Goal: Information Seeking & Learning: Learn about a topic

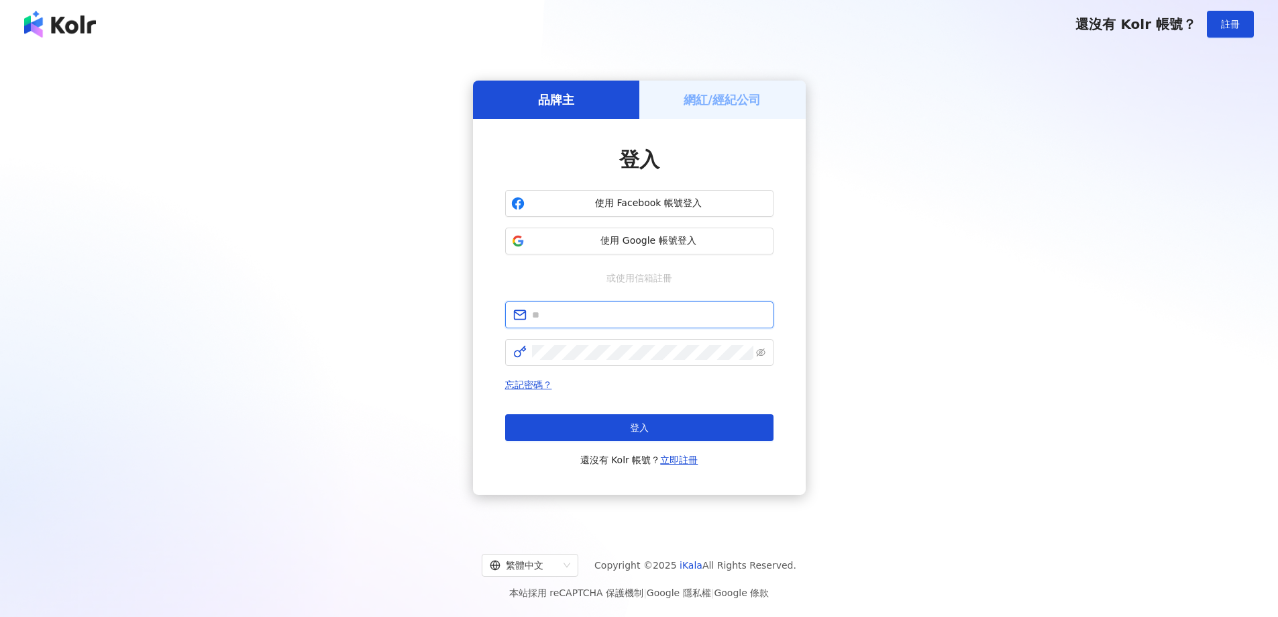
click at [609, 308] on input "text" at bounding box center [649, 314] width 234 height 15
type input "**********"
click at [608, 362] on span at bounding box center [639, 352] width 268 height 27
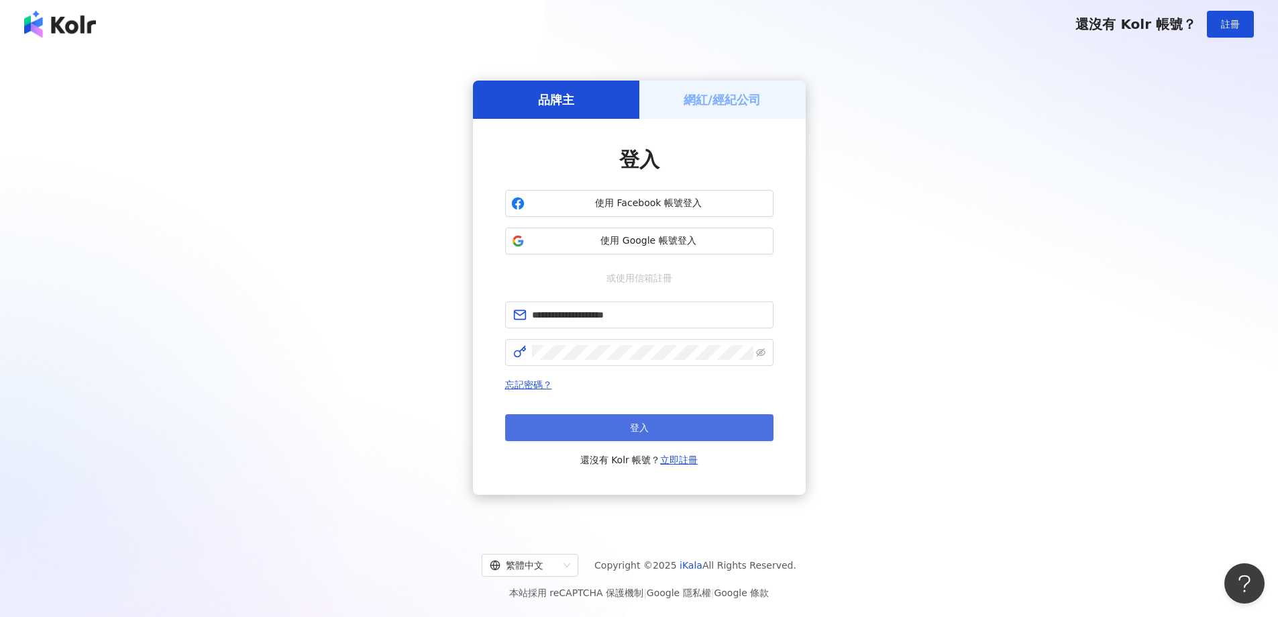
click at [617, 427] on button "登入" at bounding box center [639, 427] width 268 height 27
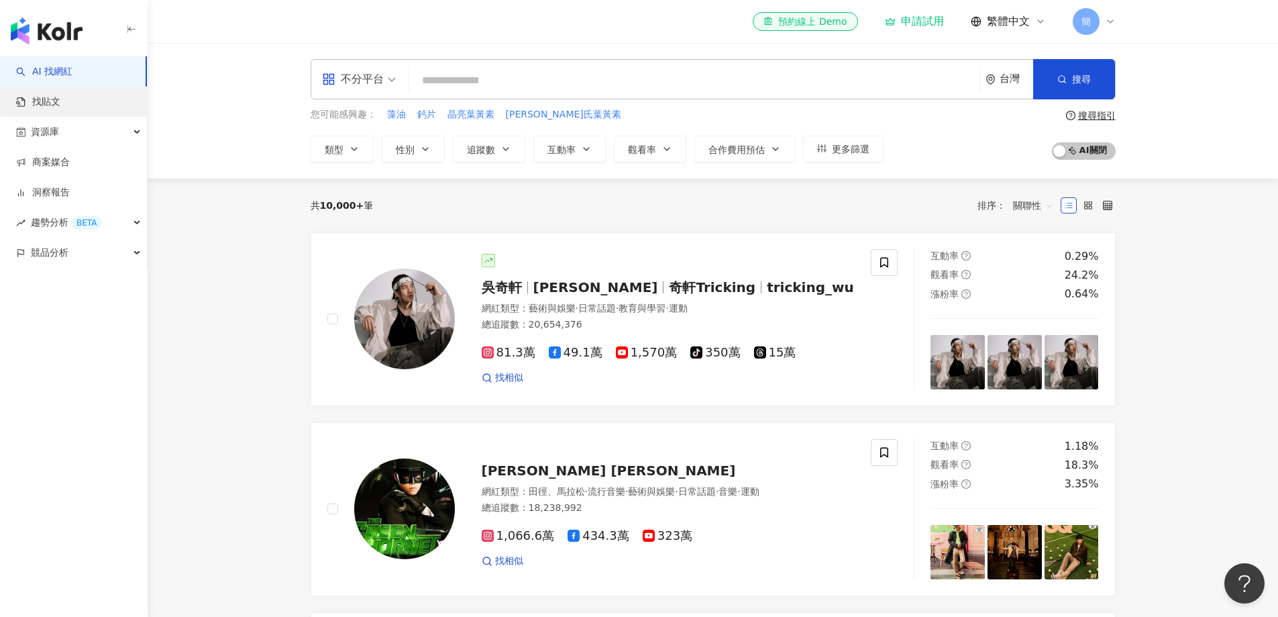
click at [60, 105] on link "找貼文" at bounding box center [38, 101] width 44 height 13
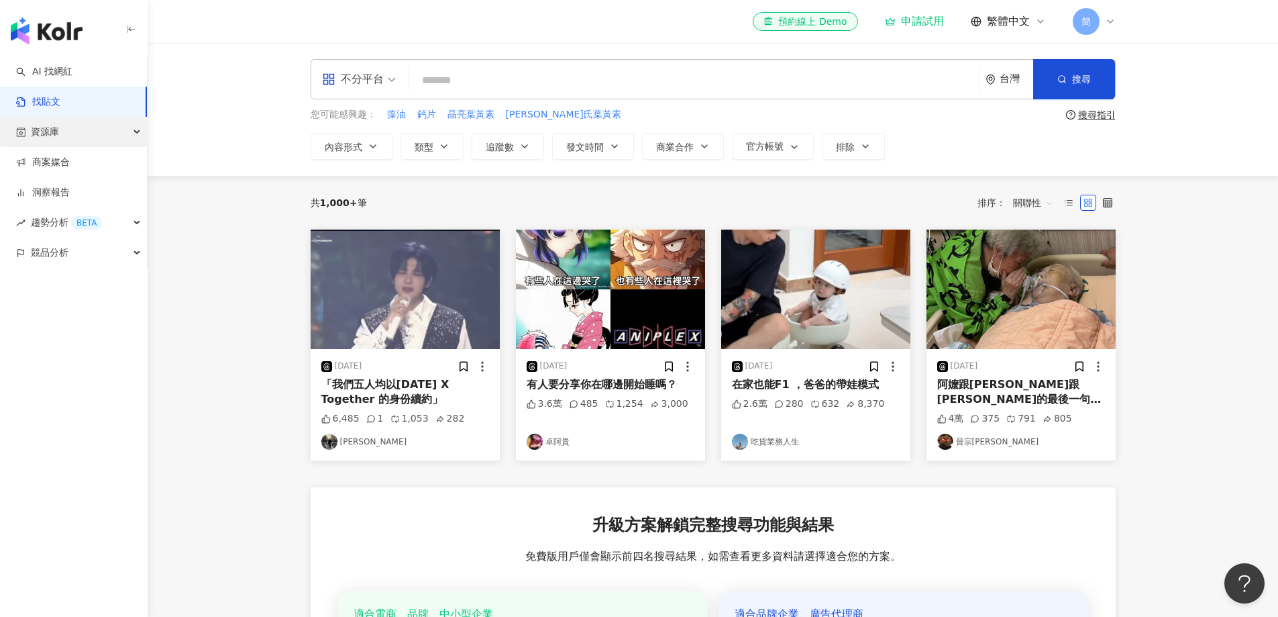
click at [81, 125] on div "資源庫" at bounding box center [73, 132] width 147 height 30
click at [70, 162] on link "網紅管理" at bounding box center [51, 162] width 38 height 13
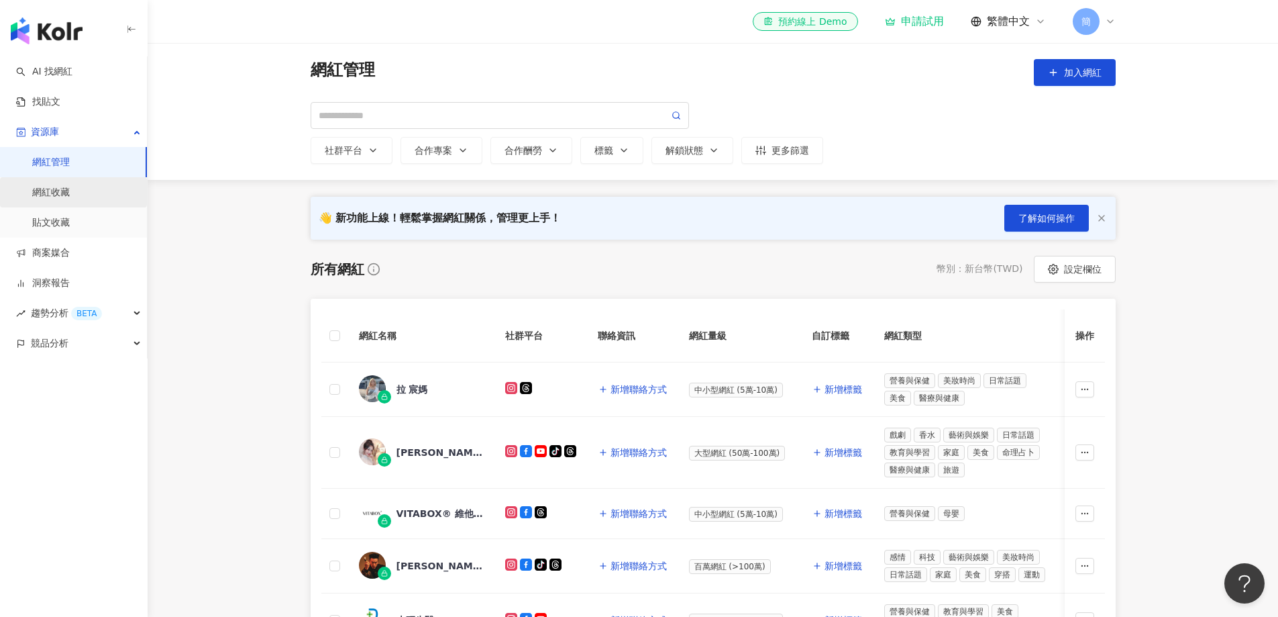
click at [65, 187] on link "網紅收藏" at bounding box center [51, 192] width 38 height 13
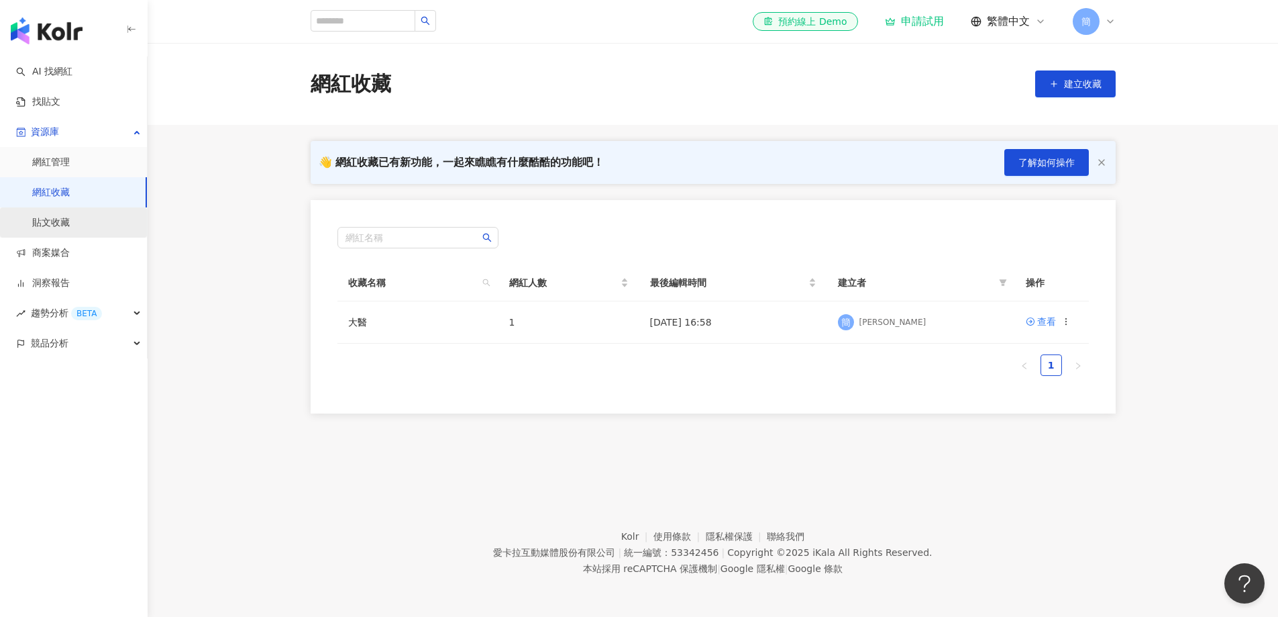
click at [63, 216] on link "貼文收藏" at bounding box center [51, 222] width 38 height 13
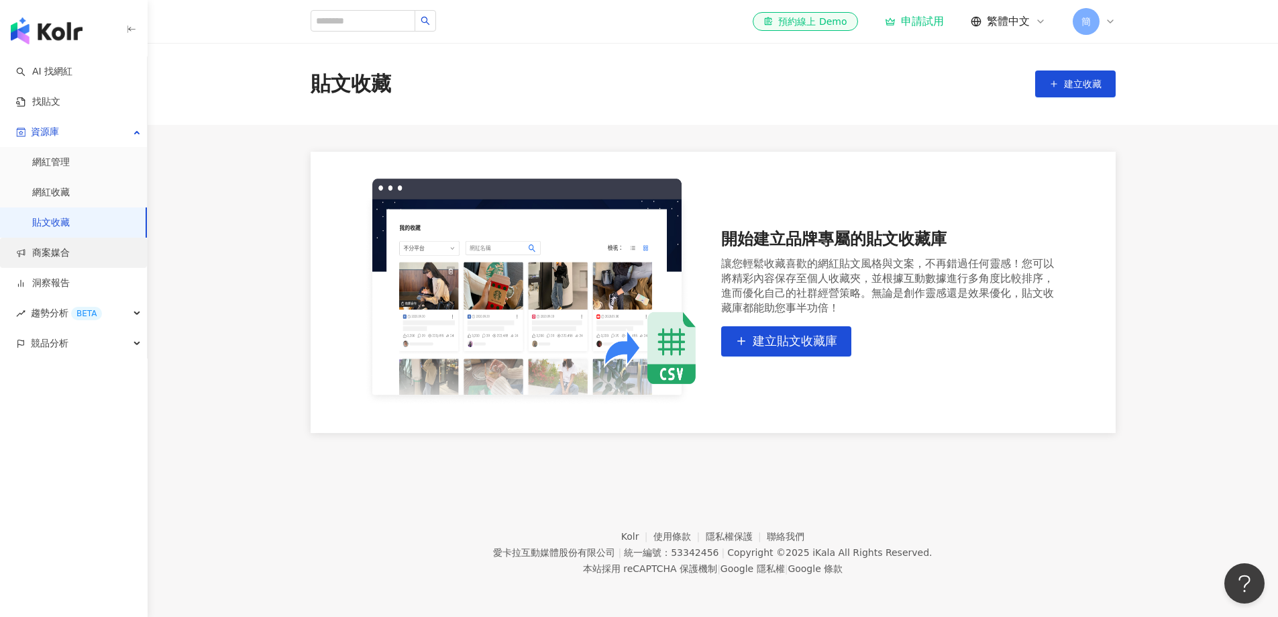
click at [70, 256] on link "商案媒合" at bounding box center [43, 252] width 54 height 13
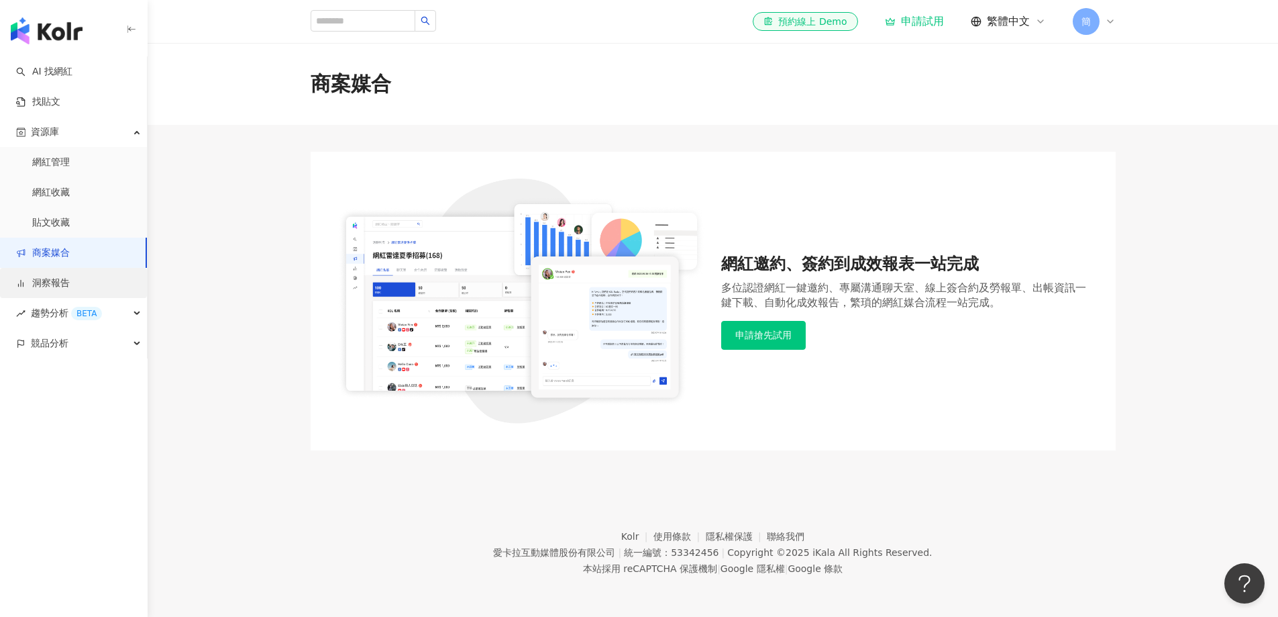
click at [65, 276] on link "洞察報告" at bounding box center [43, 282] width 54 height 13
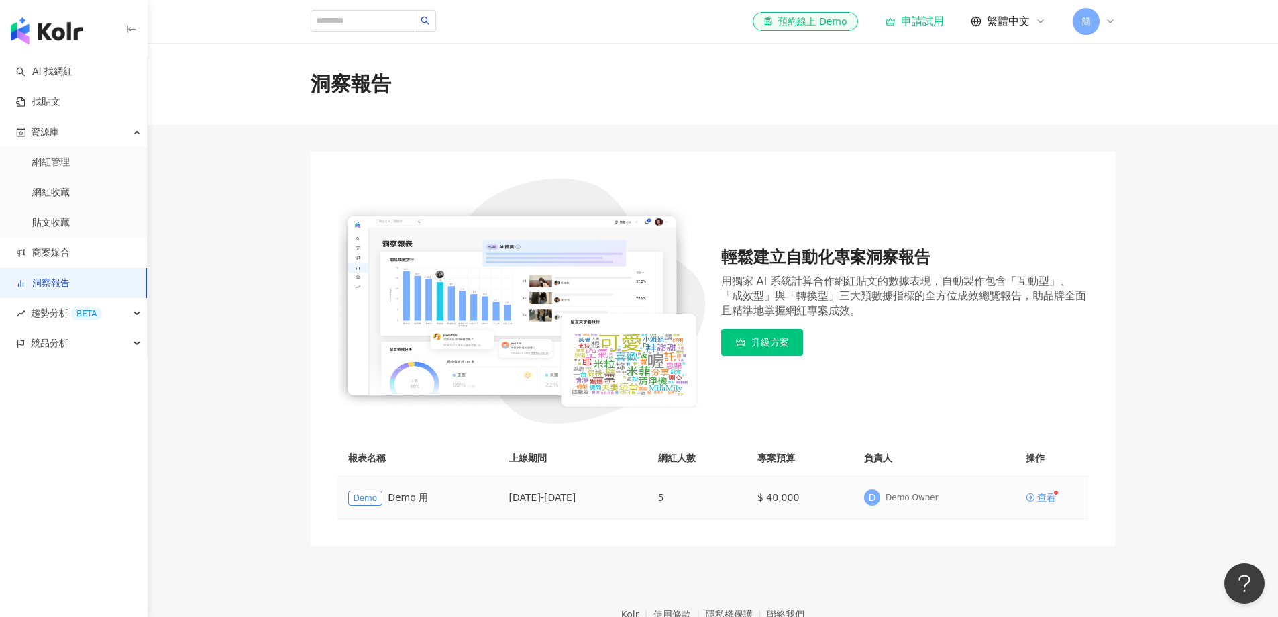
click at [1056, 498] on div "查看" at bounding box center [1046, 497] width 19 height 9
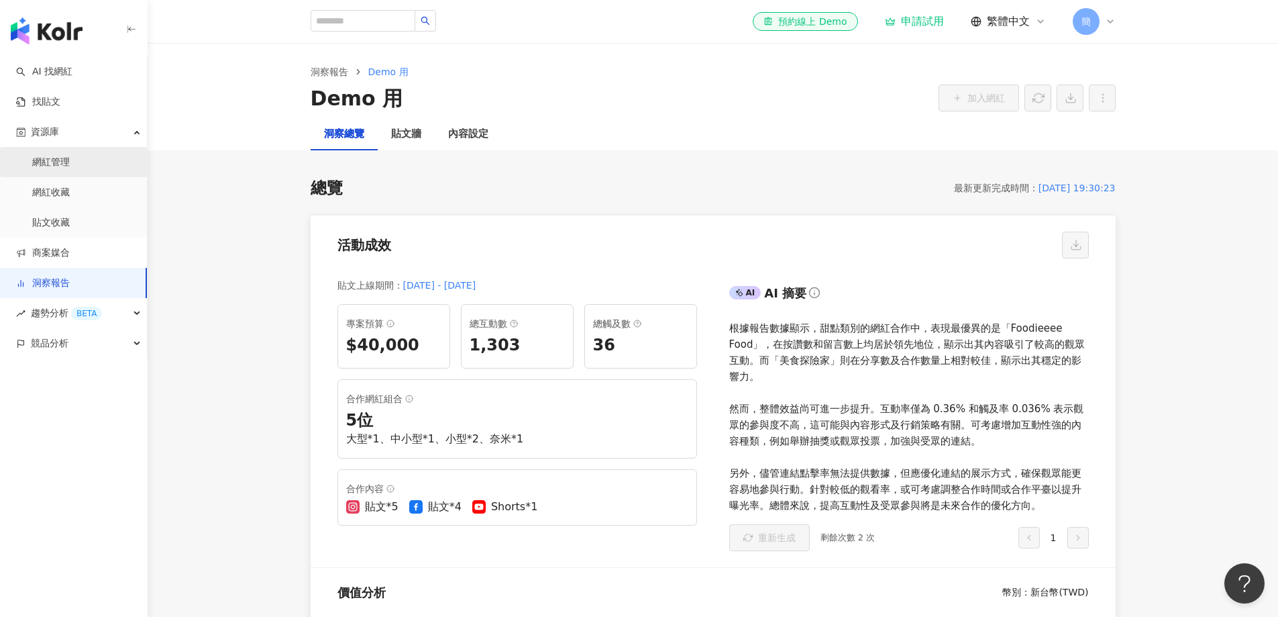
click at [68, 163] on link "網紅管理" at bounding box center [51, 162] width 38 height 13
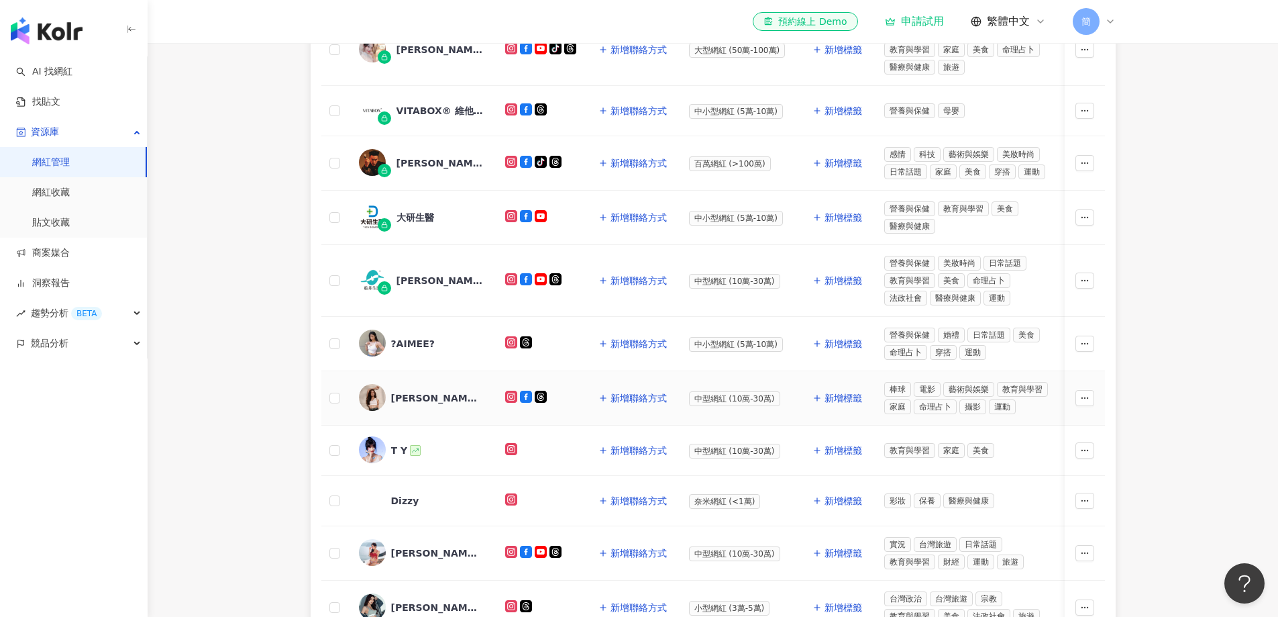
scroll to position [470, 0]
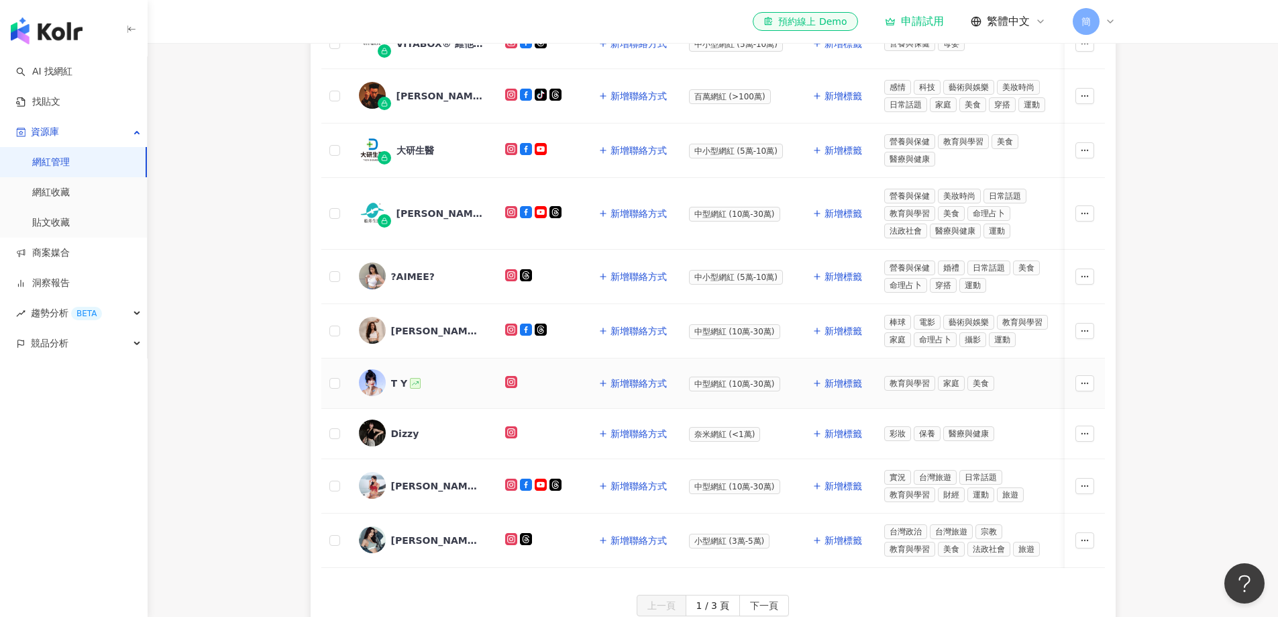
click at [399, 376] on div "T Y" at bounding box center [399, 382] width 17 height 13
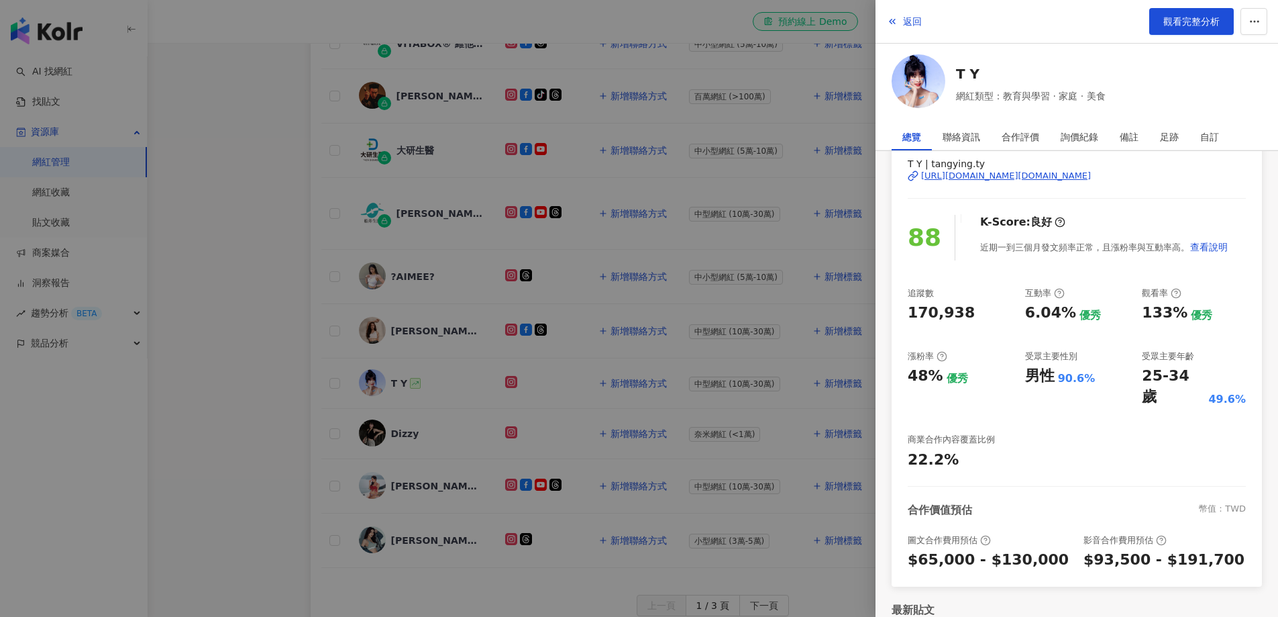
scroll to position [0, 0]
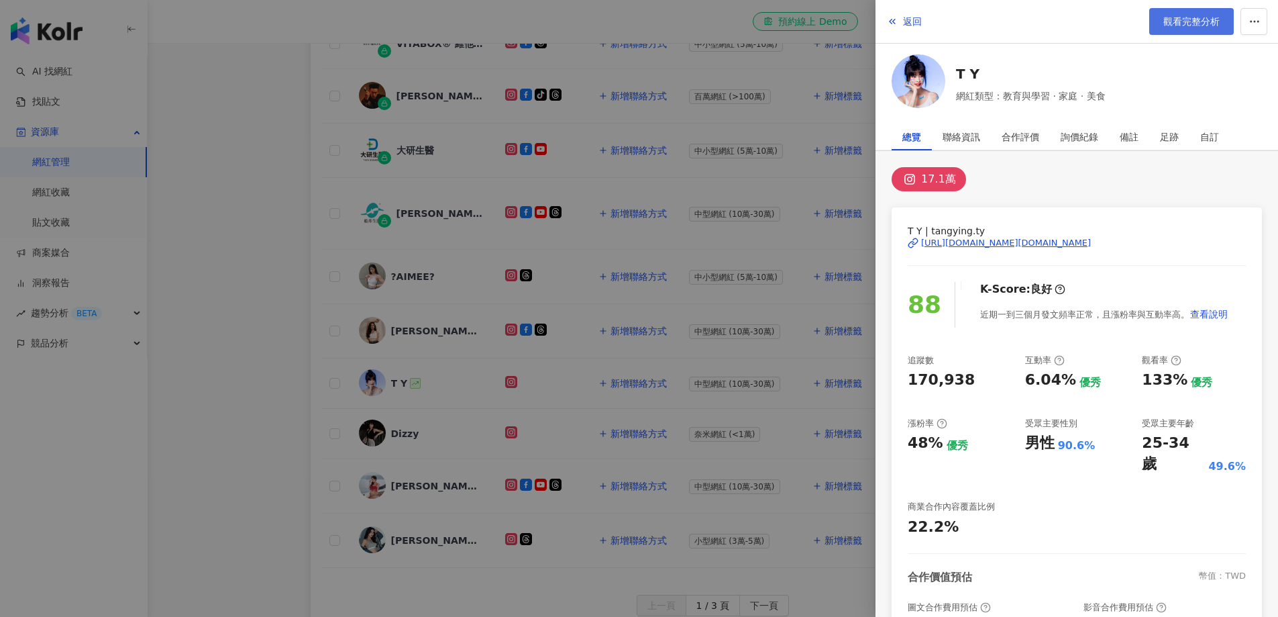
click at [1172, 22] on span "觀看完整分析" at bounding box center [1192, 21] width 56 height 11
click at [248, 269] on div at bounding box center [639, 308] width 1278 height 617
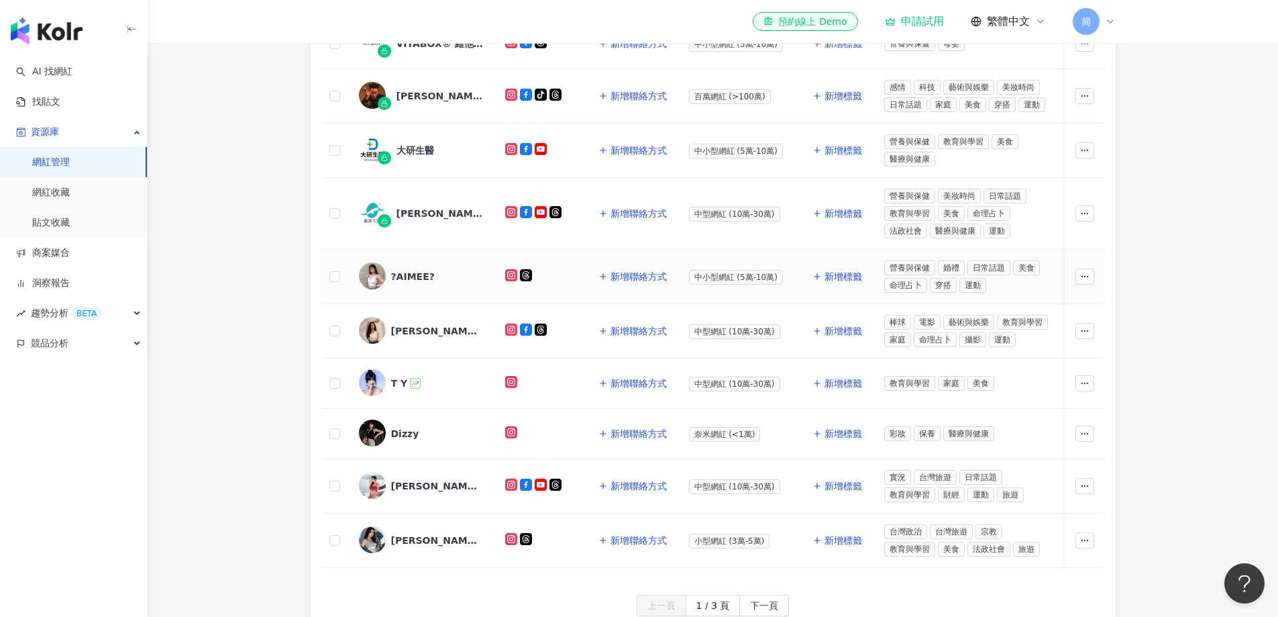
click at [410, 277] on div "?AIMEE?" at bounding box center [413, 276] width 44 height 13
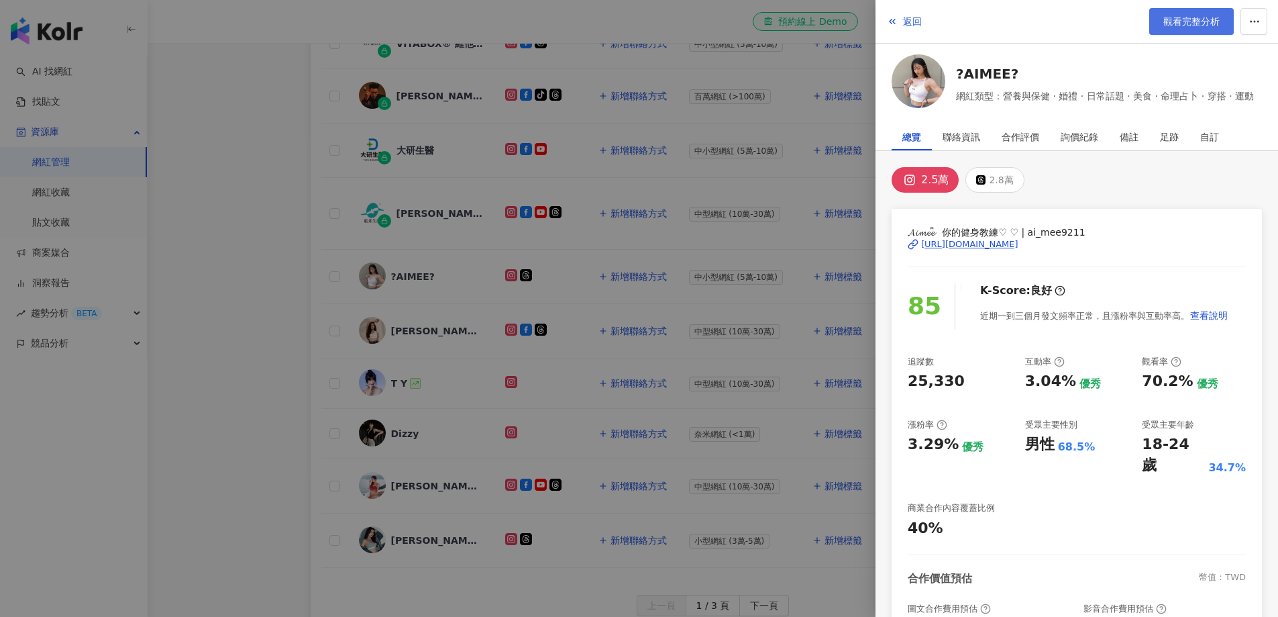
click at [1201, 21] on span "觀看完整分析" at bounding box center [1192, 21] width 56 height 11
click at [273, 232] on div at bounding box center [639, 308] width 1278 height 617
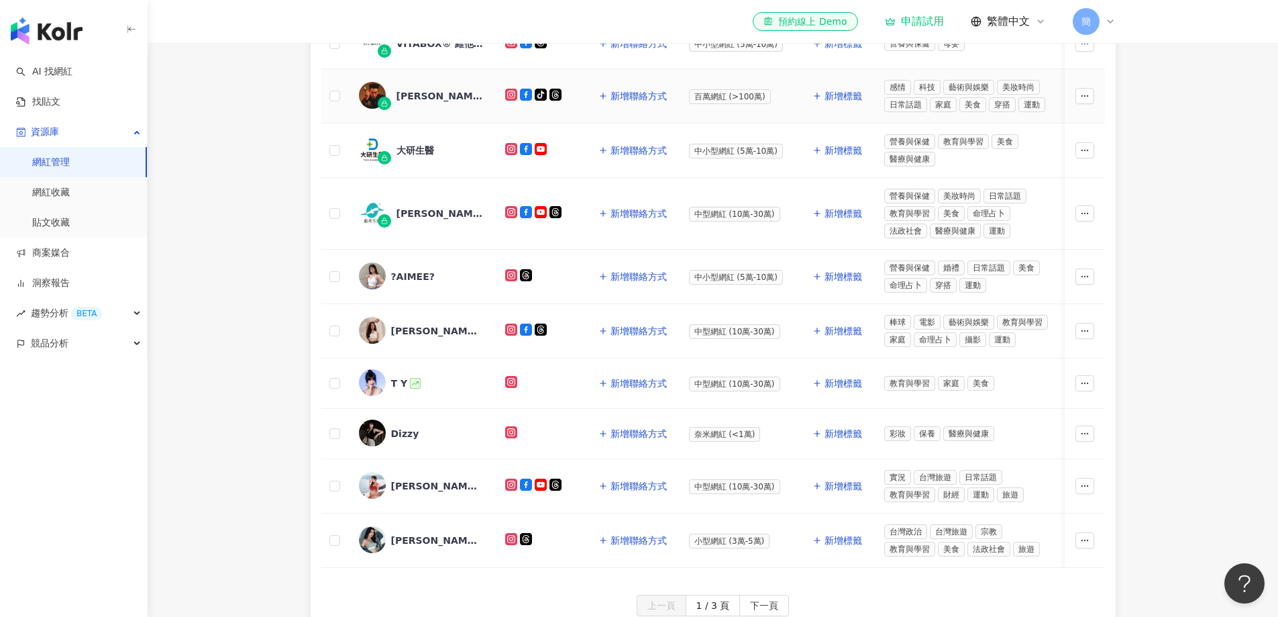
click at [429, 92] on div "Sunny 王陽明" at bounding box center [440, 95] width 87 height 13
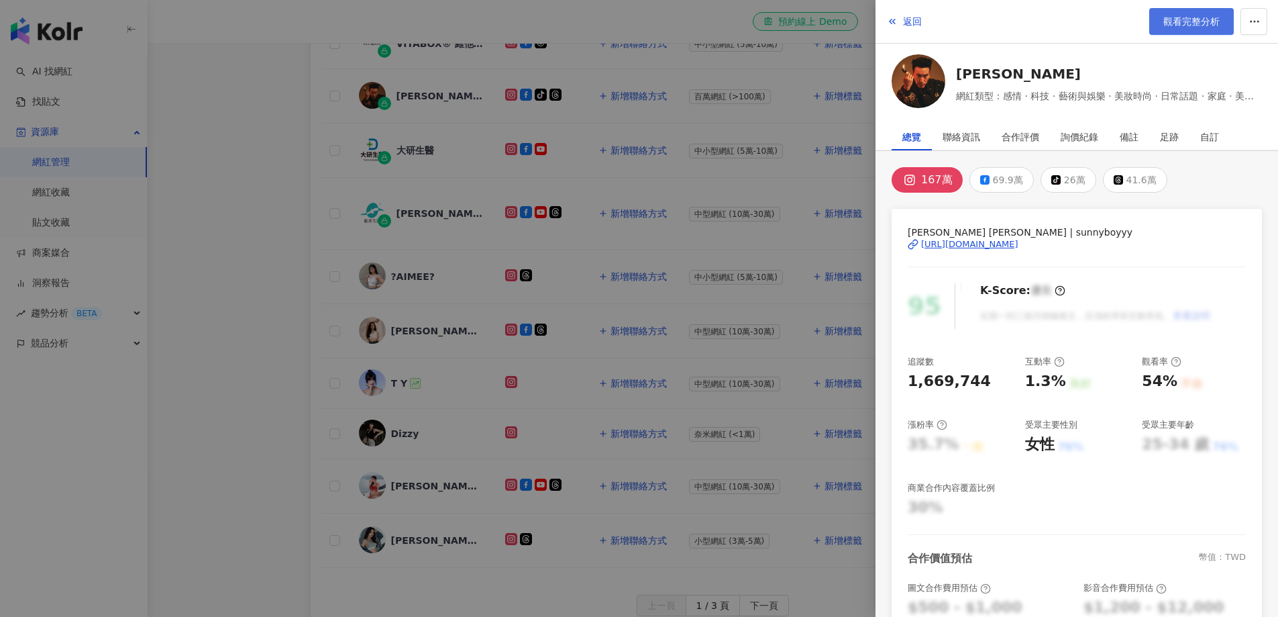
click at [1175, 29] on link "觀看完整分析" at bounding box center [1192, 21] width 85 height 27
click at [293, 242] on div at bounding box center [639, 308] width 1278 height 617
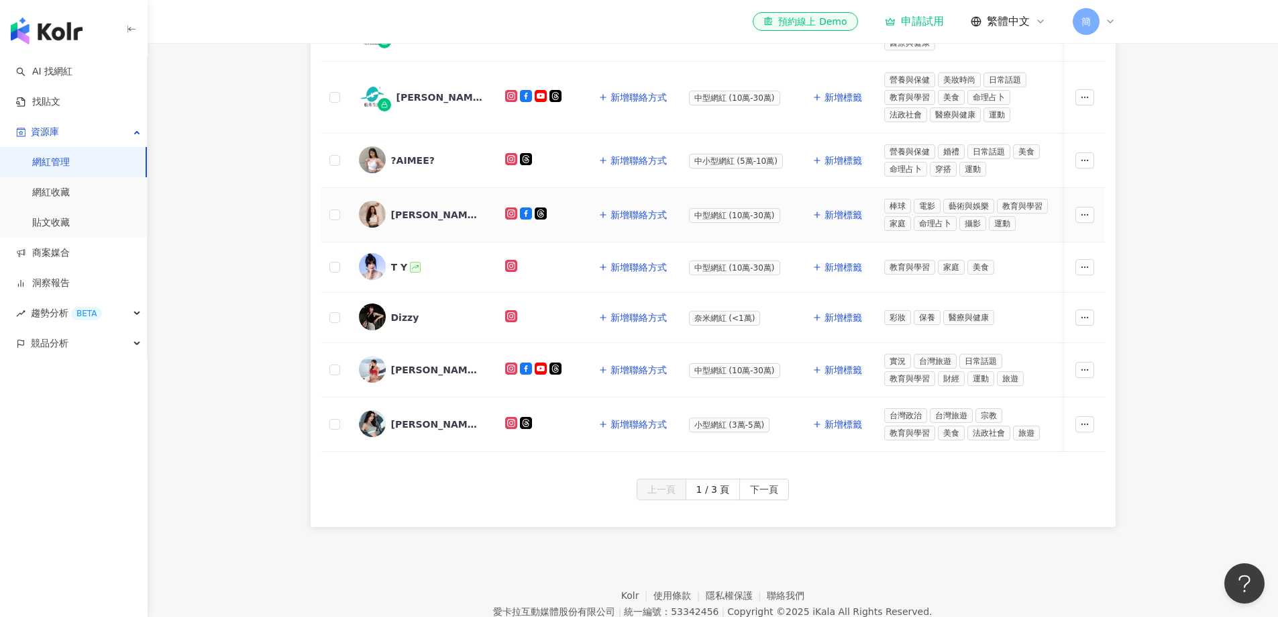
scroll to position [604, 0]
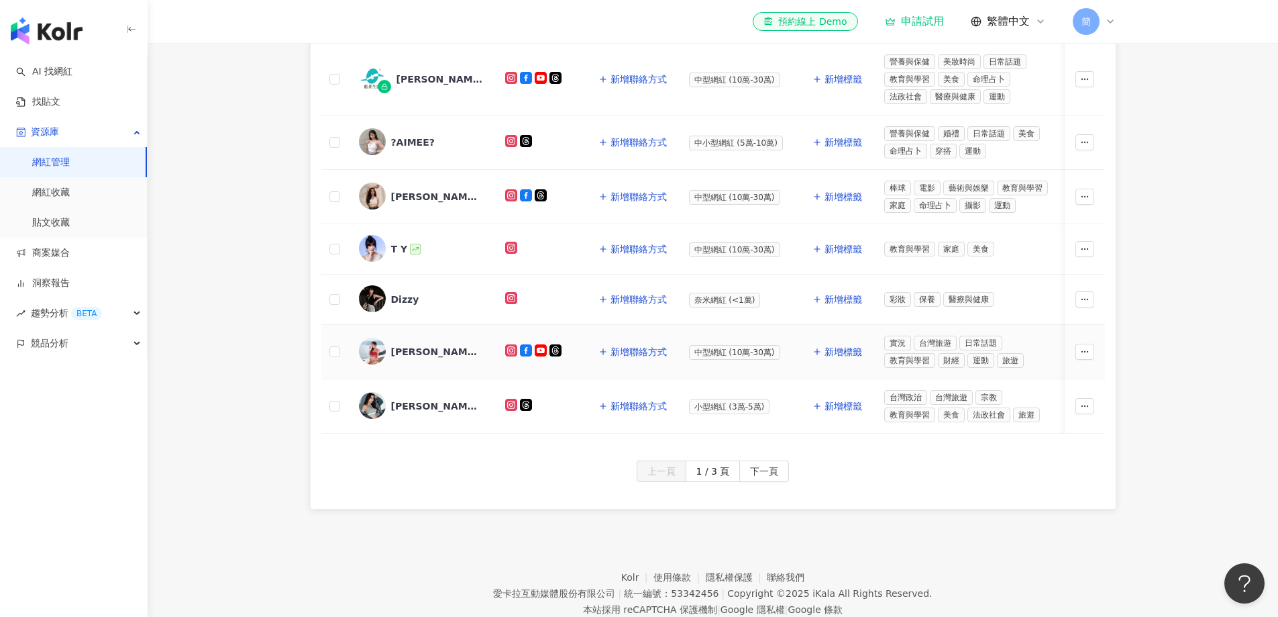
click at [404, 355] on div "小孟" at bounding box center [434, 351] width 87 height 13
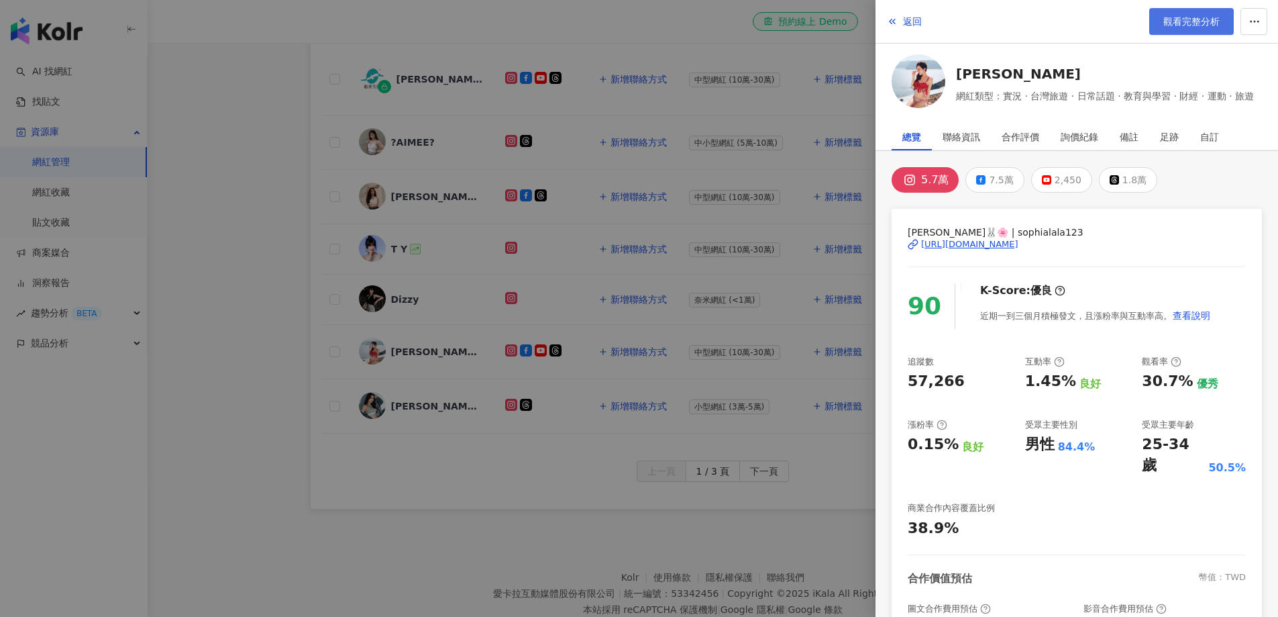
click at [1205, 17] on span "觀看完整分析" at bounding box center [1192, 21] width 56 height 11
click at [300, 184] on div at bounding box center [639, 308] width 1278 height 617
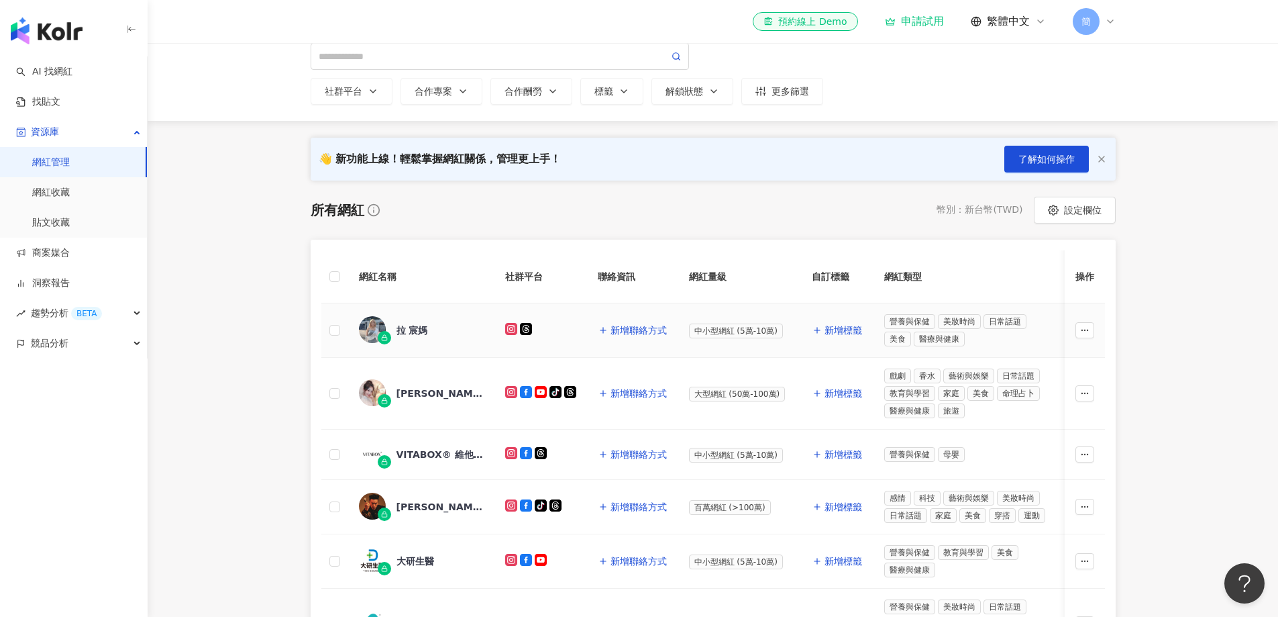
scroll to position [0, 0]
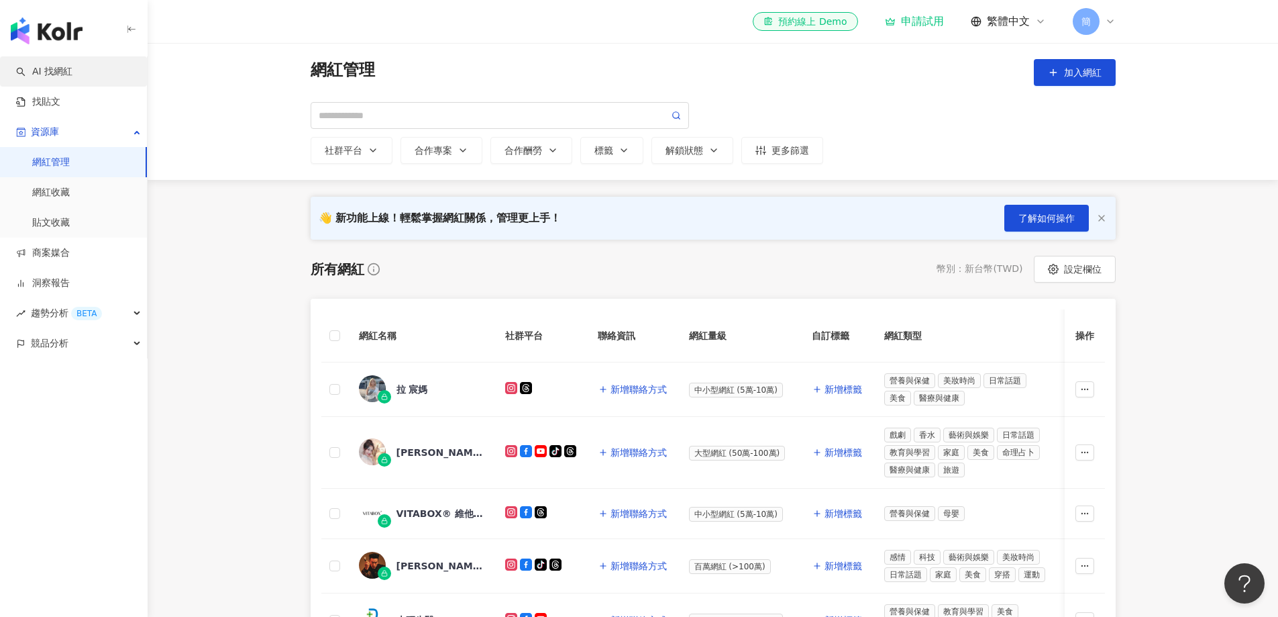
click at [66, 75] on link "AI 找網紅" at bounding box center [44, 71] width 56 height 13
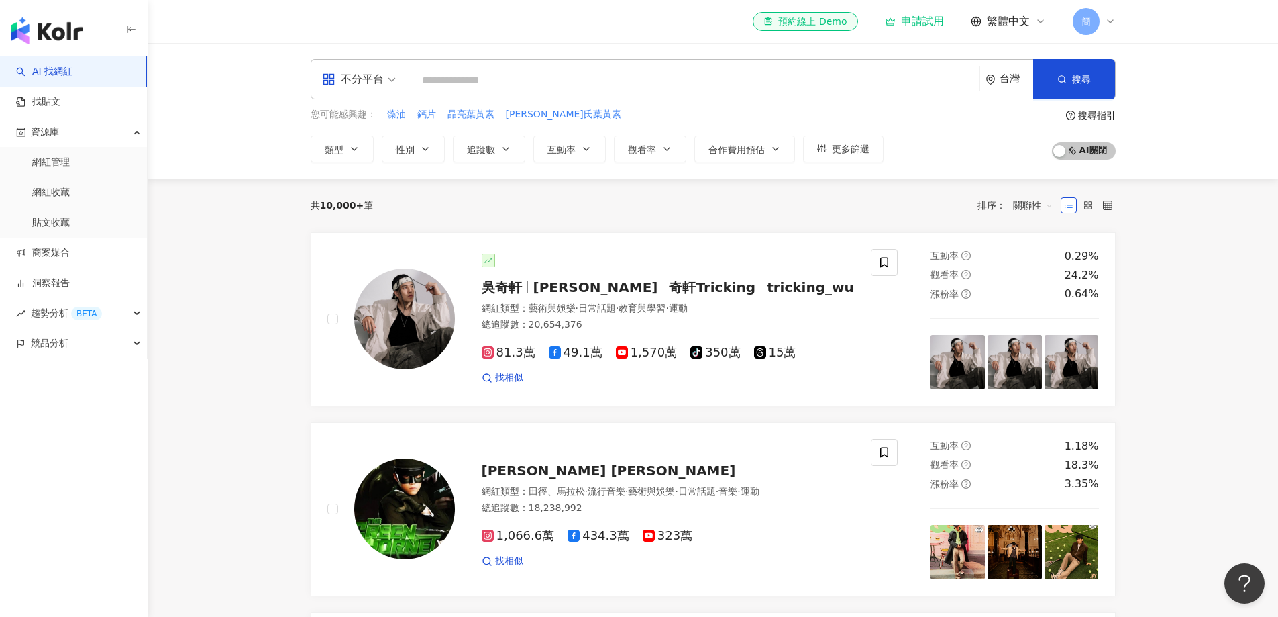
click at [535, 85] on input "search" at bounding box center [695, 81] width 560 height 26
type input "*"
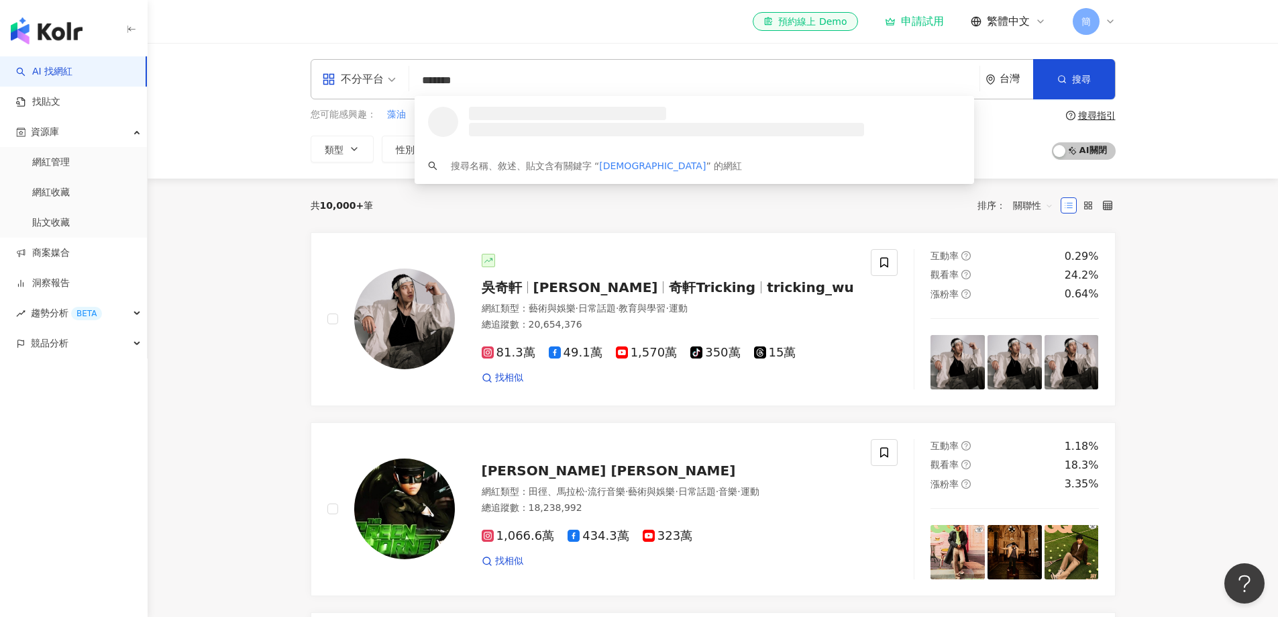
type input "********"
click at [540, 121] on div "tiktok-icon 7,639 追蹤者" at bounding box center [713, 126] width 496 height 13
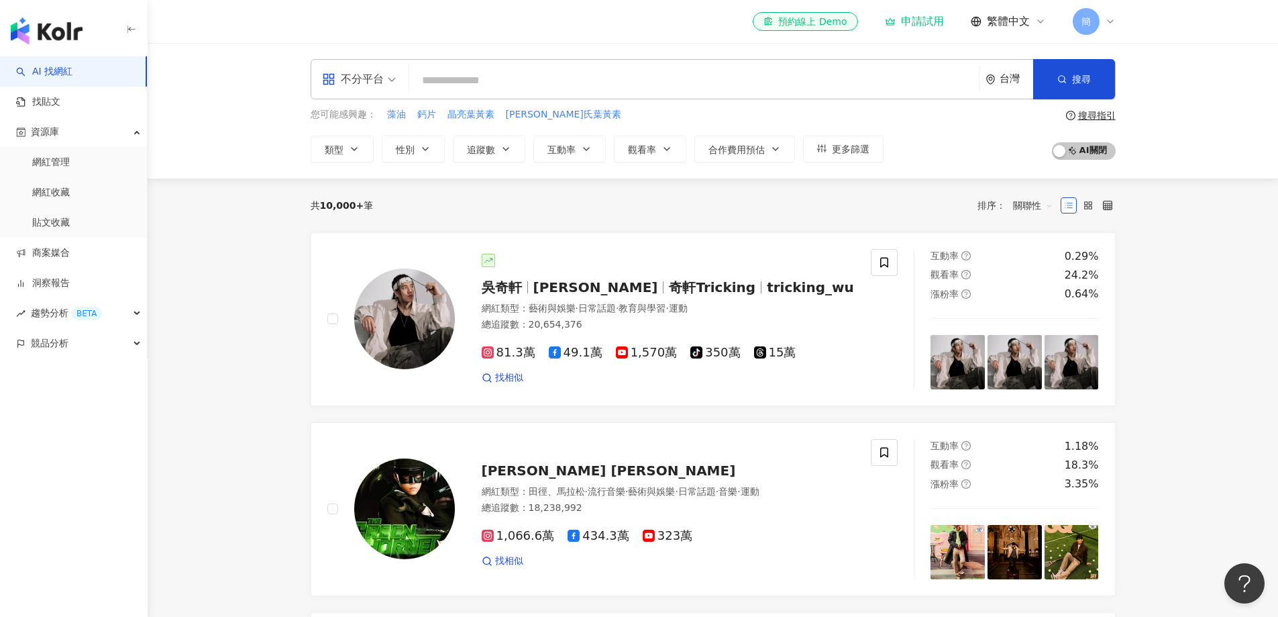
click at [568, 86] on input "search" at bounding box center [695, 81] width 560 height 26
paste input "******"
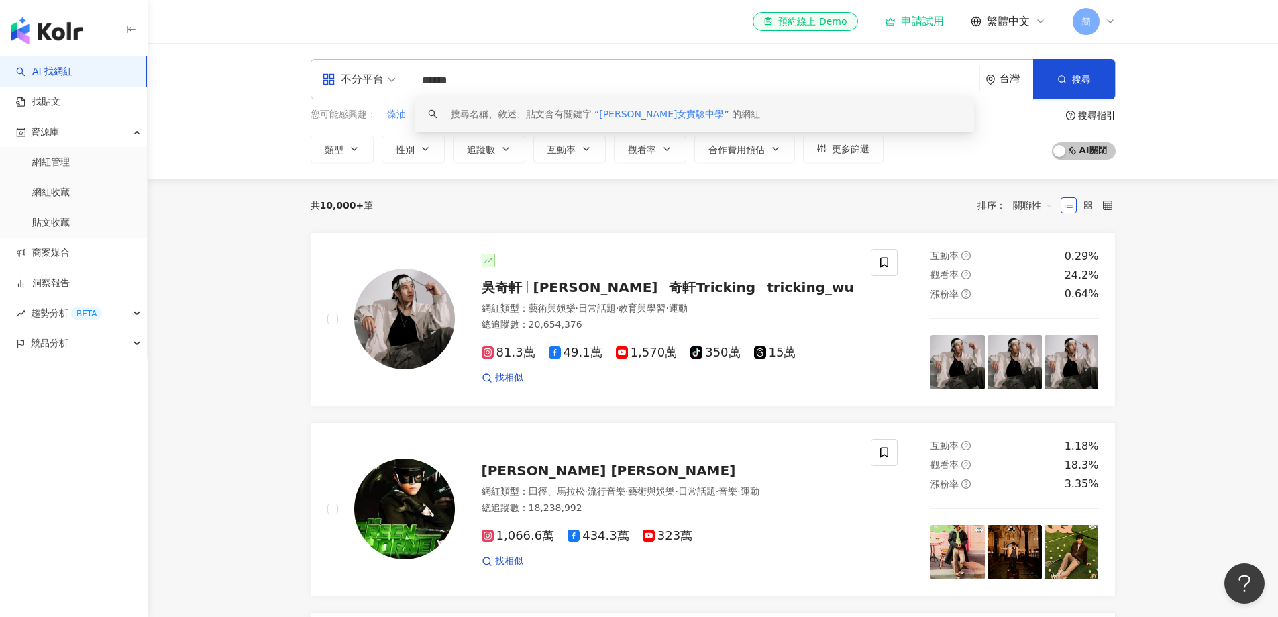
click at [640, 116] on span "劭女實驗中學" at bounding box center [661, 114] width 125 height 11
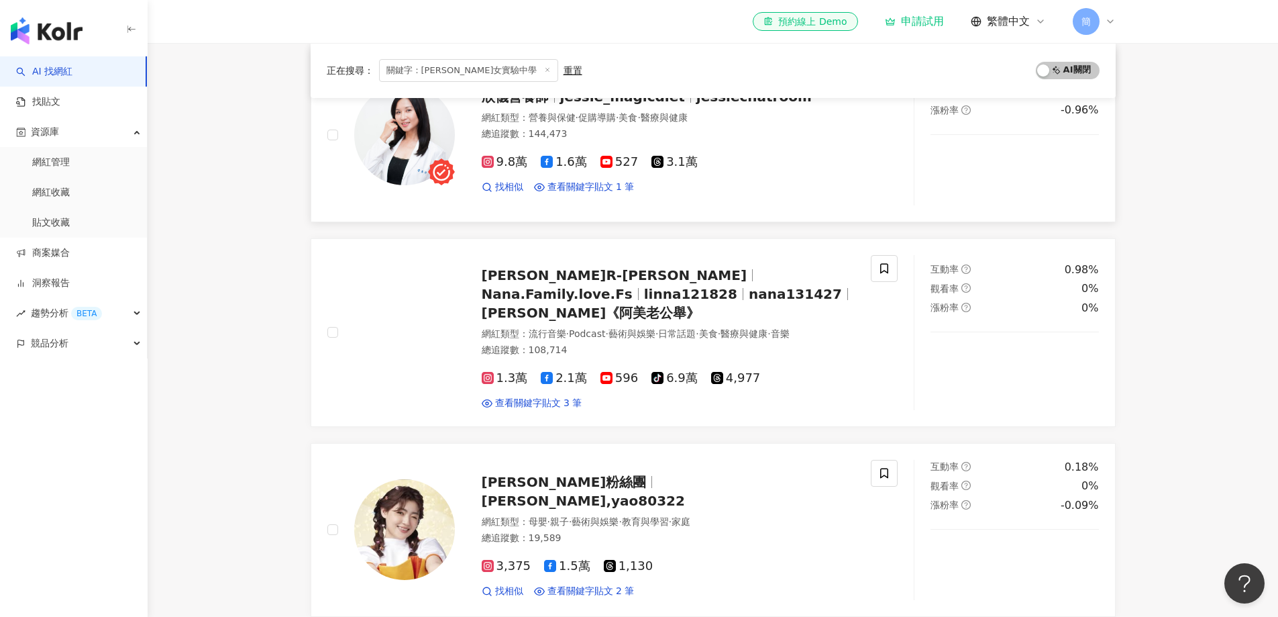
scroll to position [336, 0]
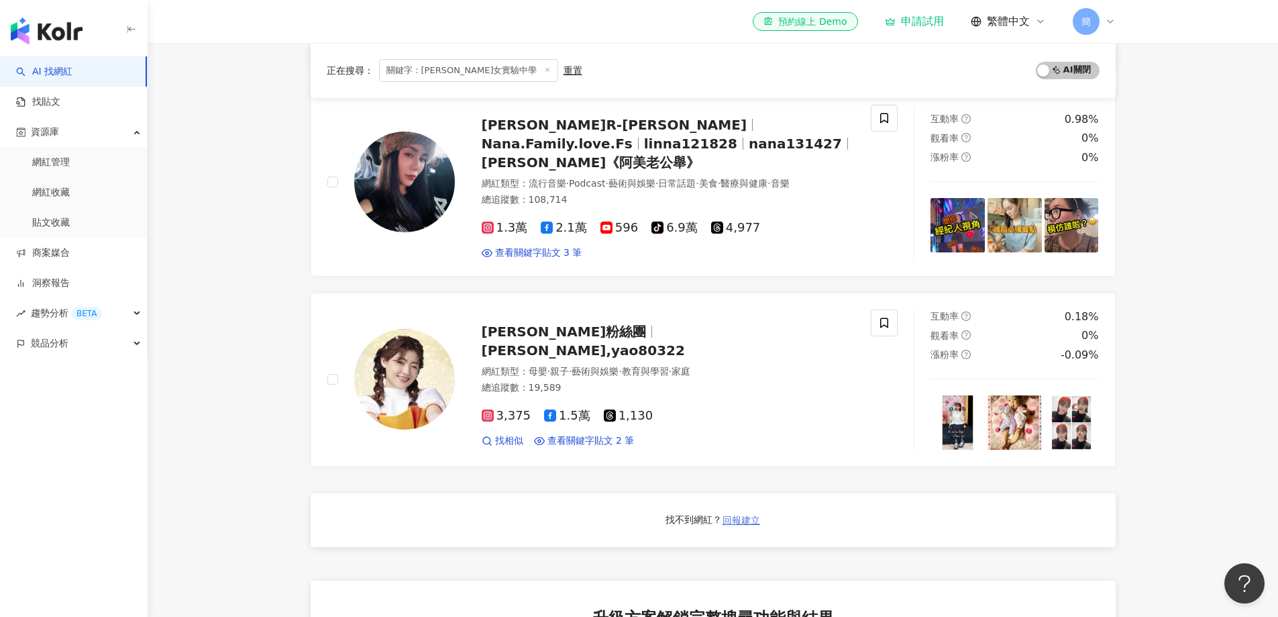
type input "******"
click at [740, 515] on span "回報建立" at bounding box center [742, 520] width 38 height 11
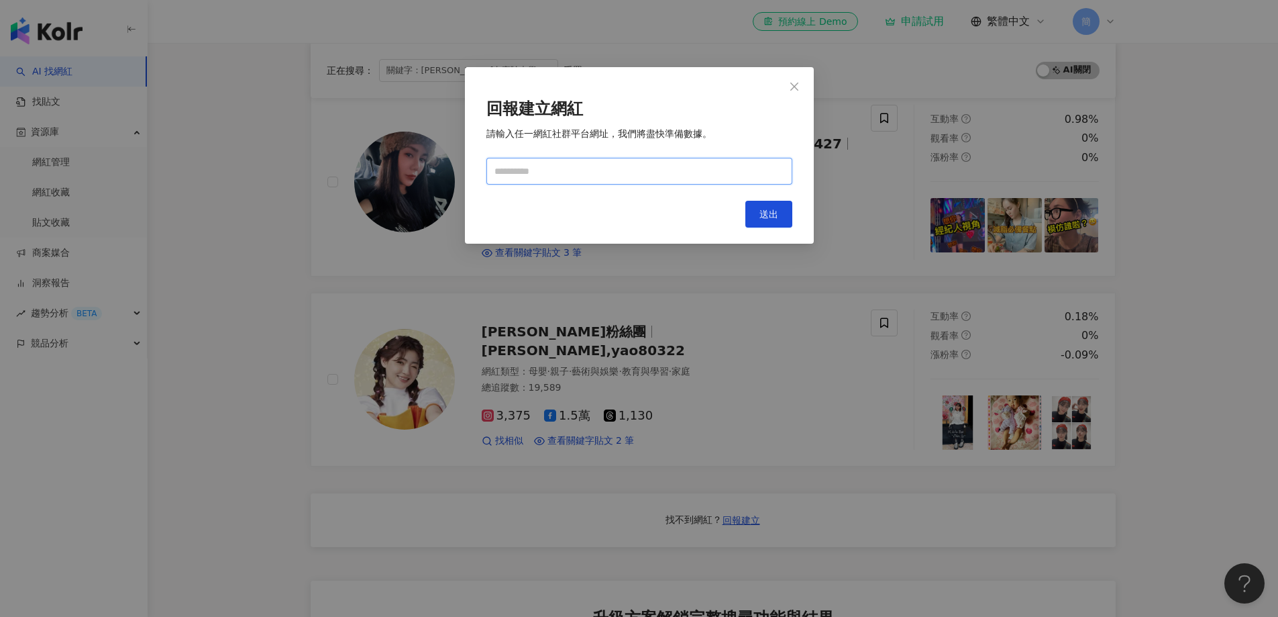
click at [652, 175] on input "text" at bounding box center [640, 171] width 306 height 27
paste input "**********"
type input "**********"
click at [770, 211] on span "送出" at bounding box center [769, 214] width 19 height 11
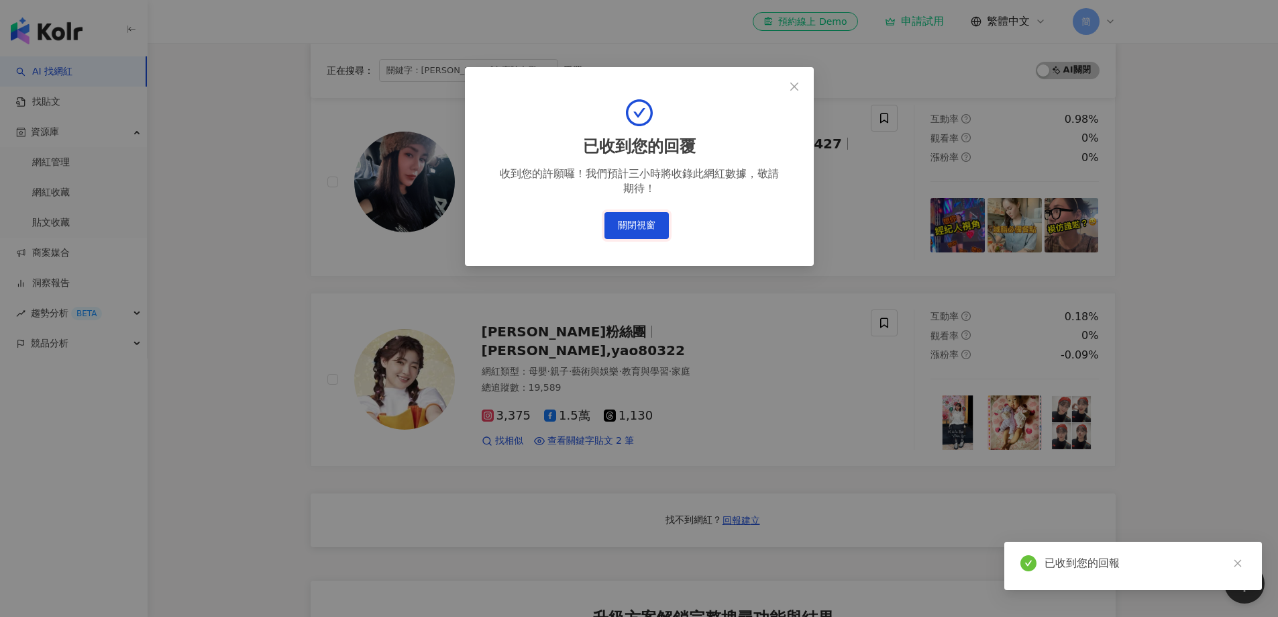
click at [639, 227] on button "關閉視窗" at bounding box center [637, 225] width 64 height 27
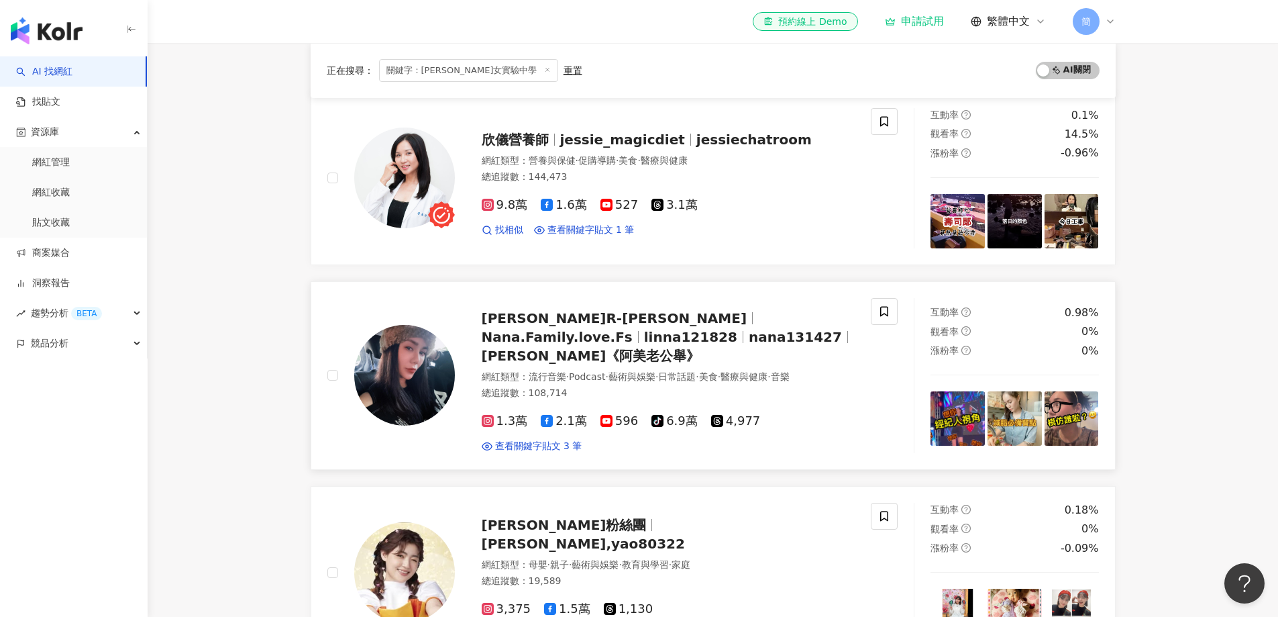
scroll to position [0, 0]
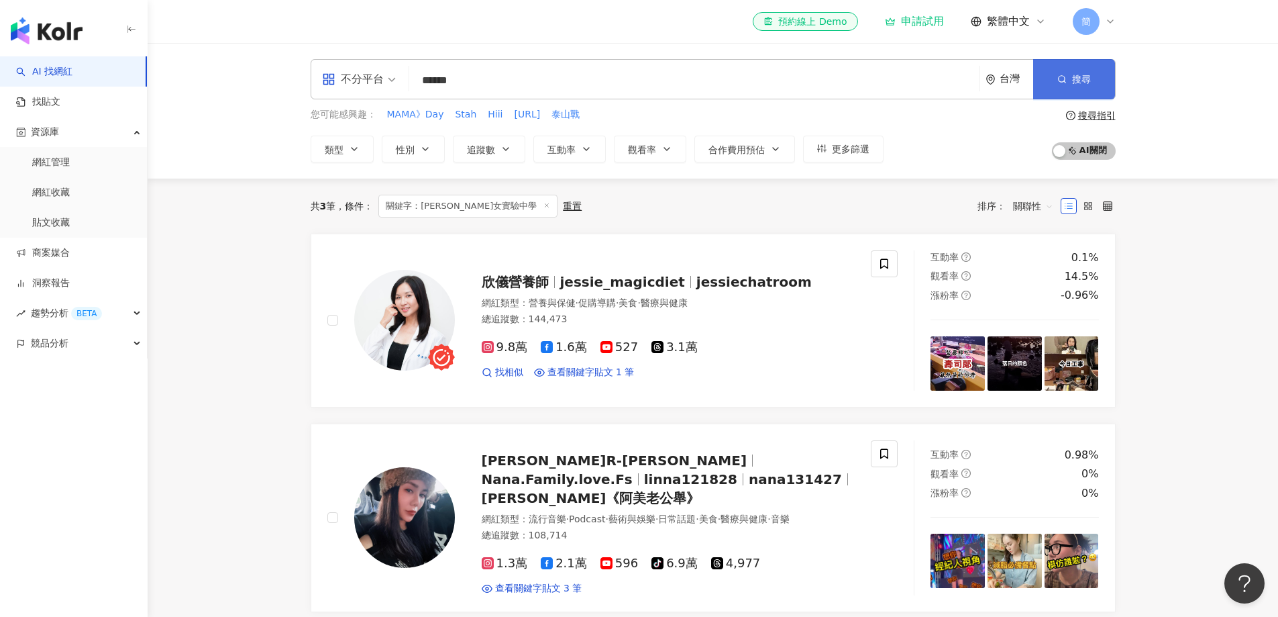
click at [1082, 84] on span "搜尋" at bounding box center [1081, 79] width 19 height 11
click at [1058, 79] on circle "button" at bounding box center [1061, 79] width 6 height 6
click at [515, 85] on input "******" at bounding box center [695, 81] width 560 height 26
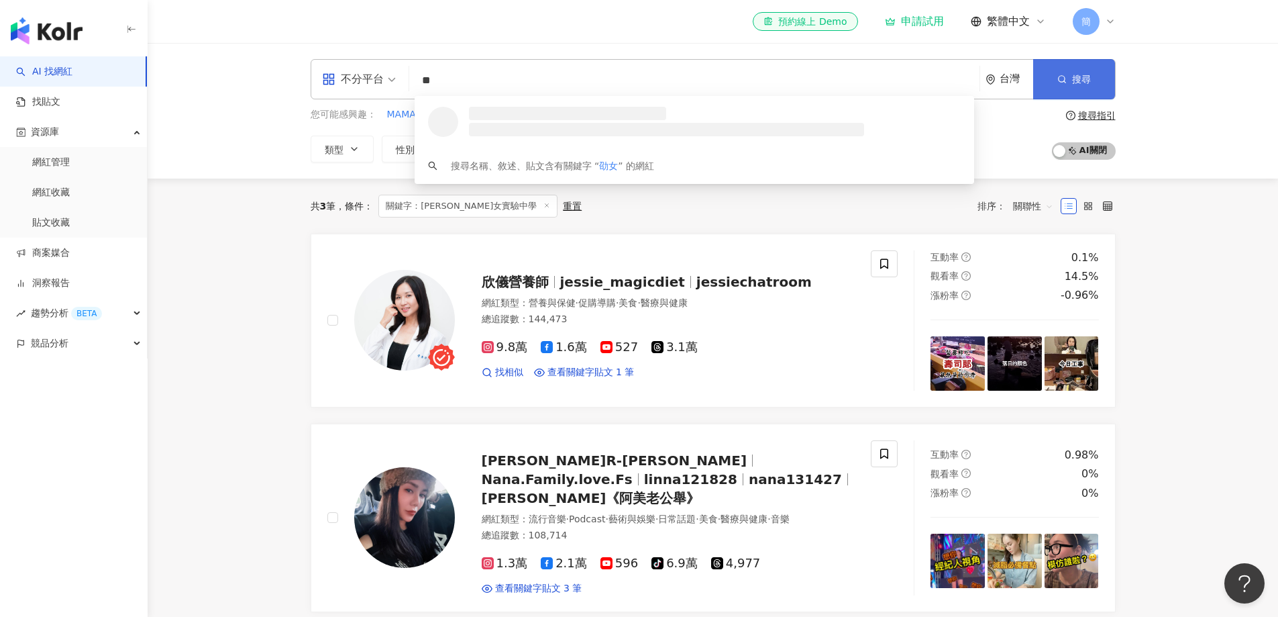
type input "**"
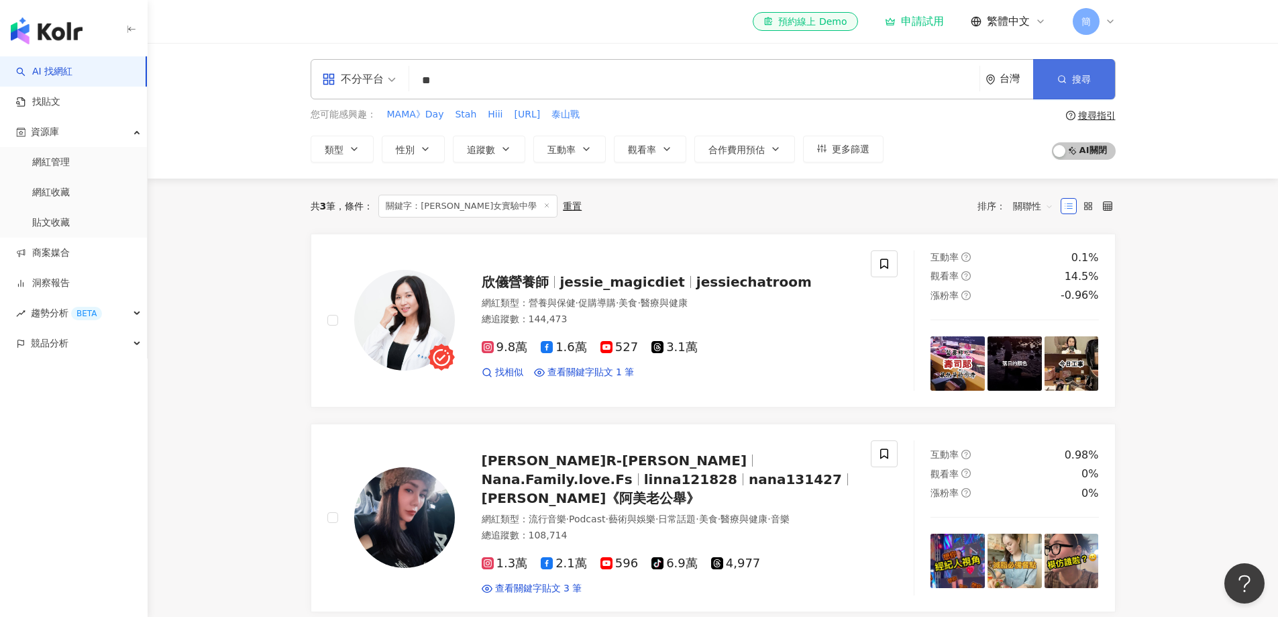
click at [1064, 81] on line "button" at bounding box center [1065, 82] width 2 height 2
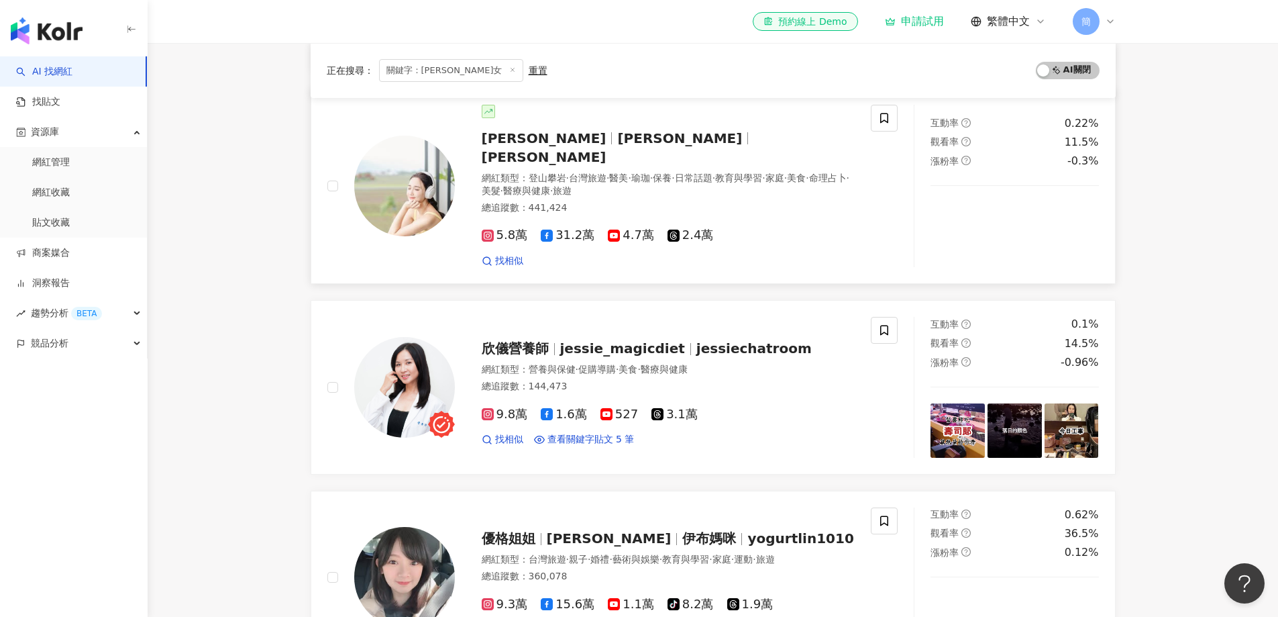
scroll to position [671, 0]
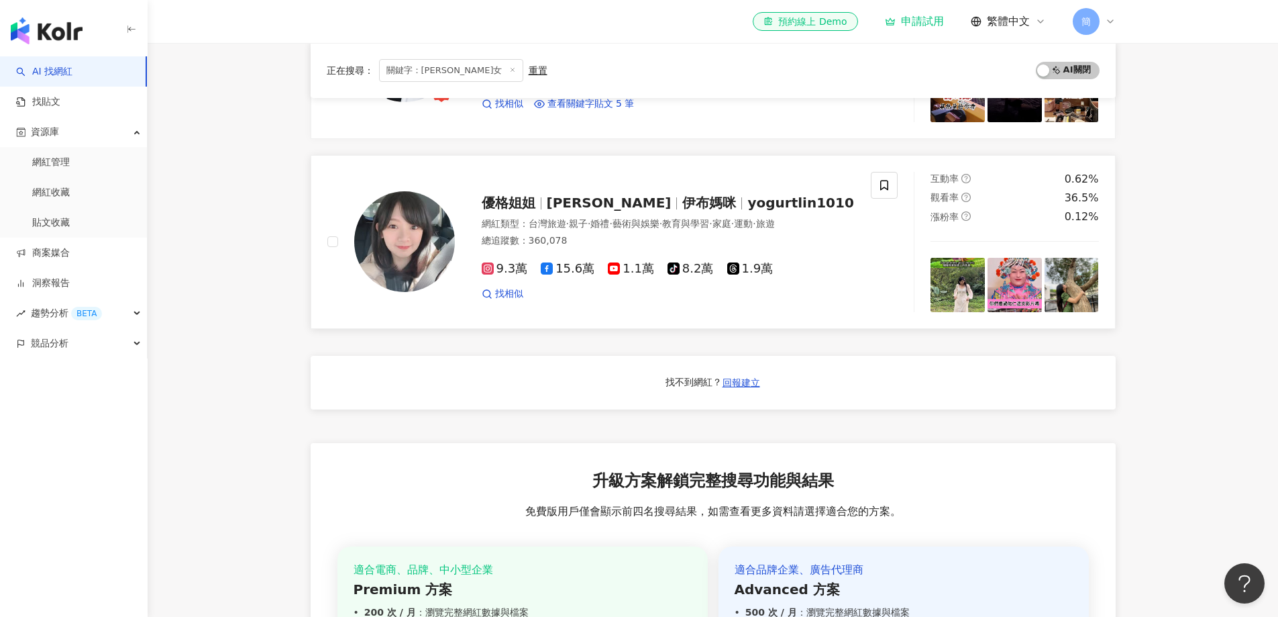
click at [516, 195] on span "優格姐姐" at bounding box center [509, 203] width 54 height 16
click at [70, 166] on link "網紅管理" at bounding box center [51, 162] width 38 height 13
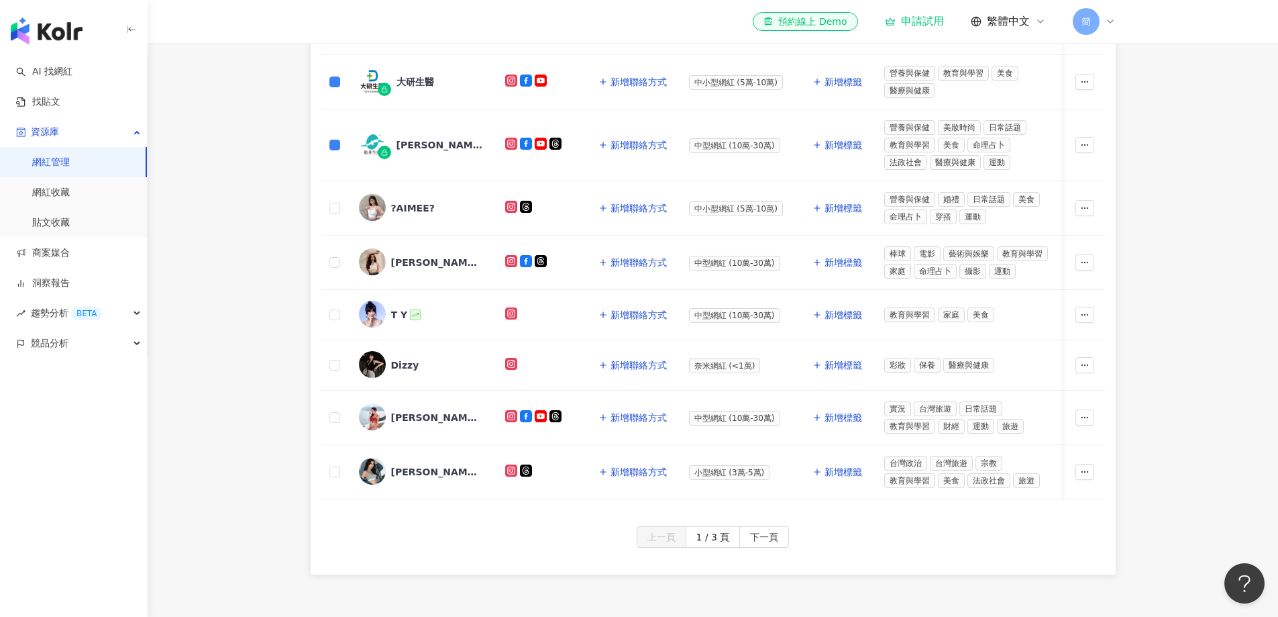
scroll to position [646, 0]
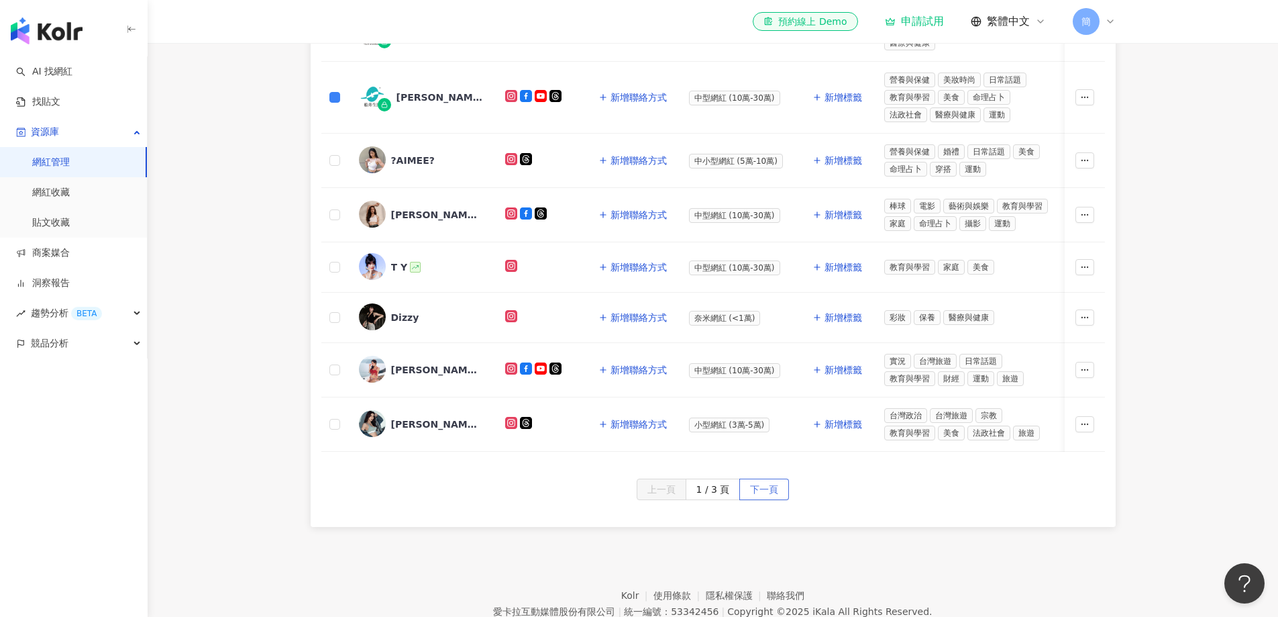
click at [762, 501] on span "下一頁" at bounding box center [764, 489] width 28 height 21
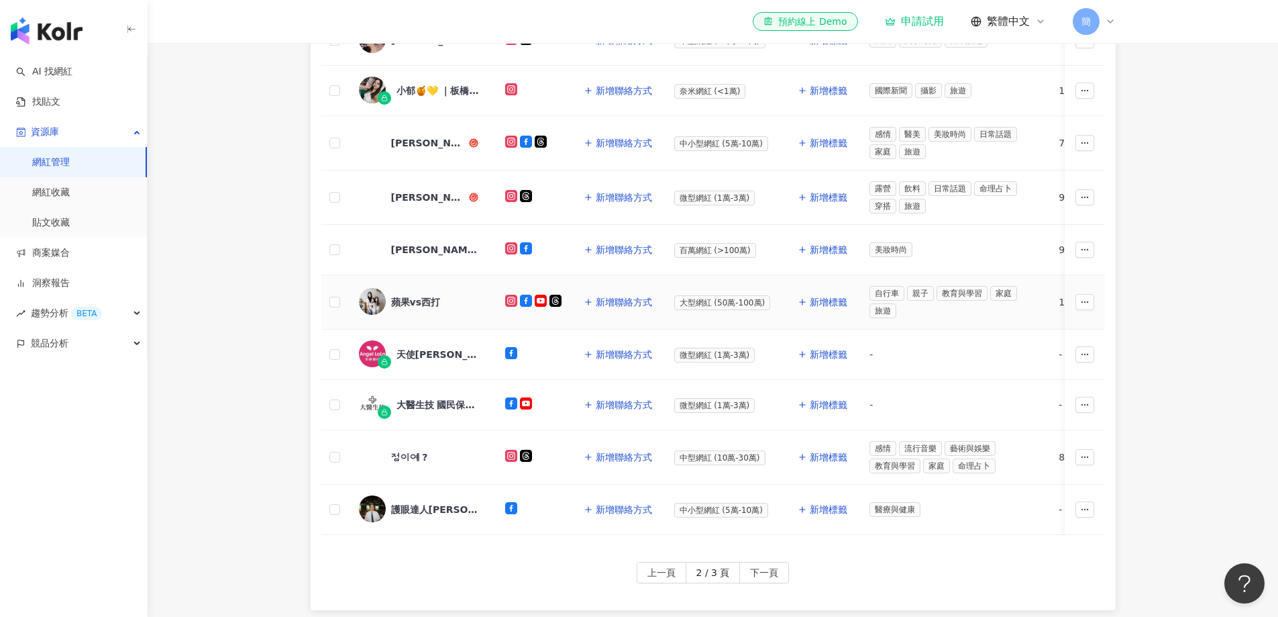
scroll to position [579, 0]
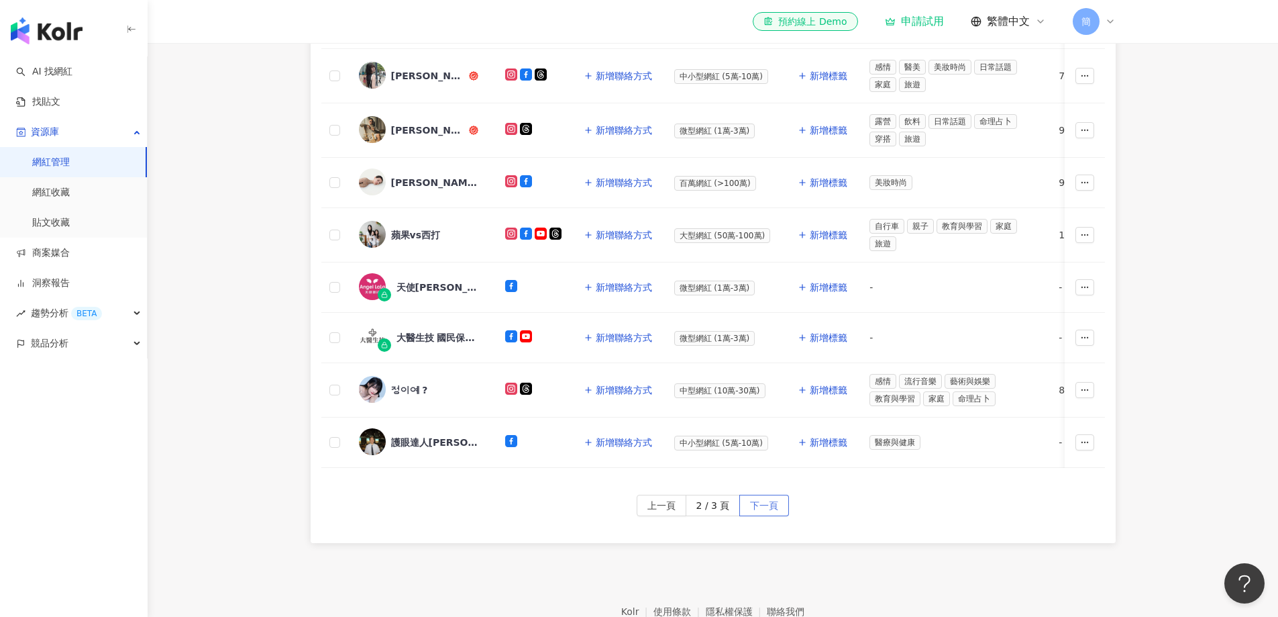
click at [768, 515] on span "下一頁" at bounding box center [764, 505] width 28 height 21
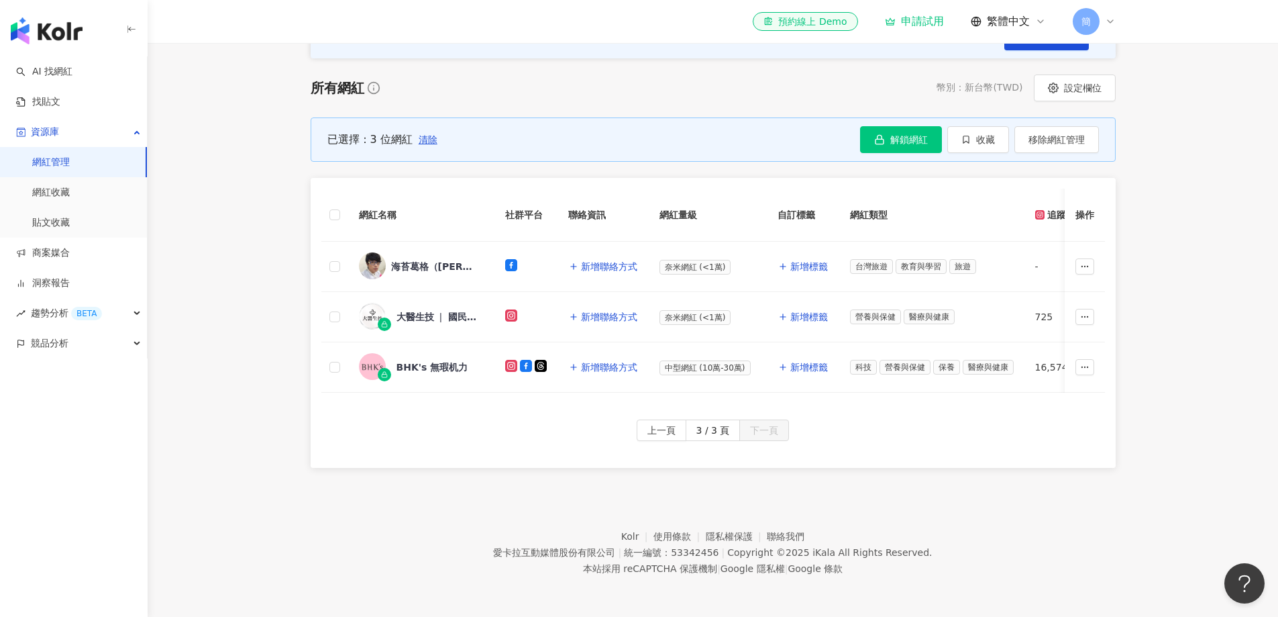
scroll to position [189, 0]
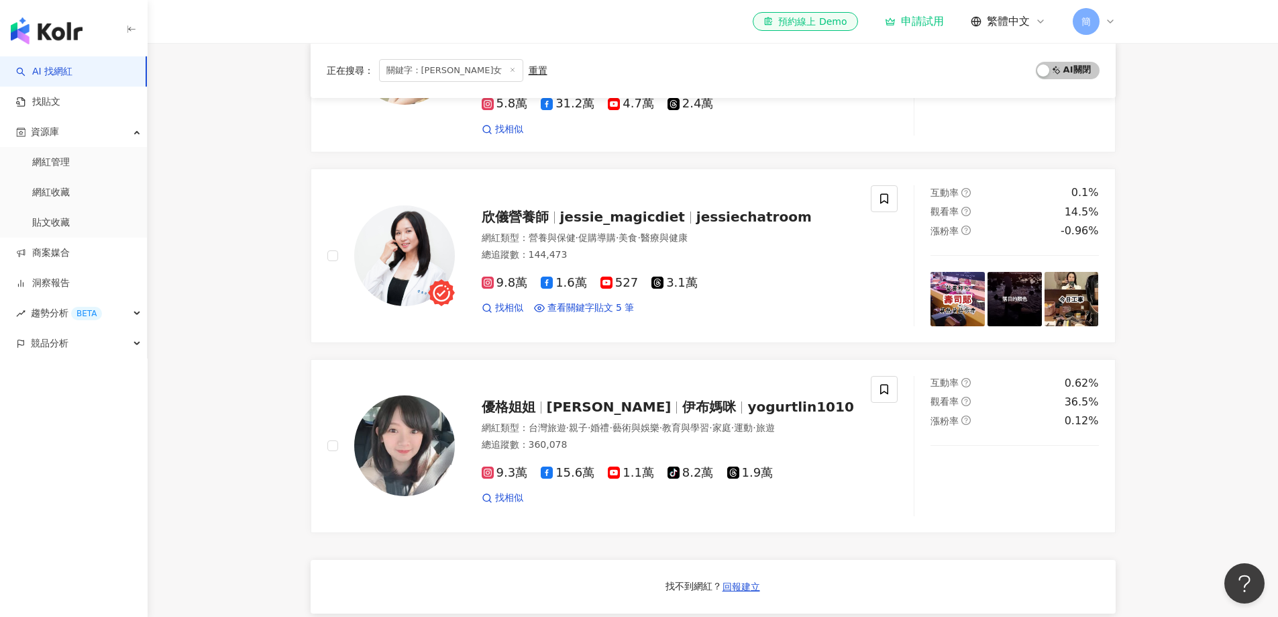
scroll to position [470, 0]
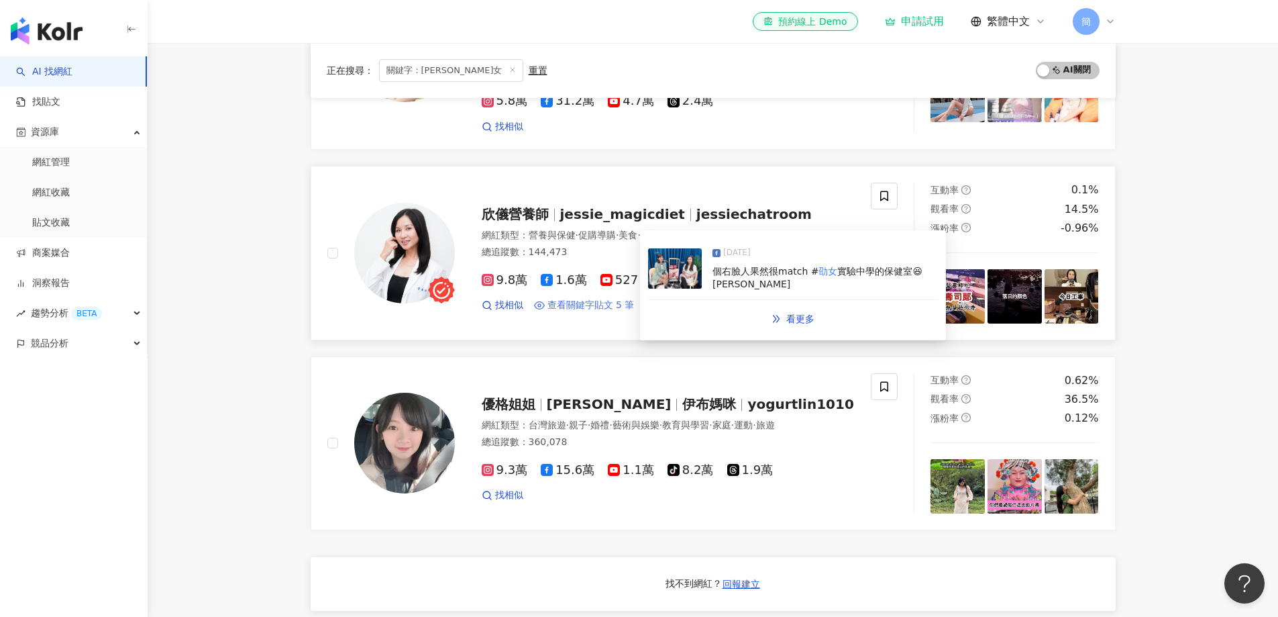
click at [584, 299] on span "查看關鍵字貼文 5 筆" at bounding box center [591, 305] width 87 height 13
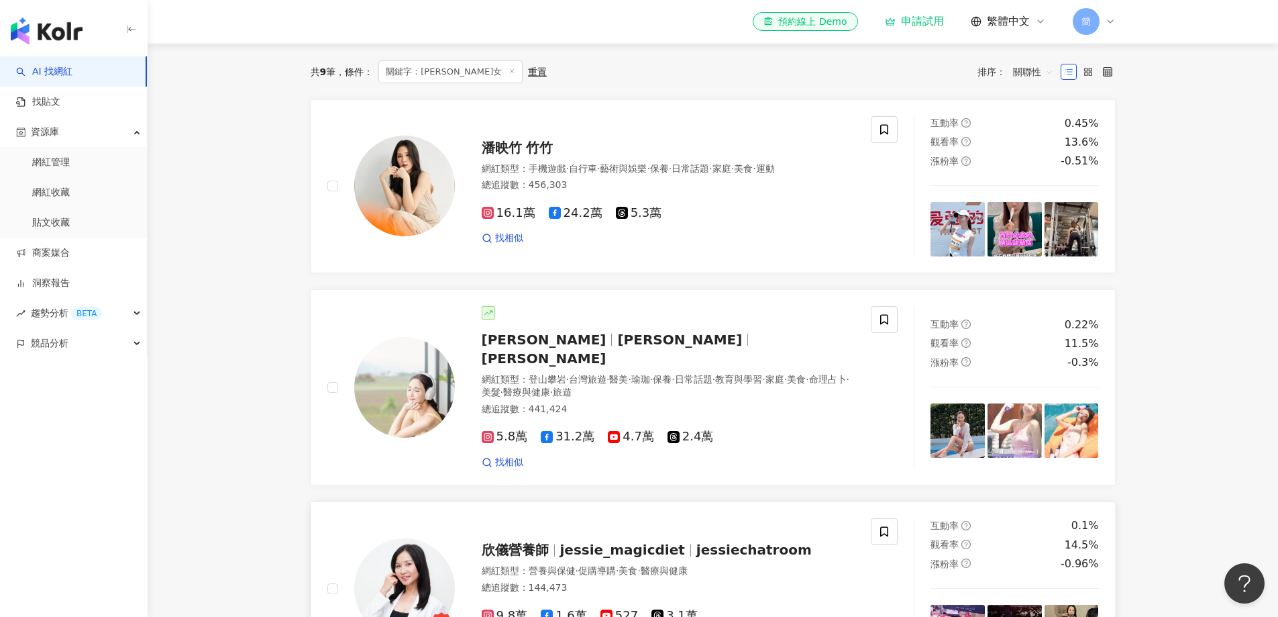
scroll to position [0, 0]
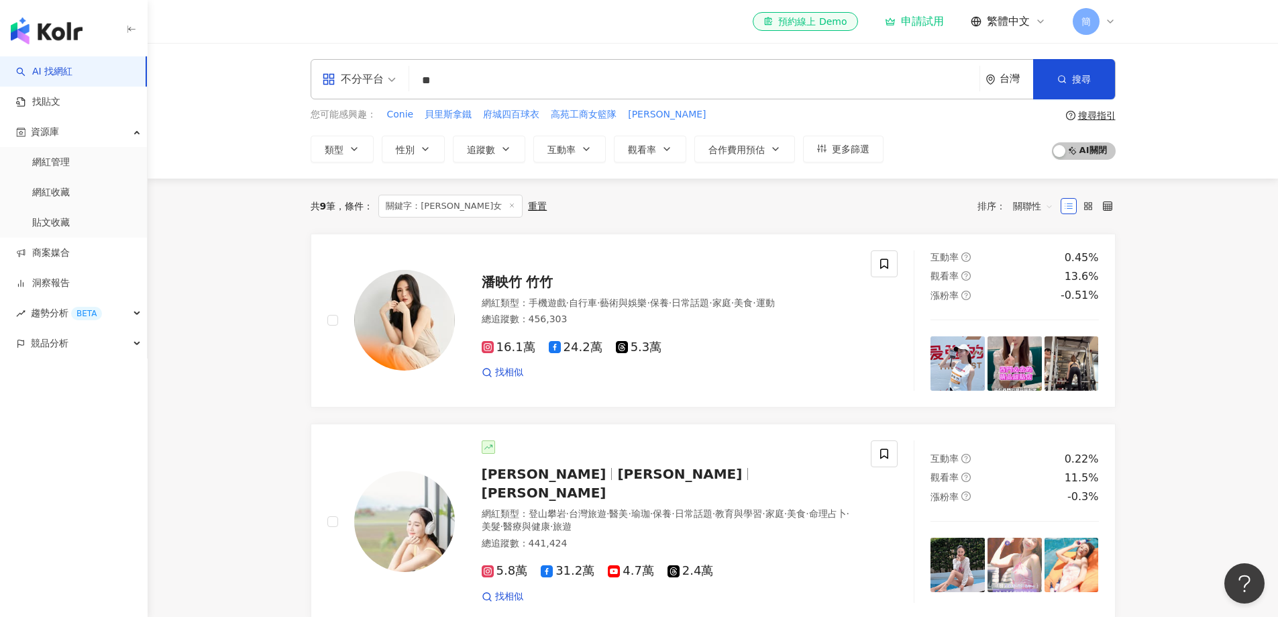
click at [568, 85] on input "**" at bounding box center [695, 81] width 560 height 26
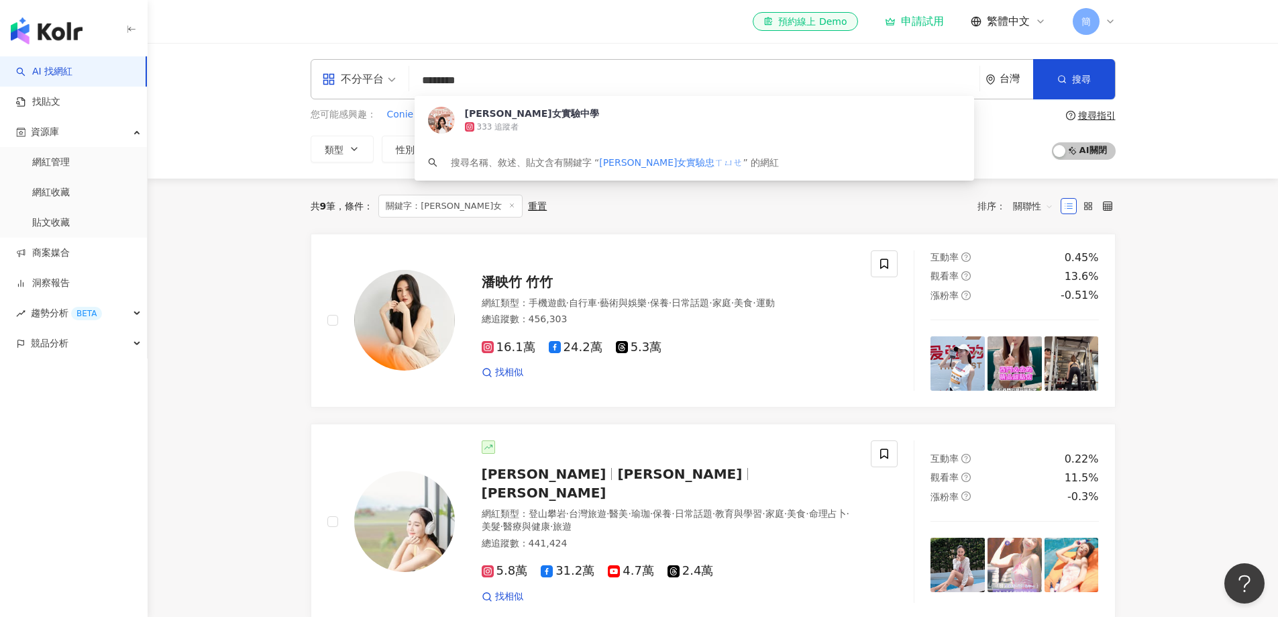
type input "******"
click at [554, 122] on div "333 追蹤者" at bounding box center [713, 126] width 496 height 13
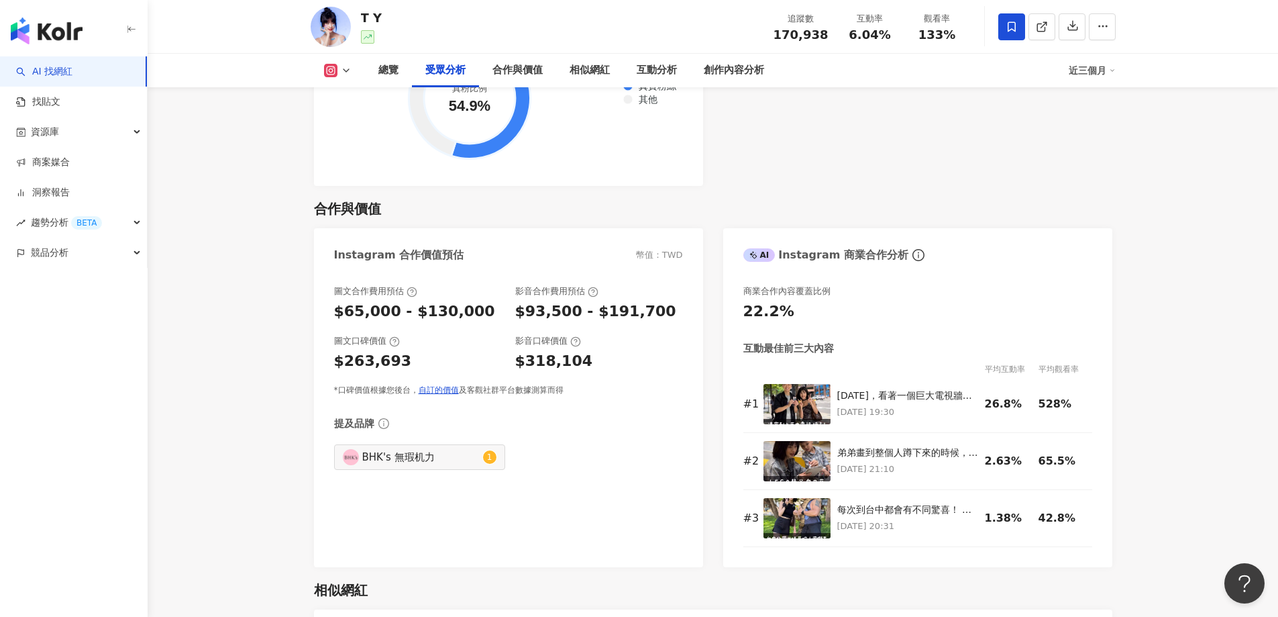
scroll to position [1678, 0]
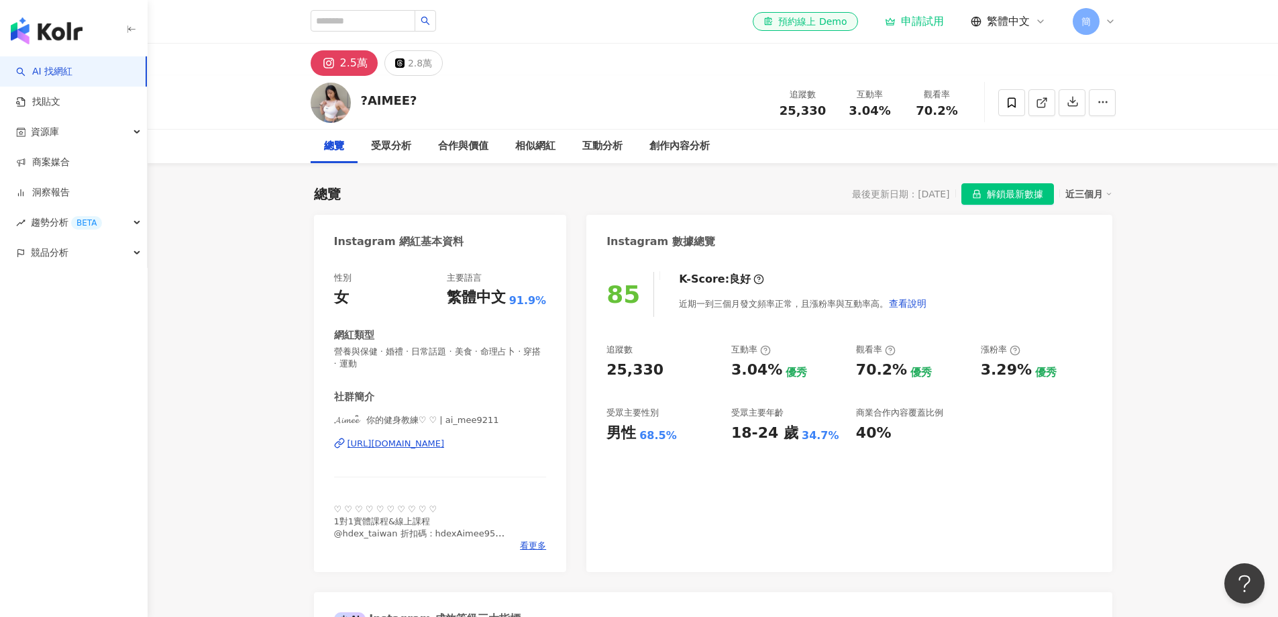
click at [442, 442] on div "https://www.instagram.com/ai_mee9211/" at bounding box center [396, 444] width 97 height 12
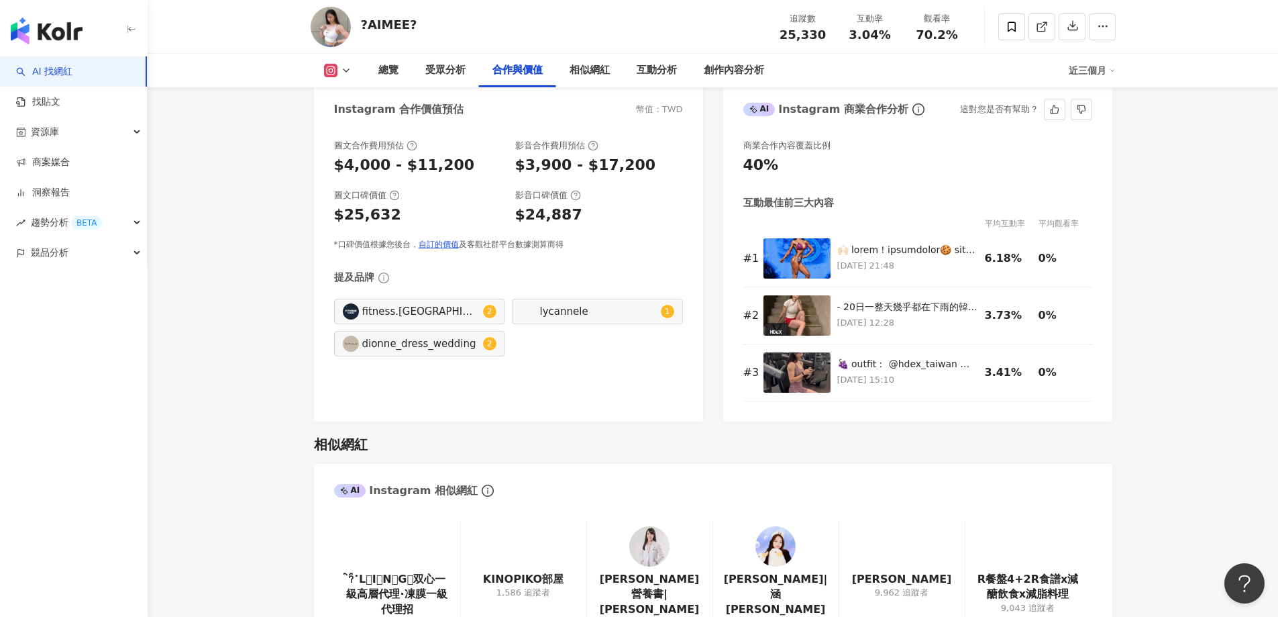
scroll to position [1812, 0]
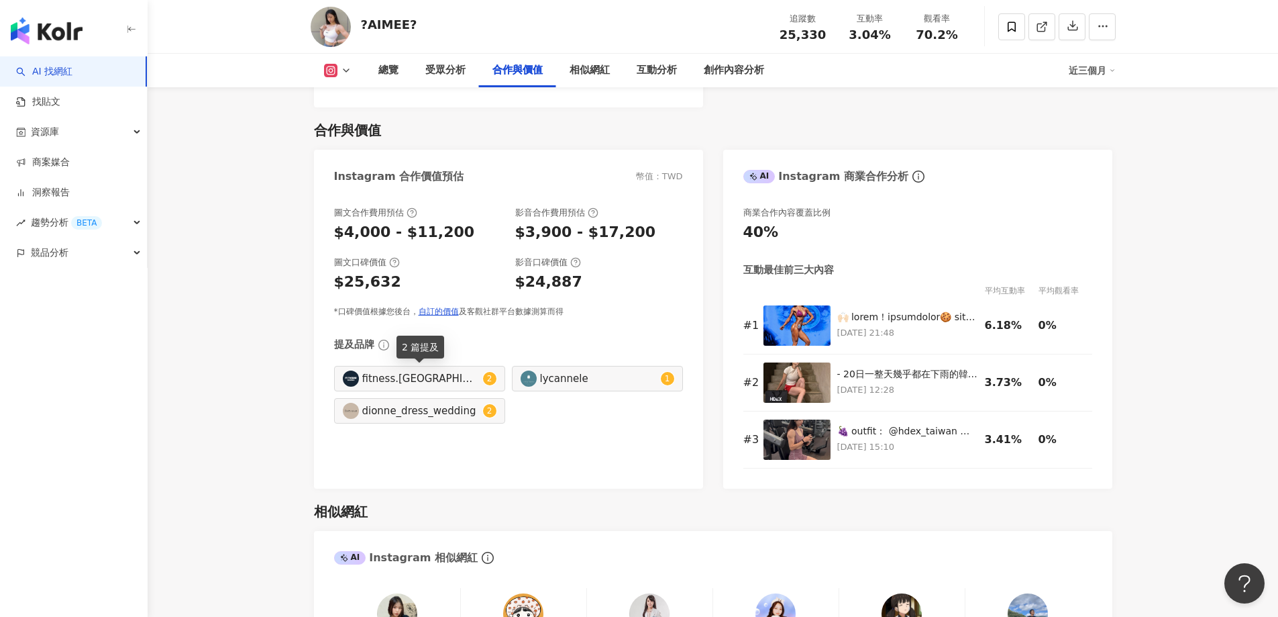
click at [443, 380] on div "fitness.taiwan" at bounding box center [420, 378] width 117 height 15
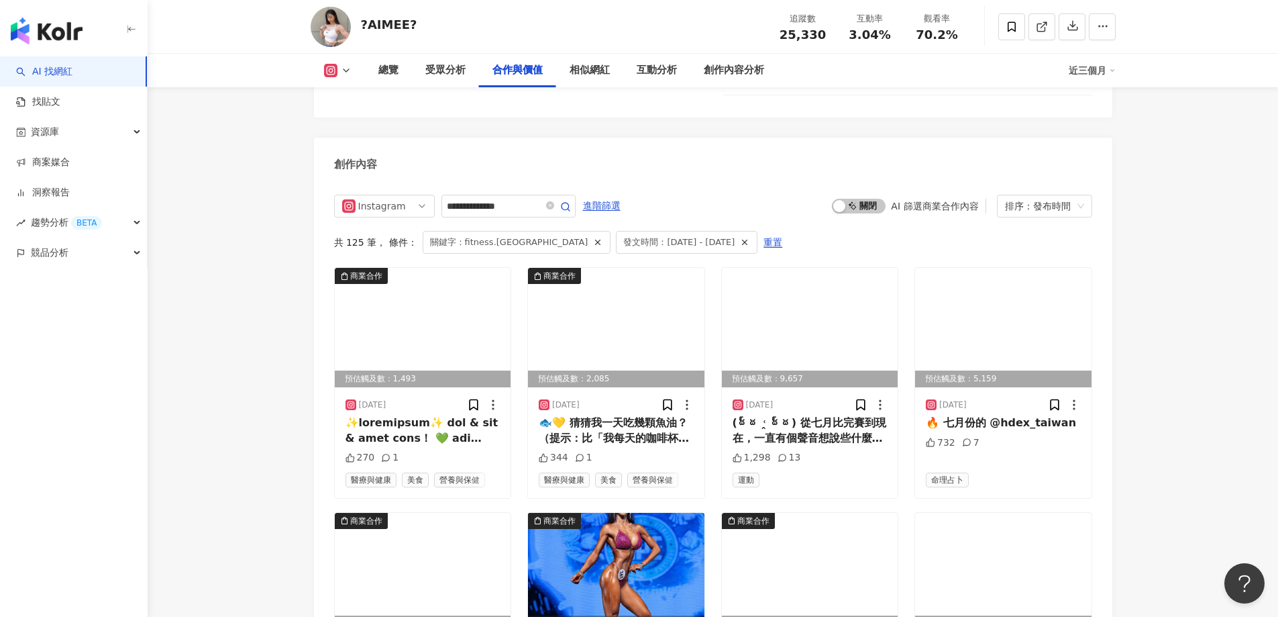
type input "**********"
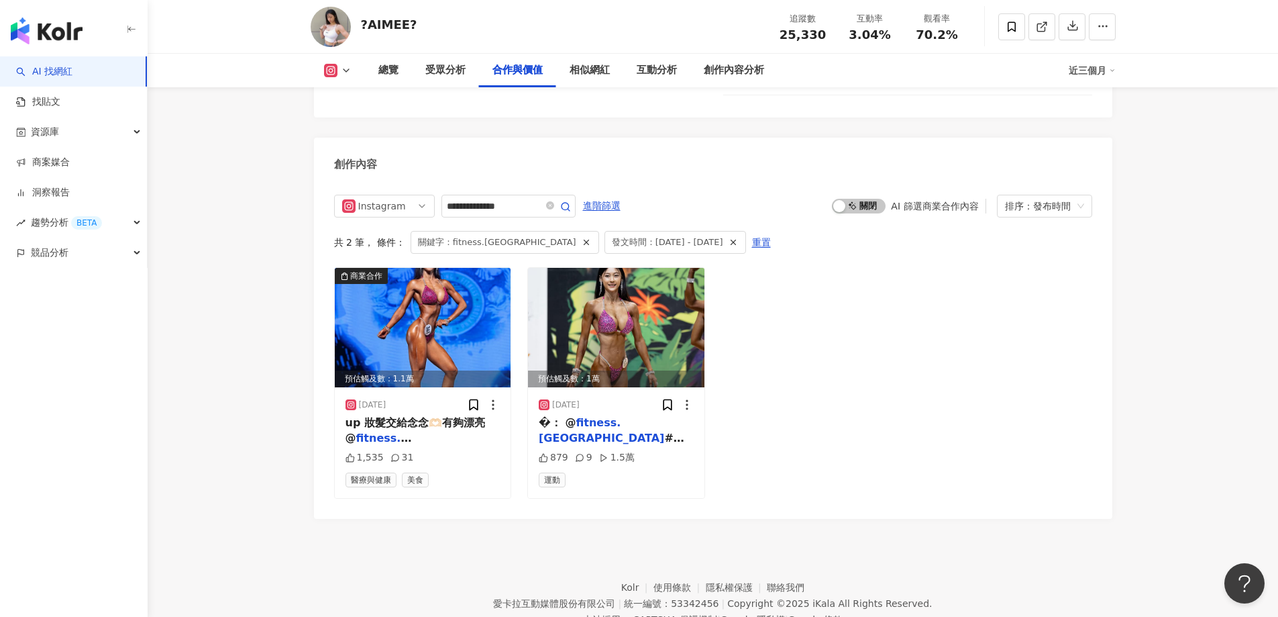
scroll to position [1812, 0]
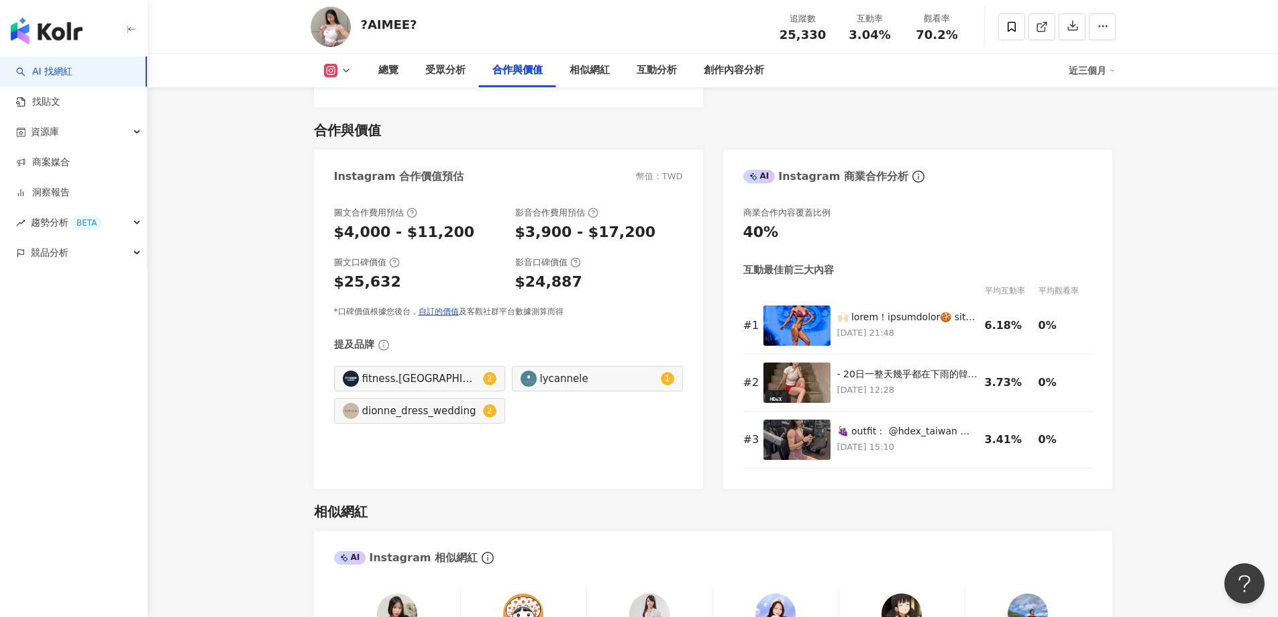
click at [625, 385] on div "lycannele" at bounding box center [598, 378] width 117 height 15
type input "*********"
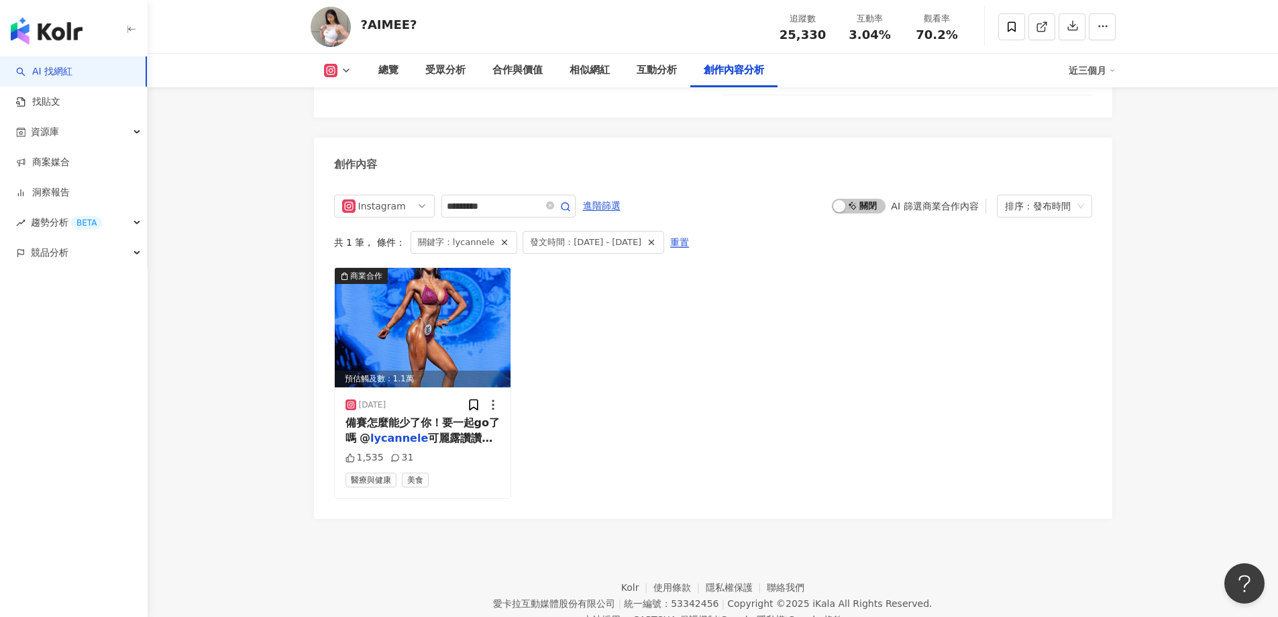
scroll to position [1812, 0]
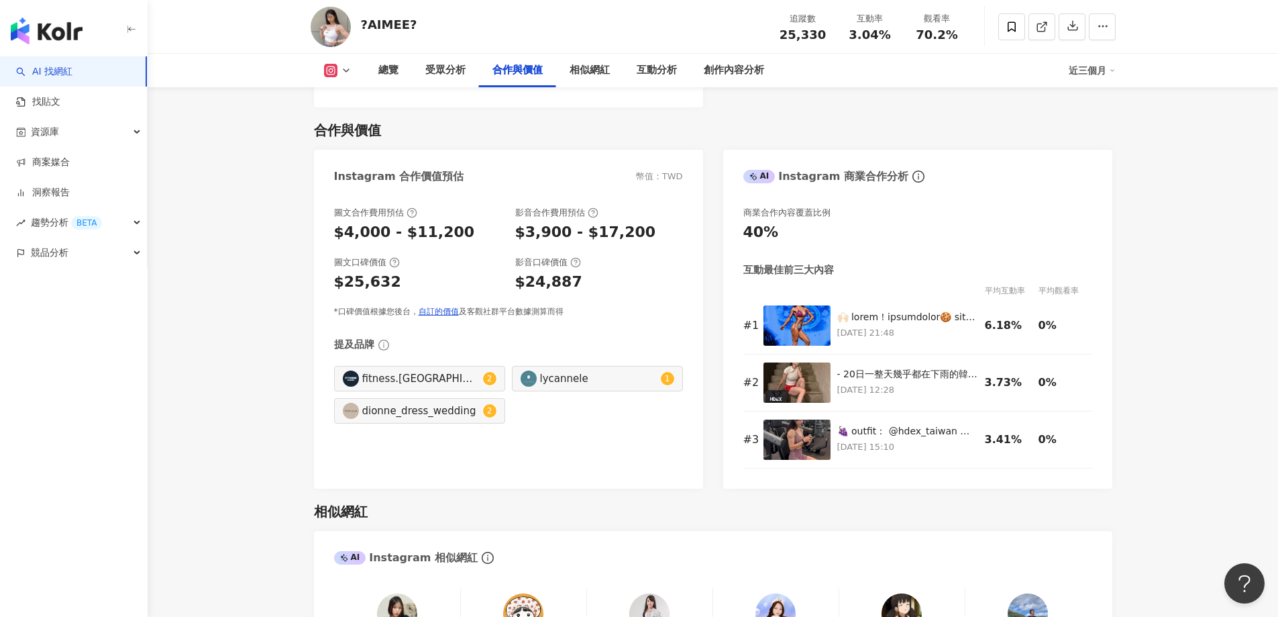
click at [406, 417] on div "dionne_dress_wedding" at bounding box center [420, 410] width 117 height 15
type input "**********"
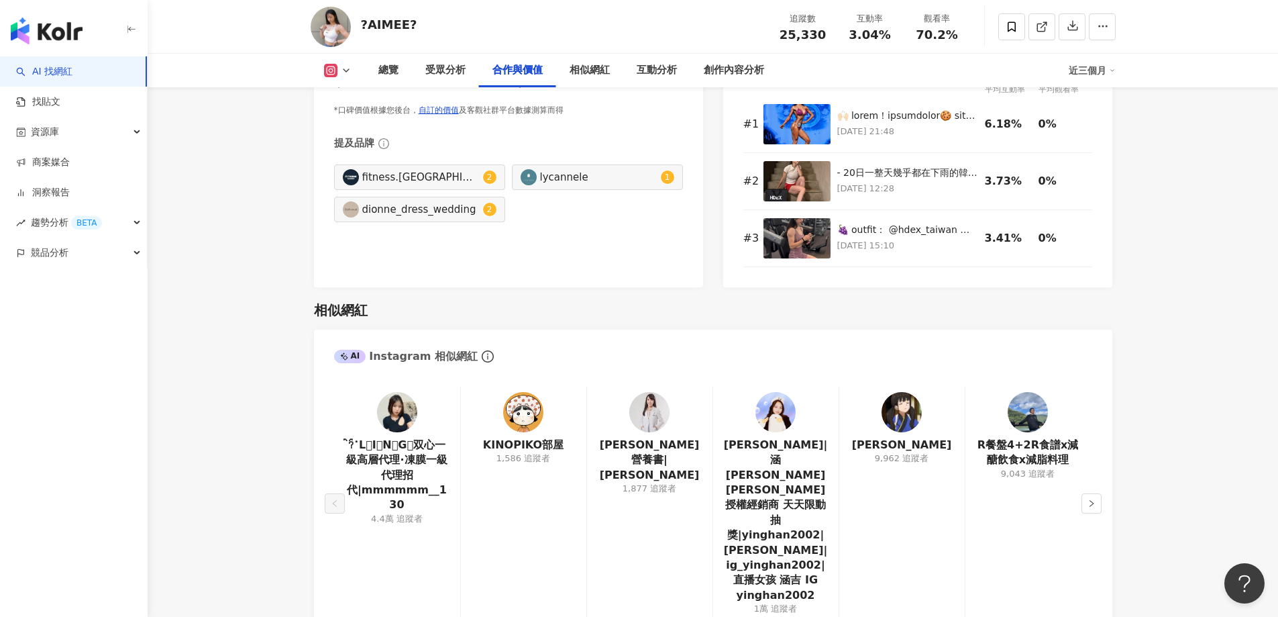
click at [894, 416] on img at bounding box center [902, 412] width 40 height 40
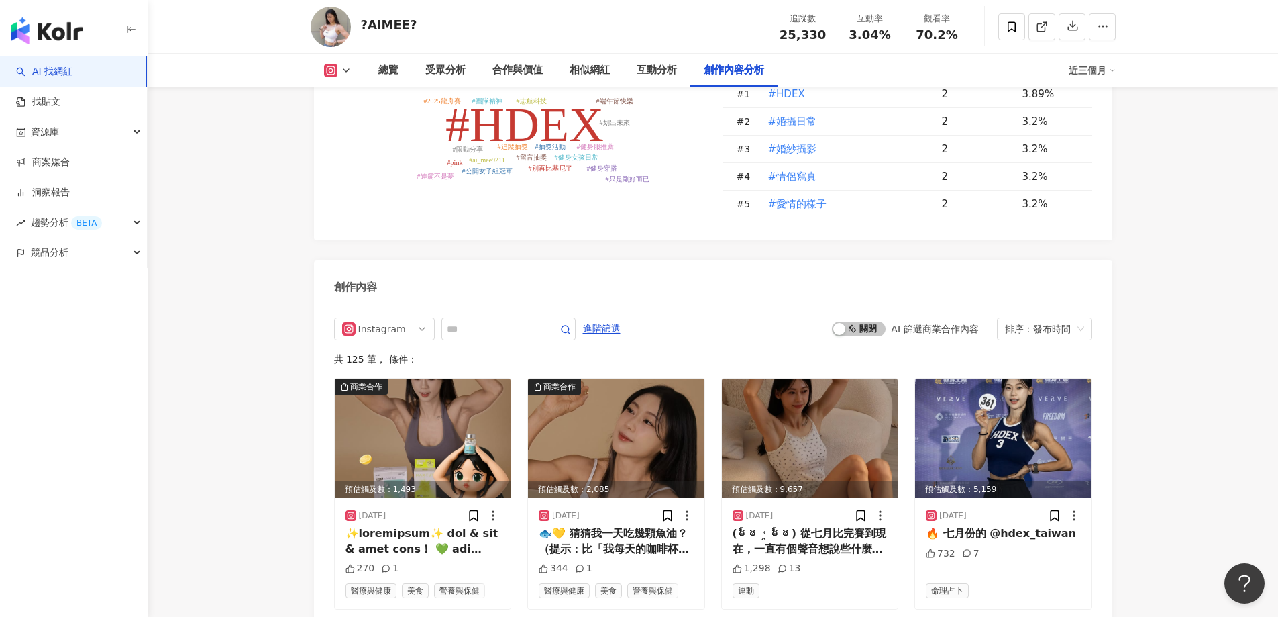
scroll to position [4161, 0]
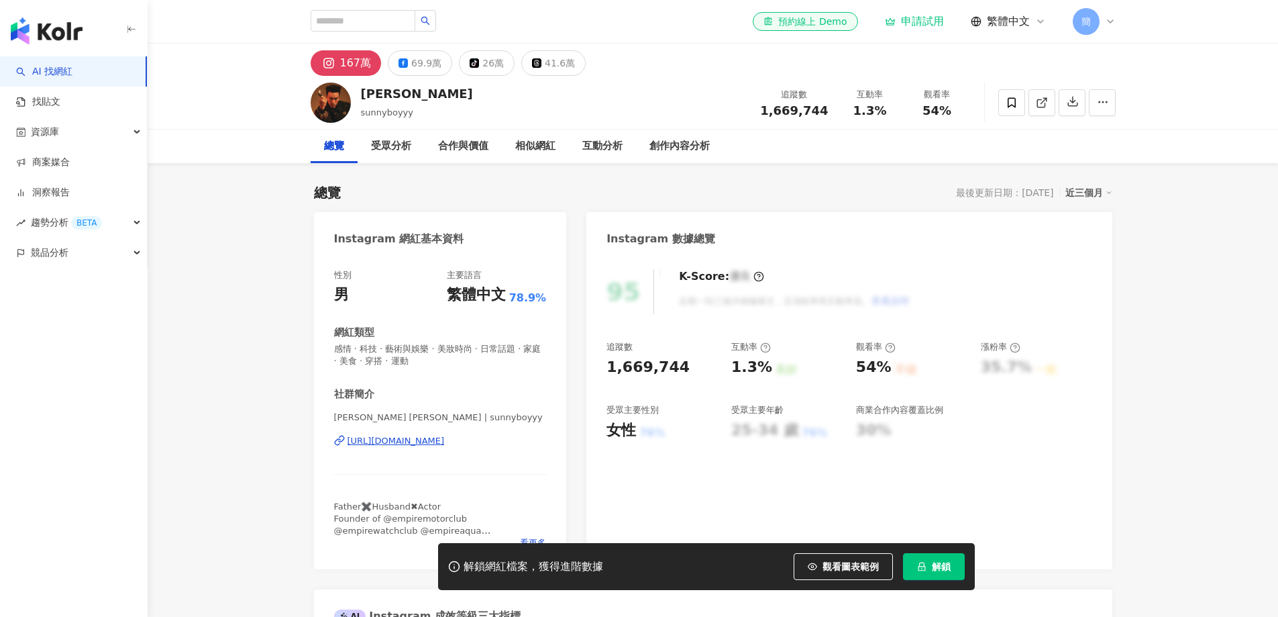
click at [445, 438] on div "https://www.instagram.com/sunnyboyyy/" at bounding box center [396, 441] width 97 height 12
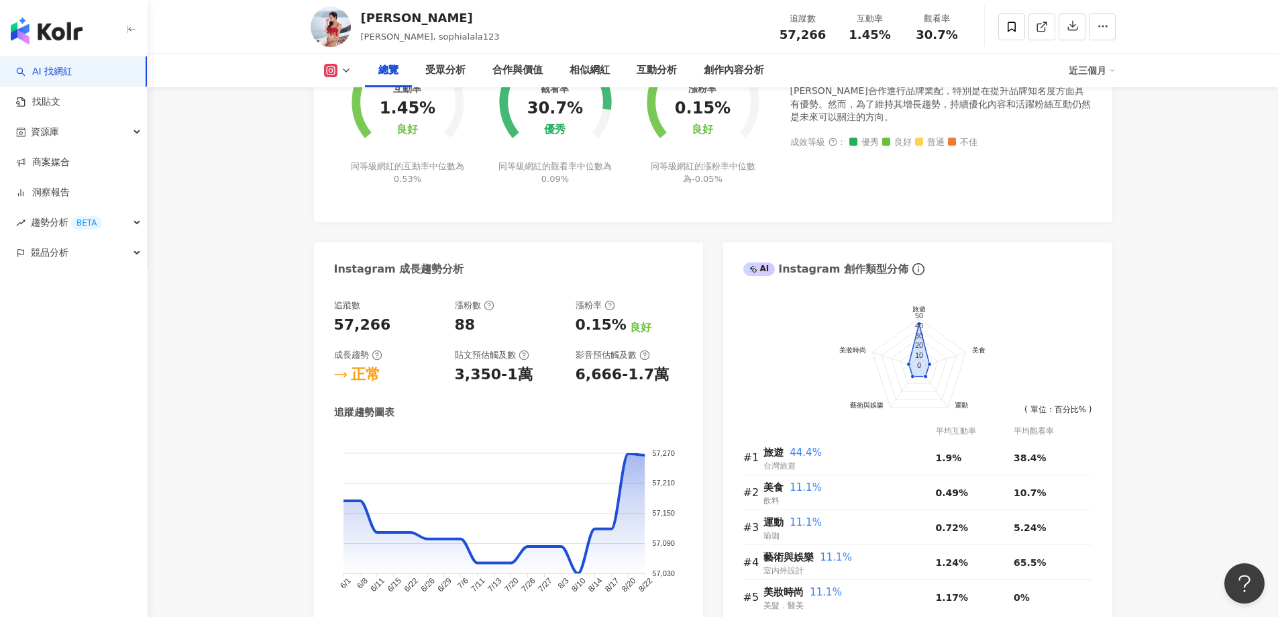
scroll to position [67, 0]
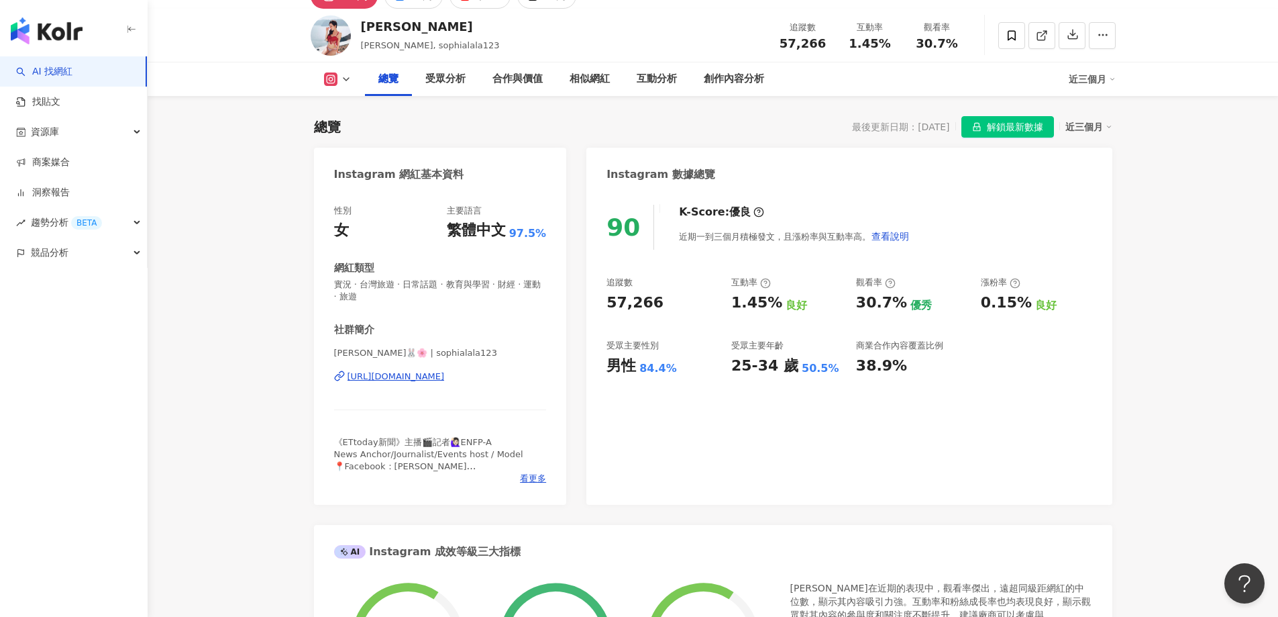
click at [445, 381] on div "https://www.instagram.com/sophialala123/" at bounding box center [396, 376] width 97 height 12
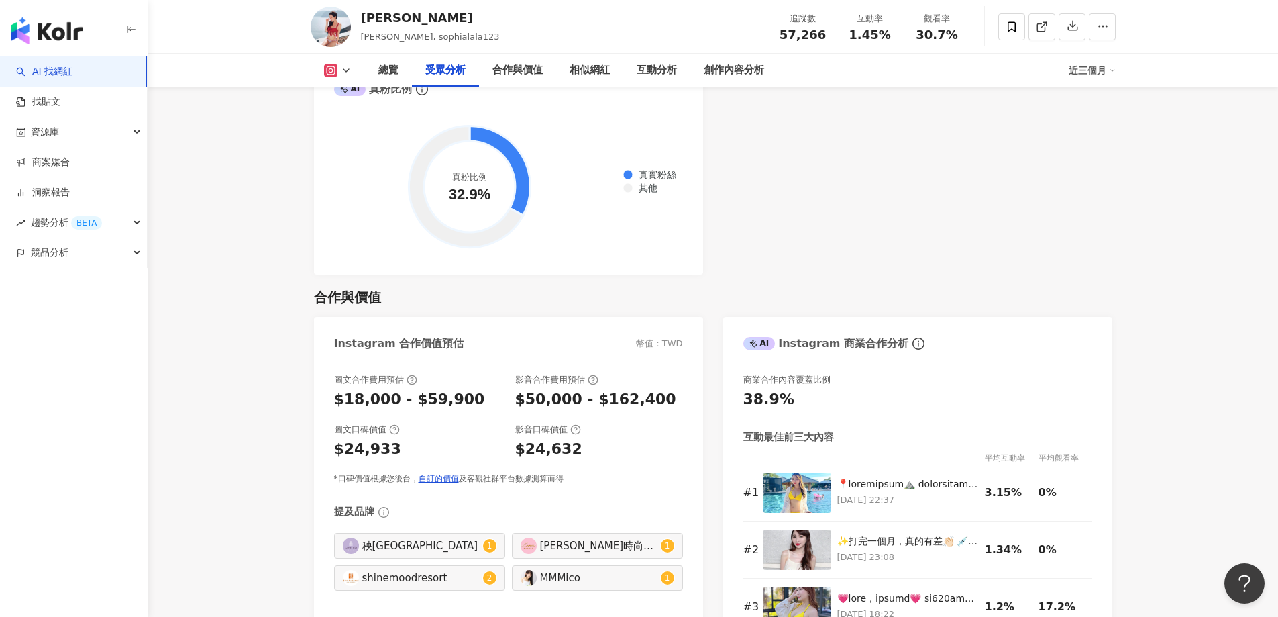
scroll to position [1745, 0]
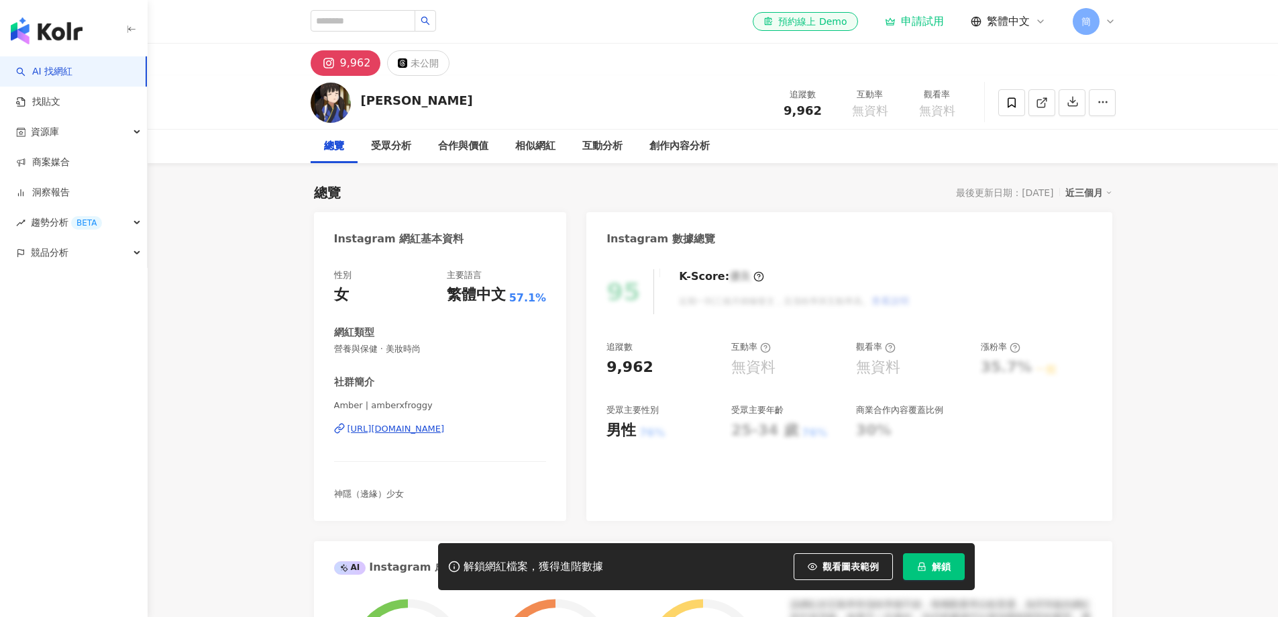
click at [425, 425] on div "[URL][DOMAIN_NAME]" at bounding box center [396, 429] width 97 height 12
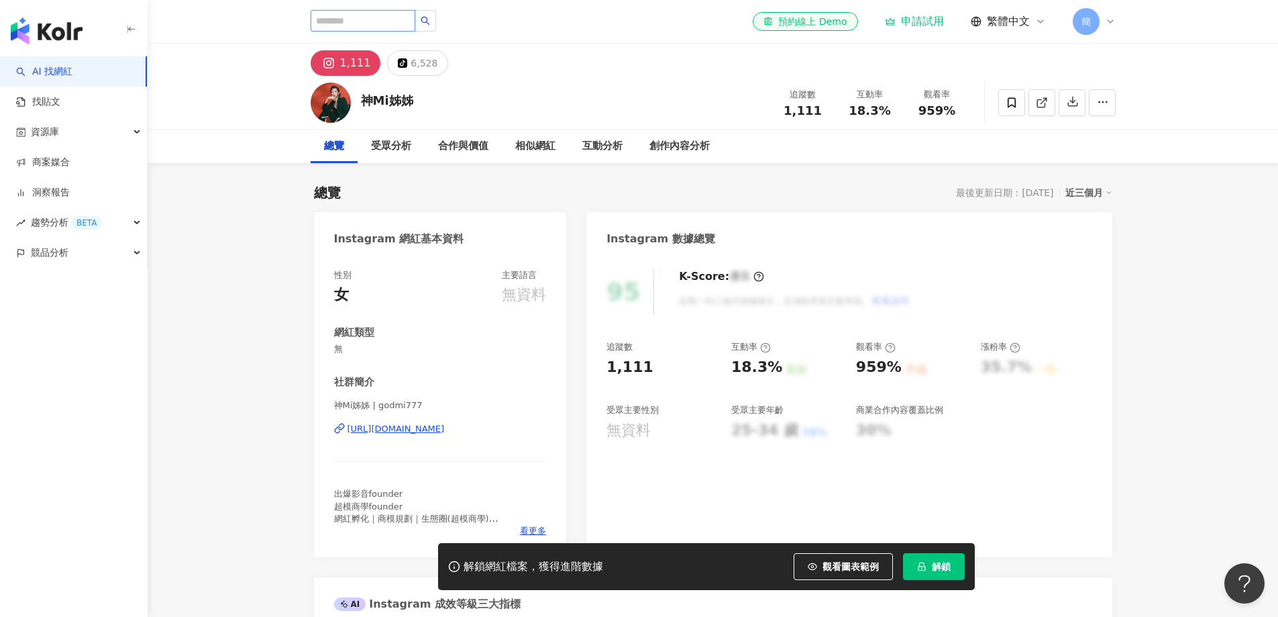
click at [397, 26] on input "search" at bounding box center [363, 20] width 105 height 21
paste input "**********"
type input "**********"
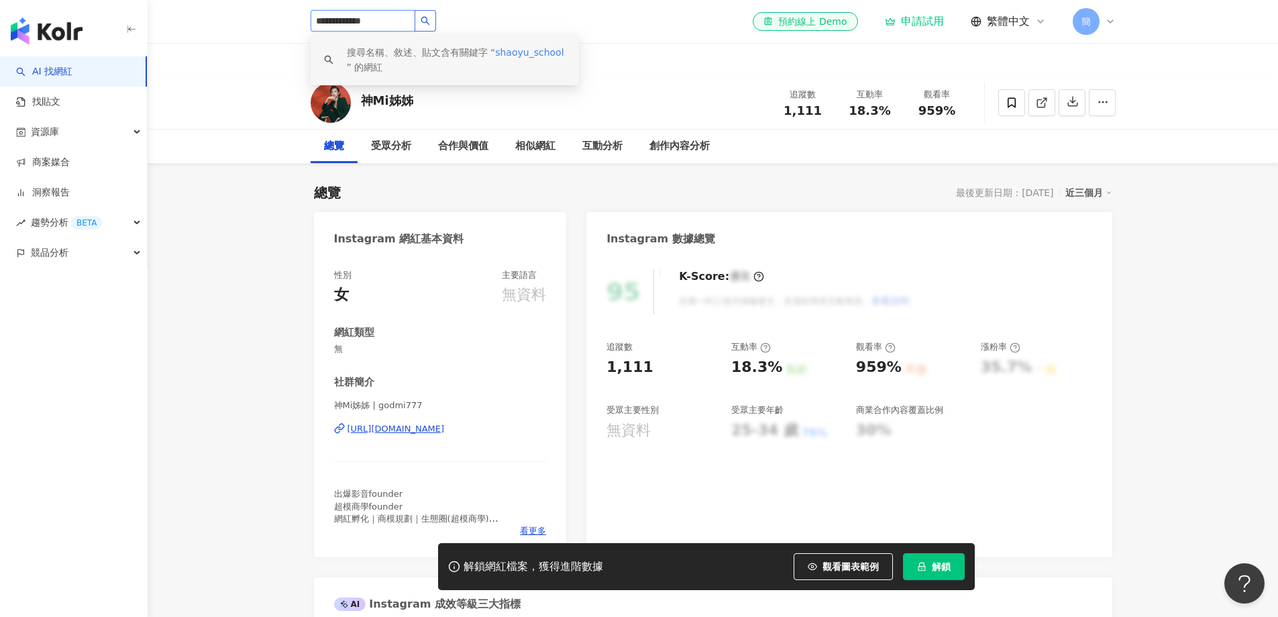
click at [430, 23] on icon "search" at bounding box center [425, 20] width 9 height 9
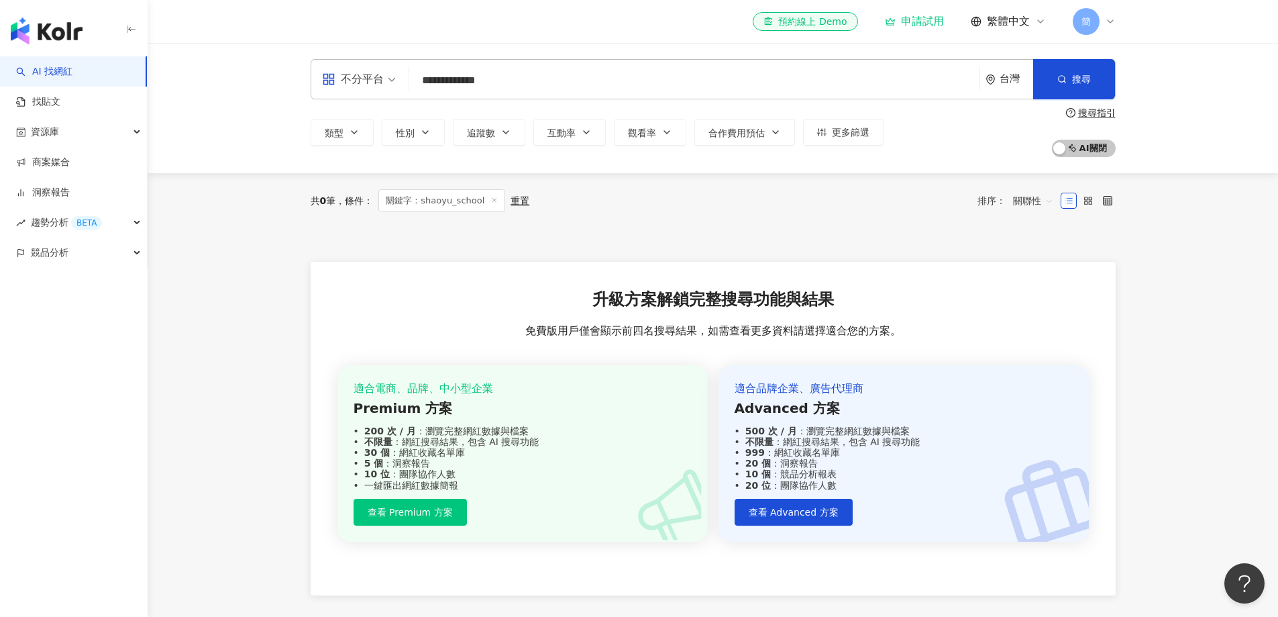
click at [528, 76] on input "**********" at bounding box center [695, 81] width 560 height 26
click at [542, 81] on input "**********" at bounding box center [695, 81] width 560 height 26
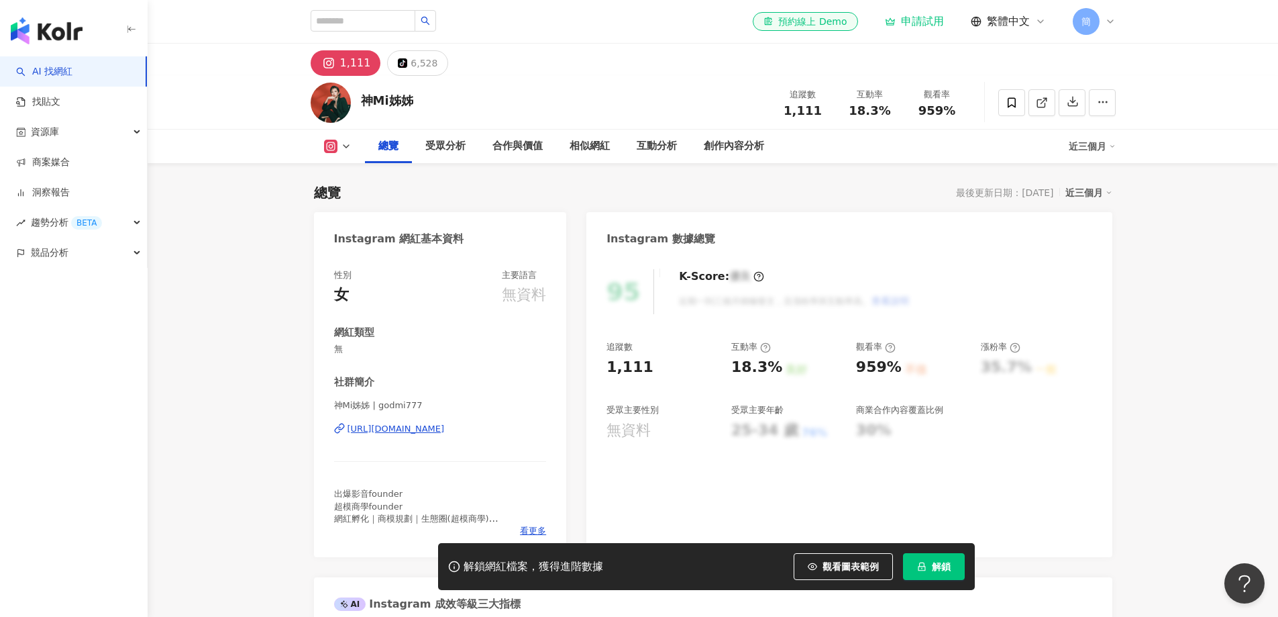
click at [442, 427] on div "[URL][DOMAIN_NAME]" at bounding box center [396, 429] width 97 height 12
click at [50, 135] on span "資源庫" at bounding box center [45, 132] width 28 height 30
click at [64, 163] on link "網紅管理" at bounding box center [51, 162] width 38 height 13
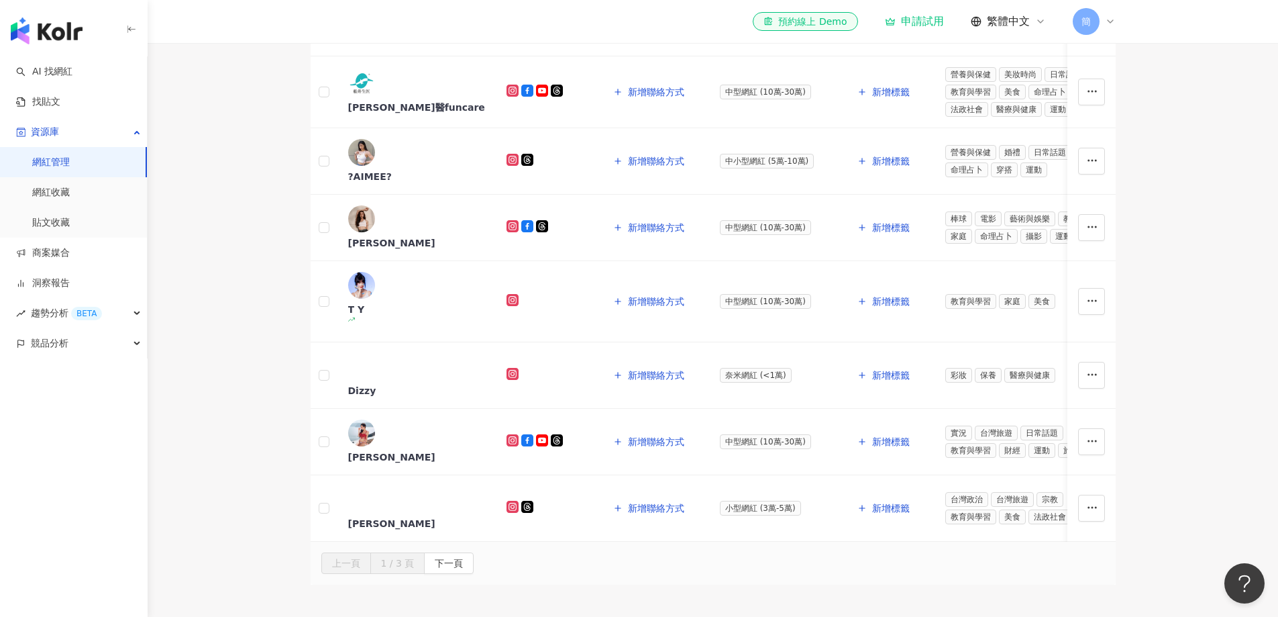
scroll to position [537, 0]
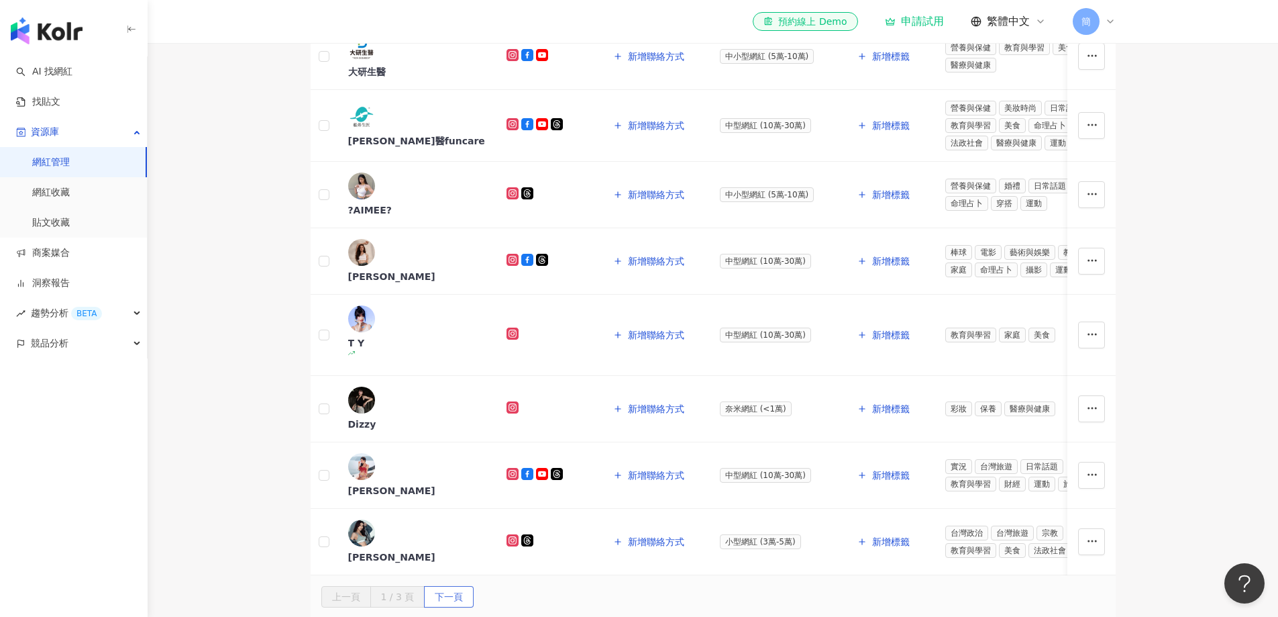
click at [474, 586] on button "下一頁" at bounding box center [449, 596] width 50 height 21
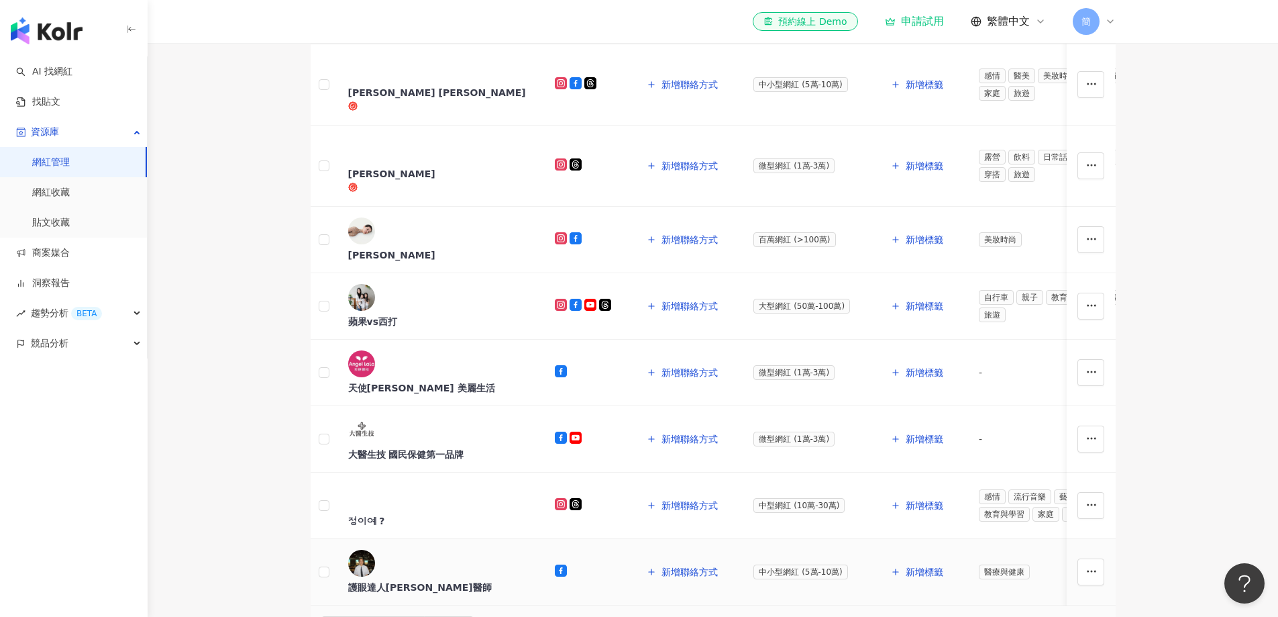
scroll to position [599, 0]
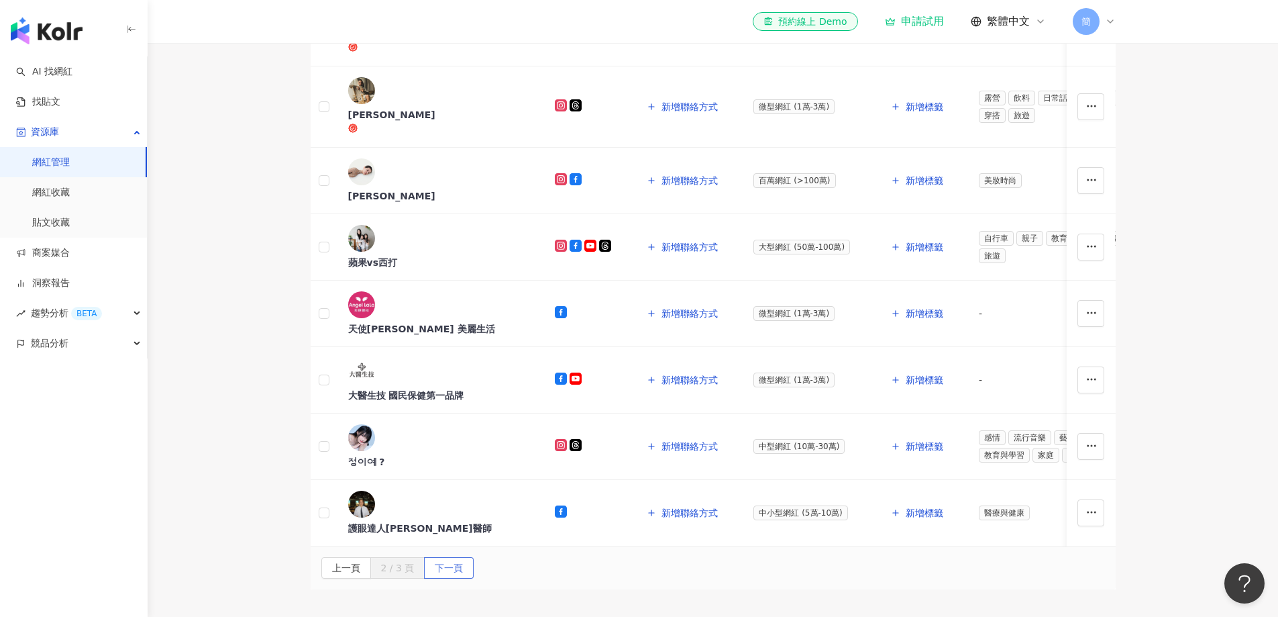
click at [463, 558] on span "下一頁" at bounding box center [449, 568] width 28 height 21
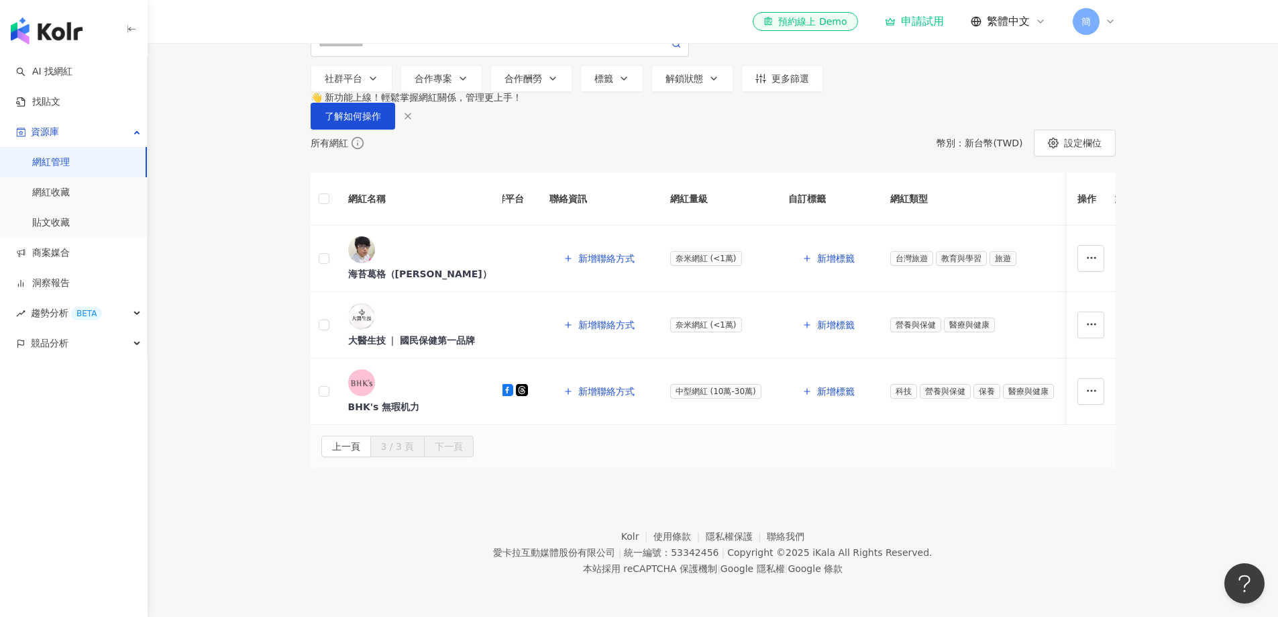
scroll to position [0, 0]
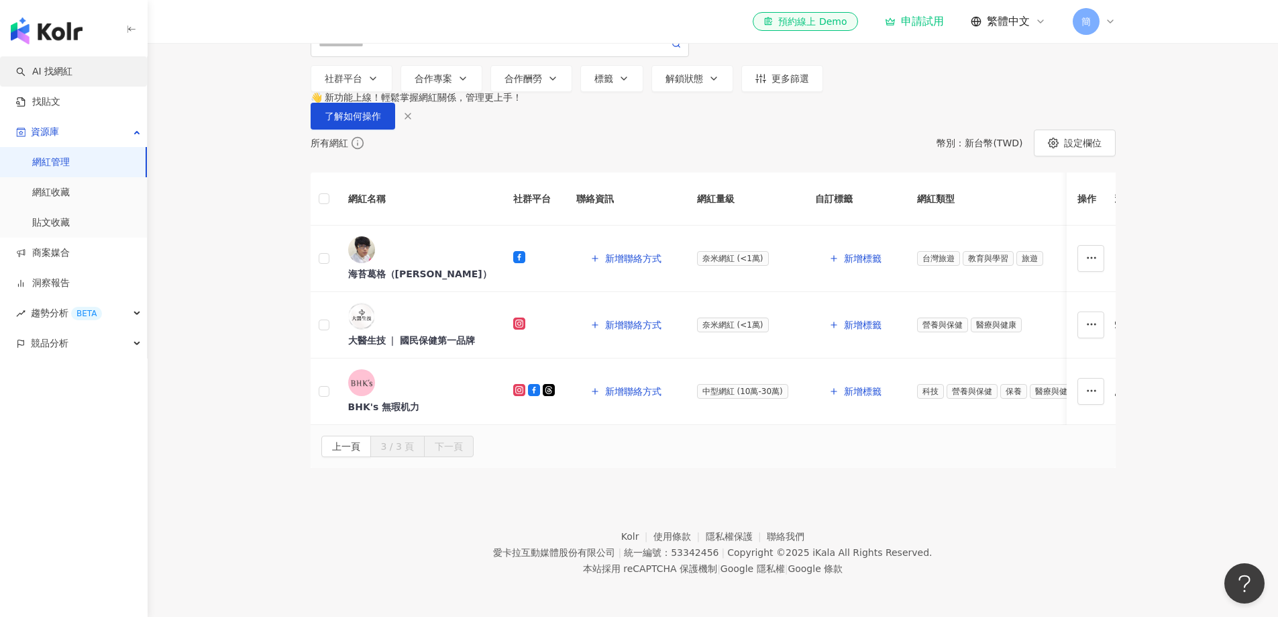
click at [72, 74] on link "AI 找網紅" at bounding box center [44, 71] width 56 height 13
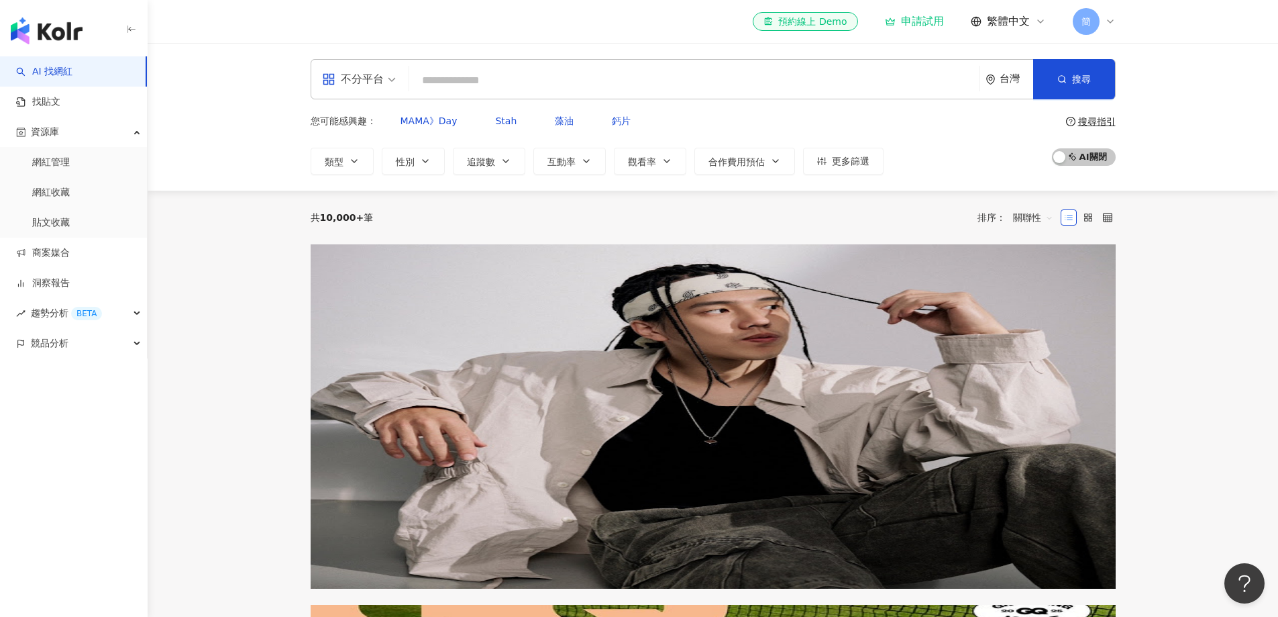
click at [489, 85] on input "search" at bounding box center [695, 81] width 560 height 26
click at [486, 78] on input "search" at bounding box center [695, 81] width 560 height 26
type input "*"
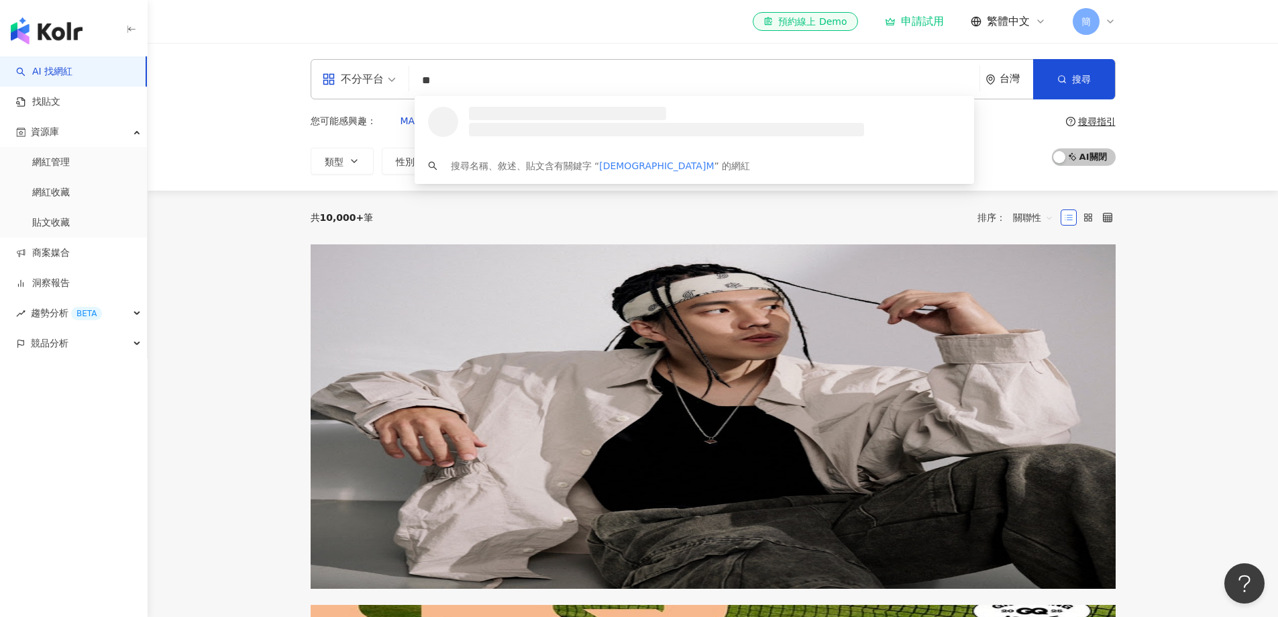
type input "***"
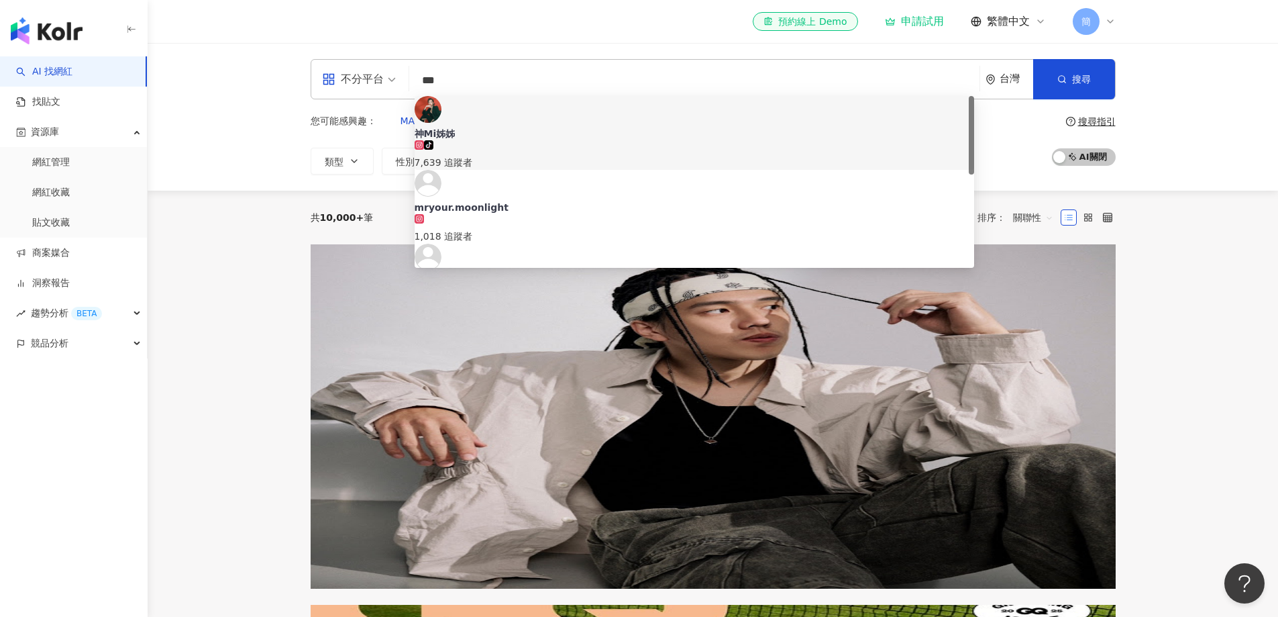
click at [557, 127] on span "神Mi姊姊" at bounding box center [695, 133] width 560 height 13
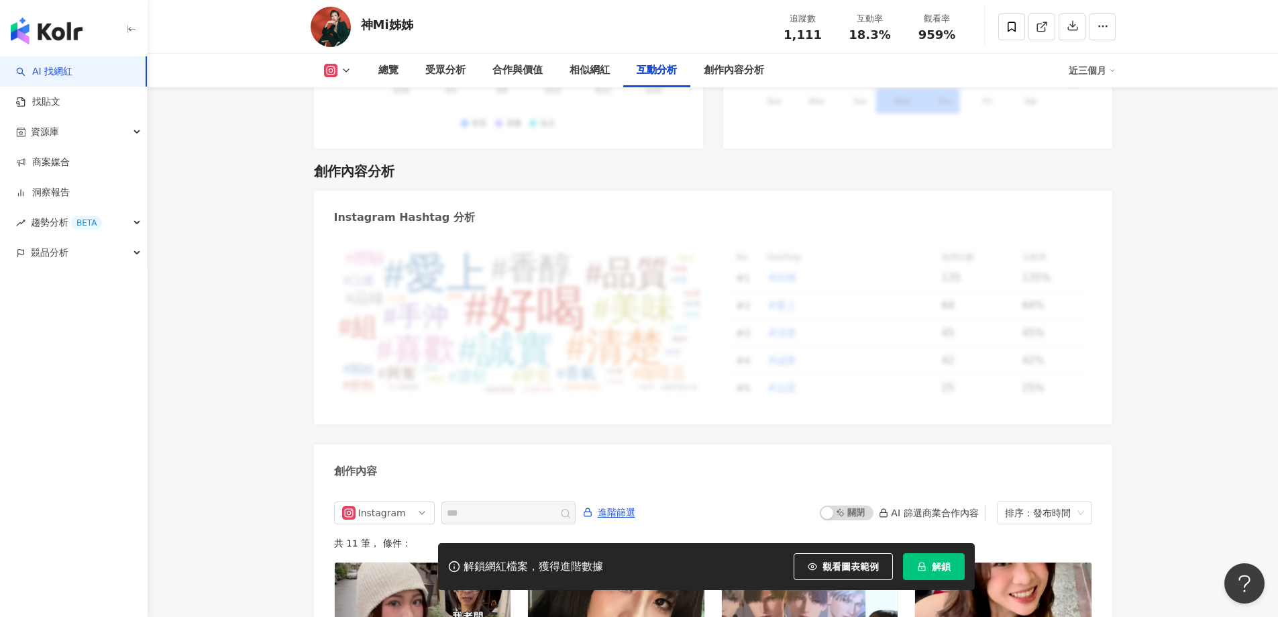
scroll to position [4126, 0]
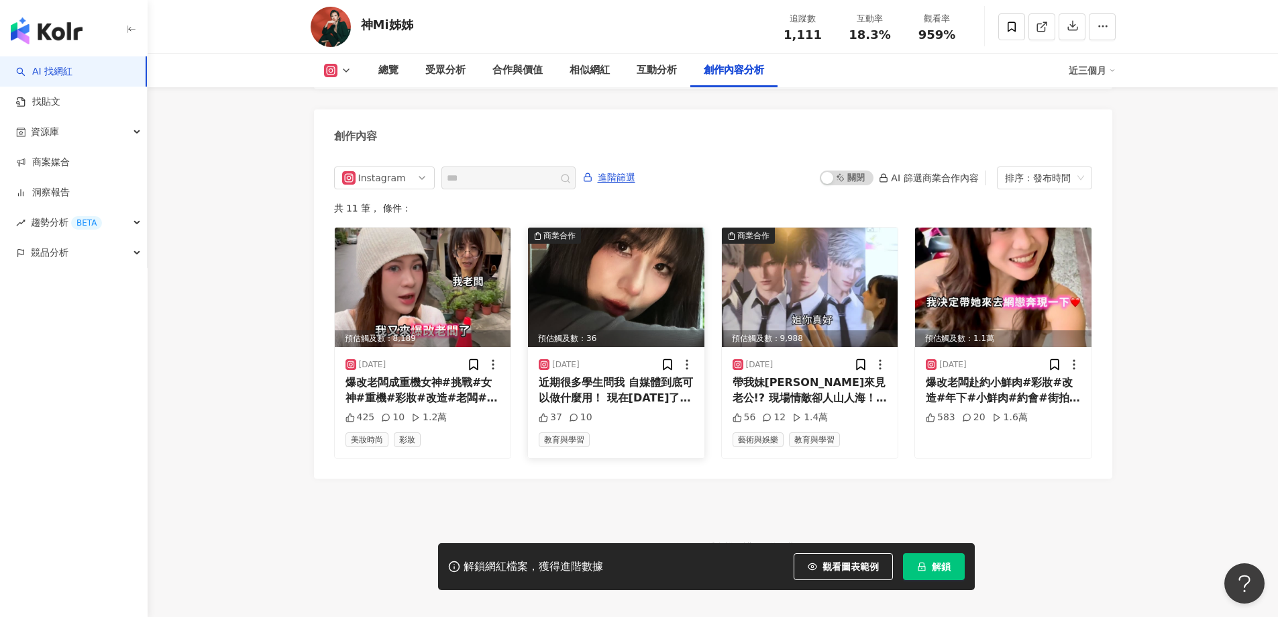
click at [622, 278] on img at bounding box center [616, 286] width 176 height 119
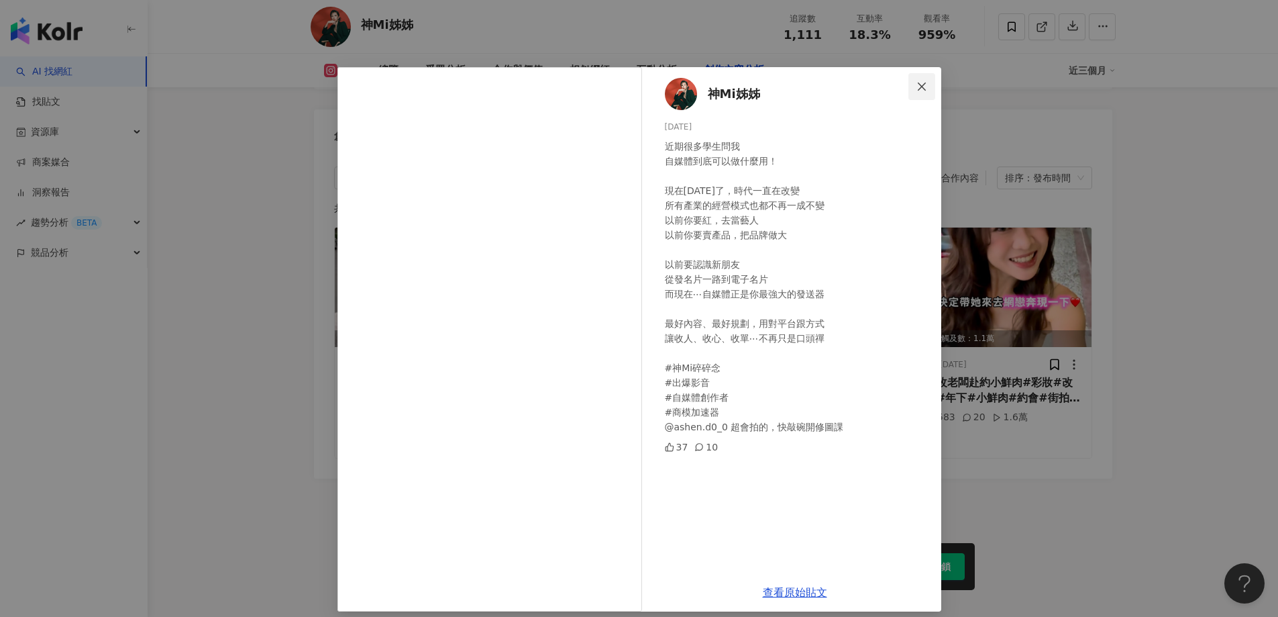
click at [918, 87] on icon "close" at bounding box center [922, 86] width 8 height 8
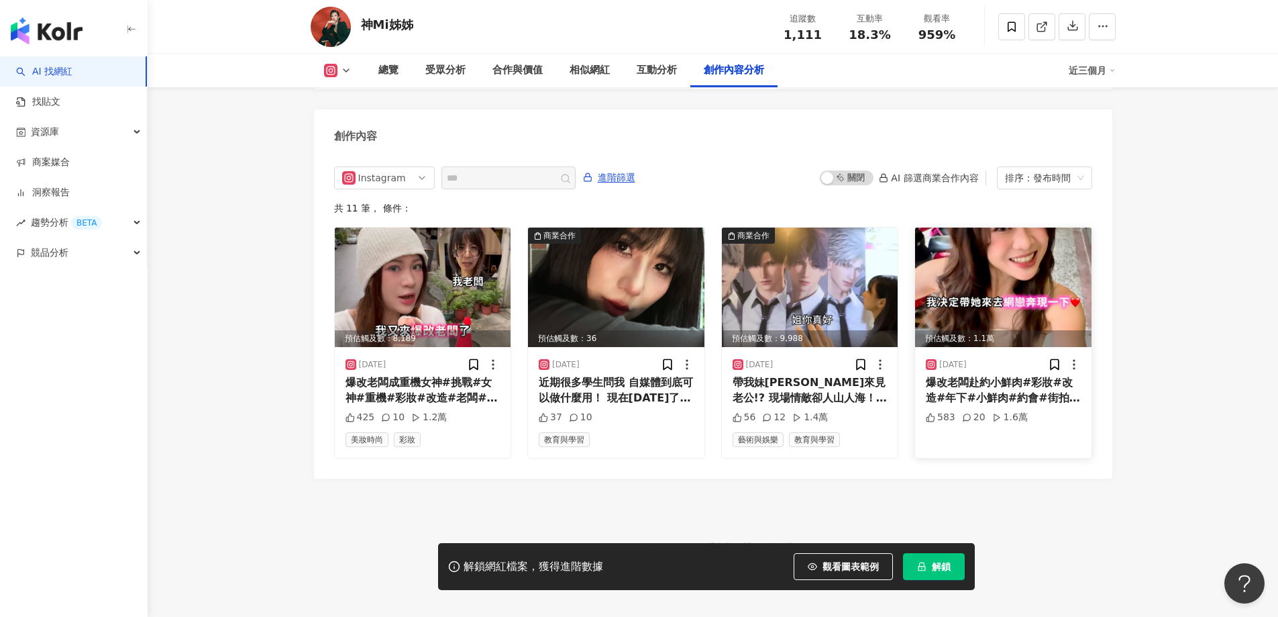
click at [990, 246] on img at bounding box center [1003, 286] width 176 height 119
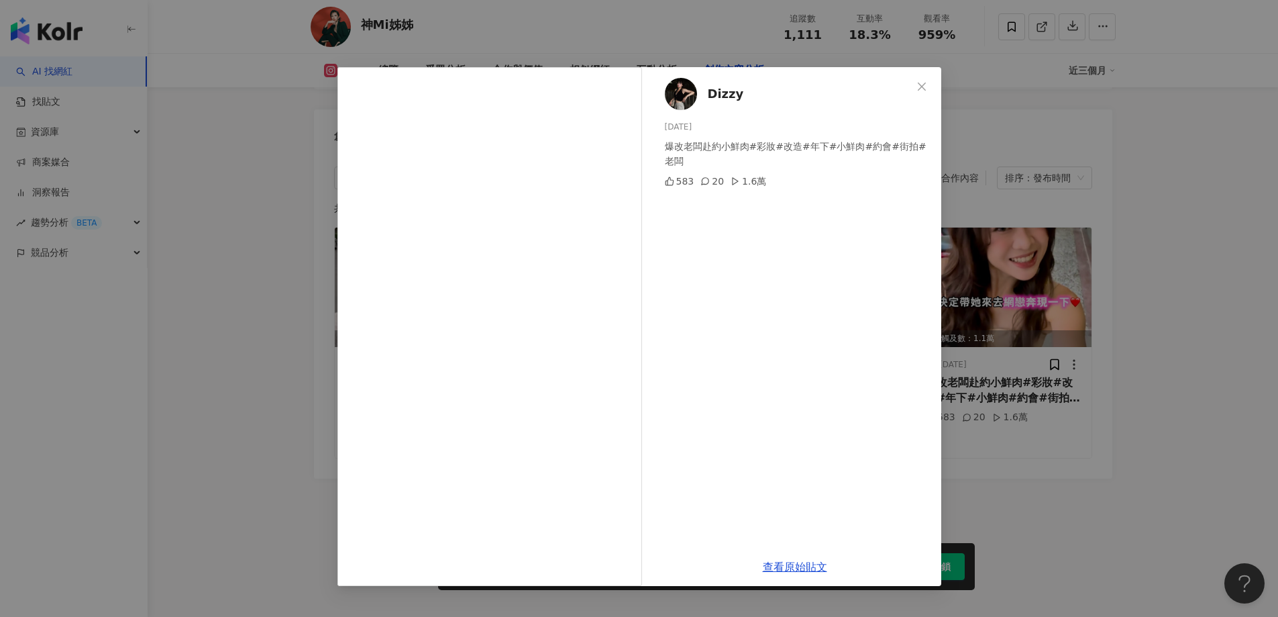
click at [1152, 197] on div "Dizzy [DATE] 爆改老闆赴約小鮮肉#彩妝#改造#年下#小鮮肉#約會#街拍#老闆 583 20 1.6萬 查看原始貼文" at bounding box center [639, 308] width 1278 height 617
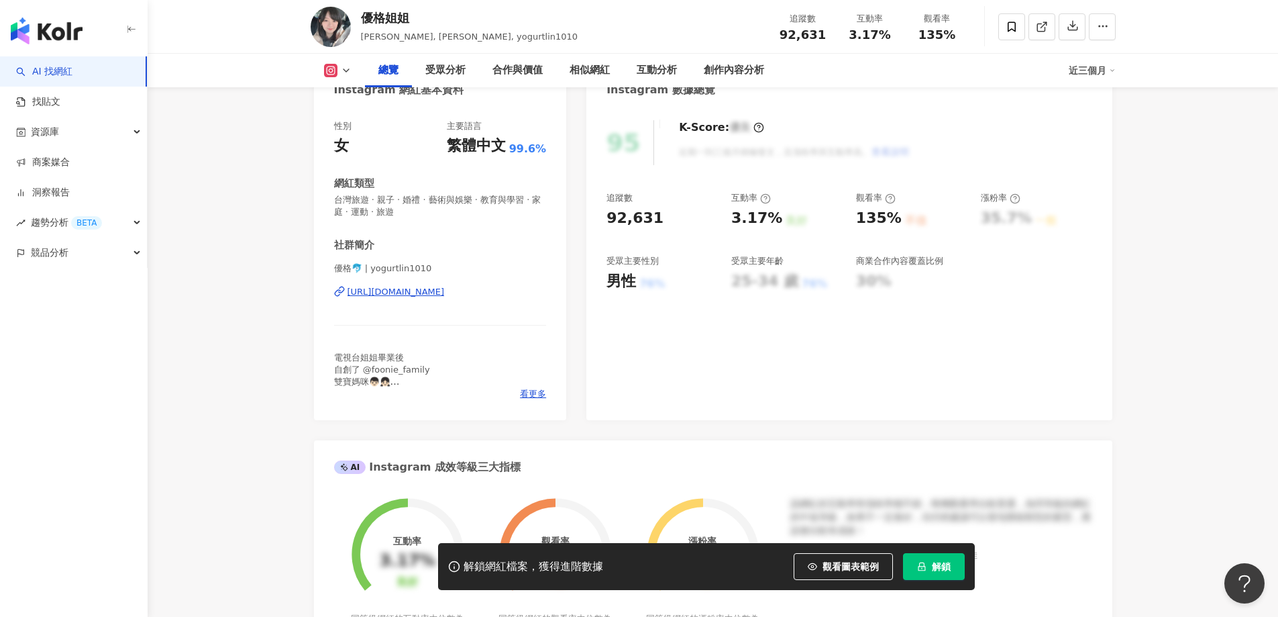
scroll to position [67, 0]
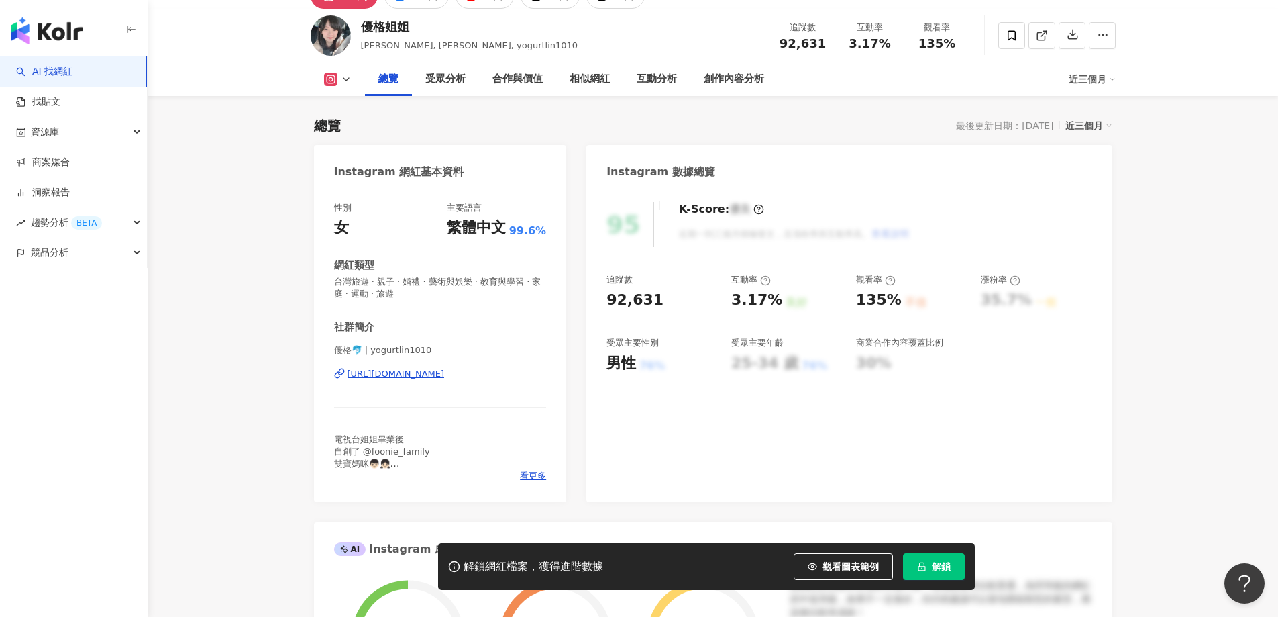
click at [427, 369] on div "[URL][DOMAIN_NAME]" at bounding box center [396, 374] width 97 height 12
drag, startPoint x: 1183, startPoint y: 230, endPoint x: 944, endPoint y: 96, distance: 274.3
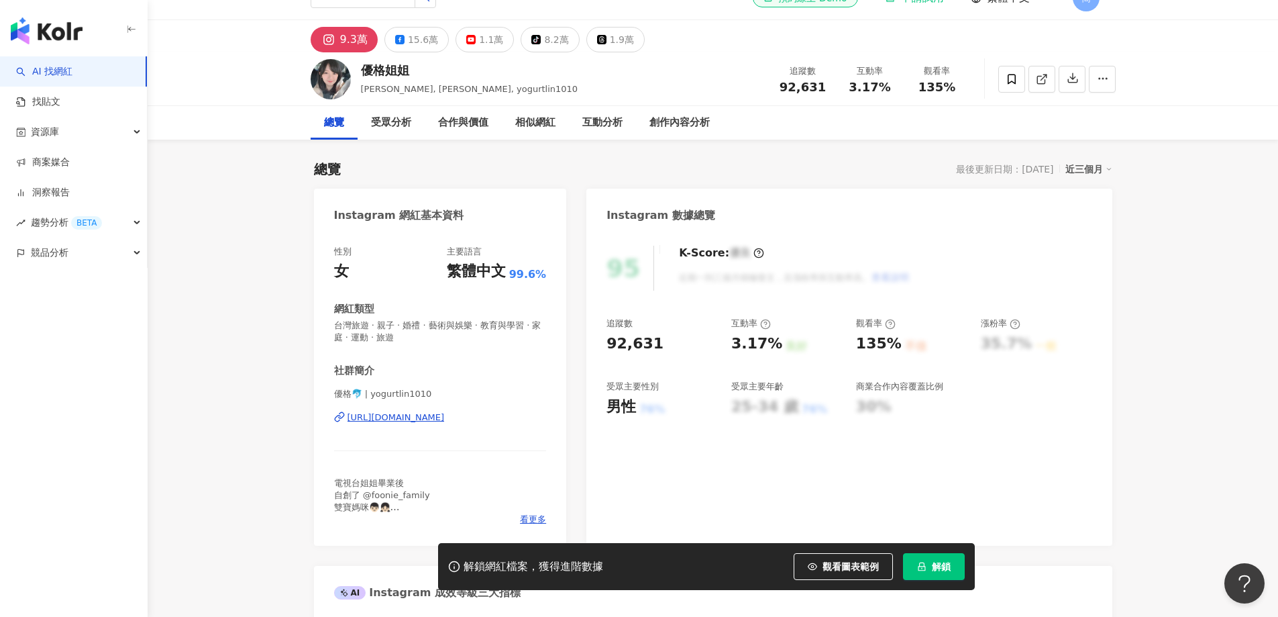
scroll to position [0, 0]
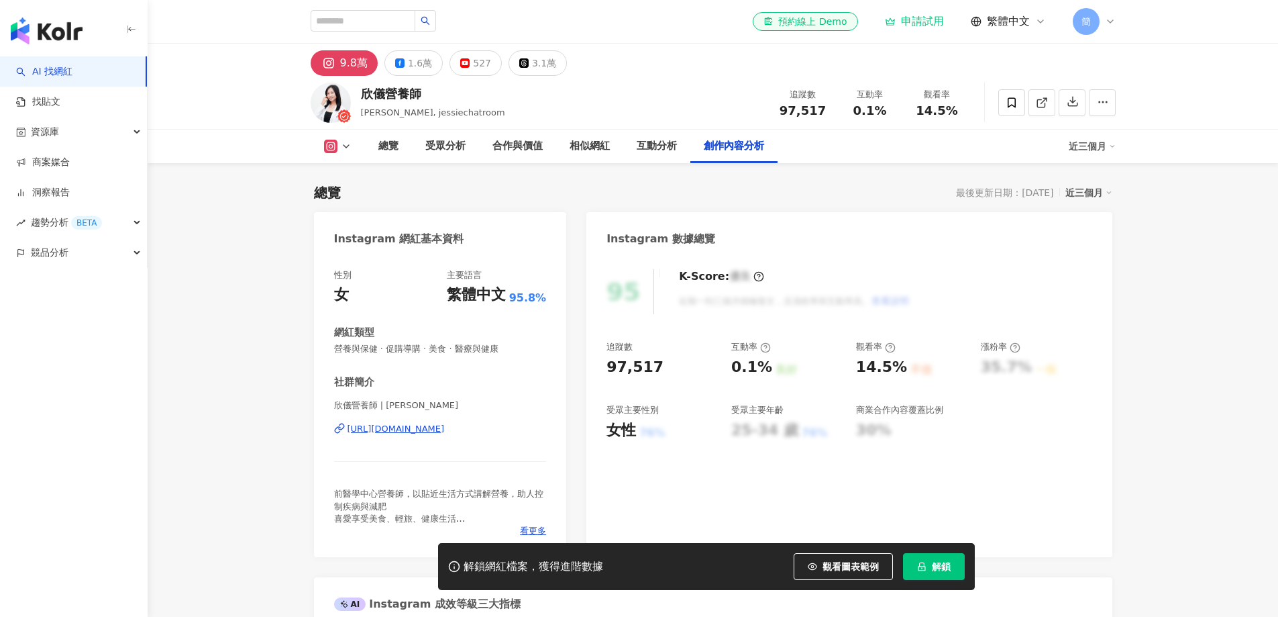
scroll to position [4146, 0]
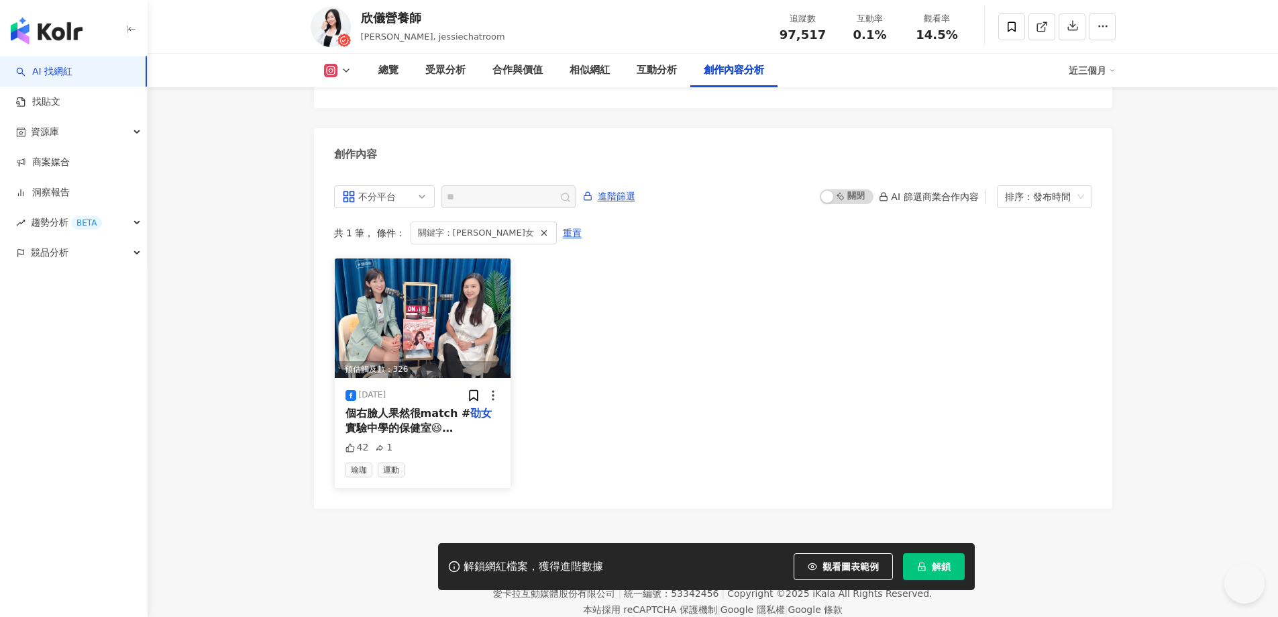
click at [401, 289] on img at bounding box center [423, 317] width 176 height 119
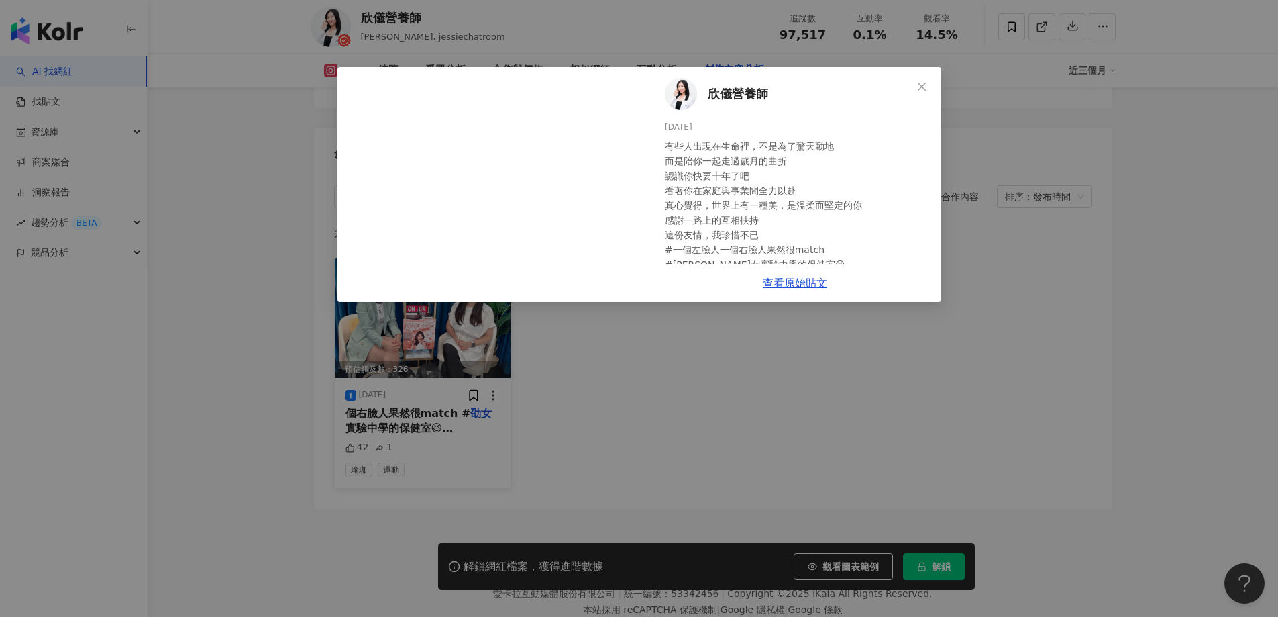
scroll to position [0, 0]
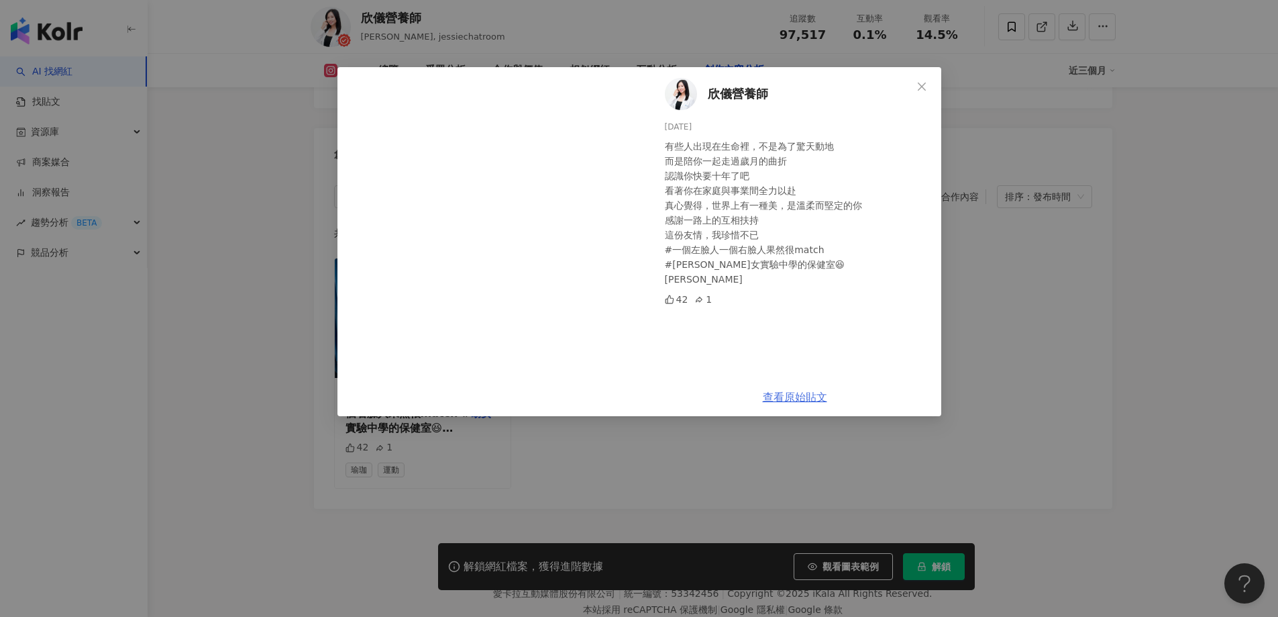
click at [804, 395] on link "查看原始貼文" at bounding box center [795, 397] width 64 height 13
click at [925, 87] on icon "close" at bounding box center [922, 86] width 11 height 11
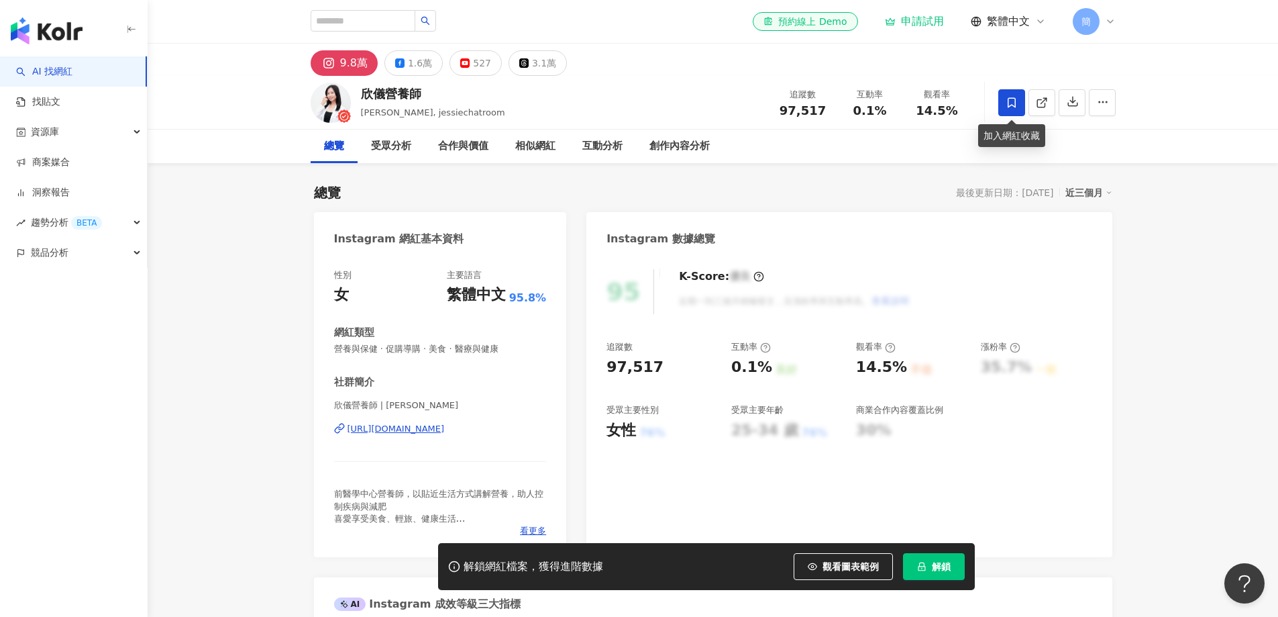
click at [1007, 107] on icon at bounding box center [1012, 103] width 12 height 12
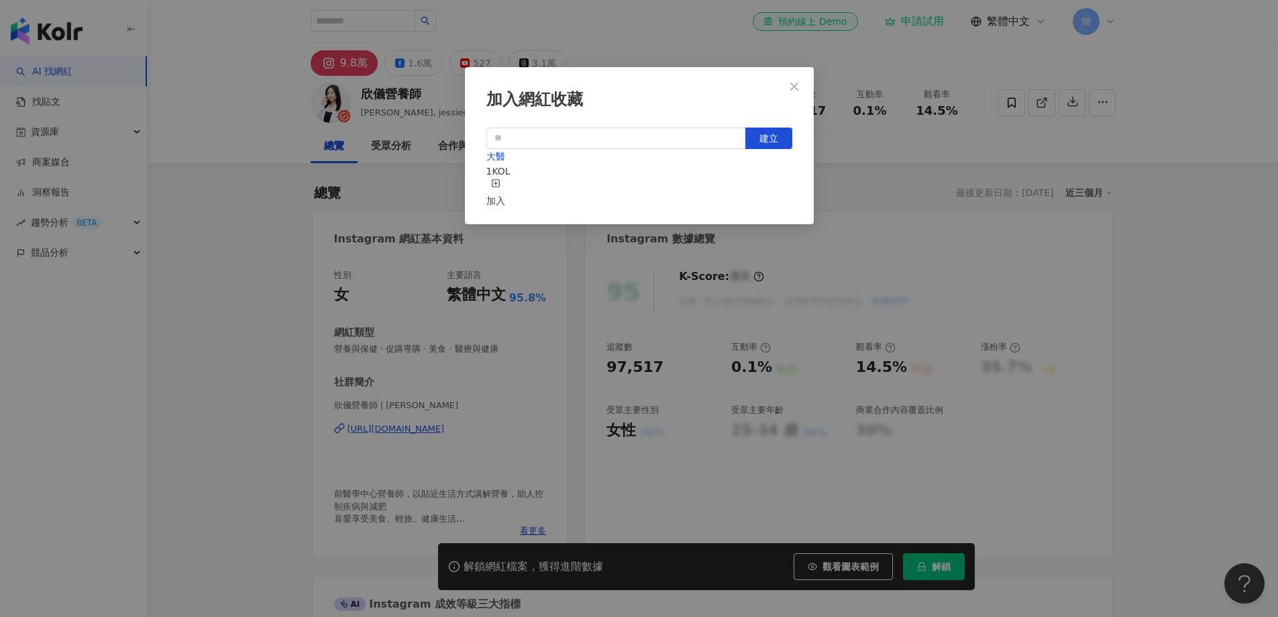
click at [505, 185] on div "加入" at bounding box center [496, 194] width 19 height 30
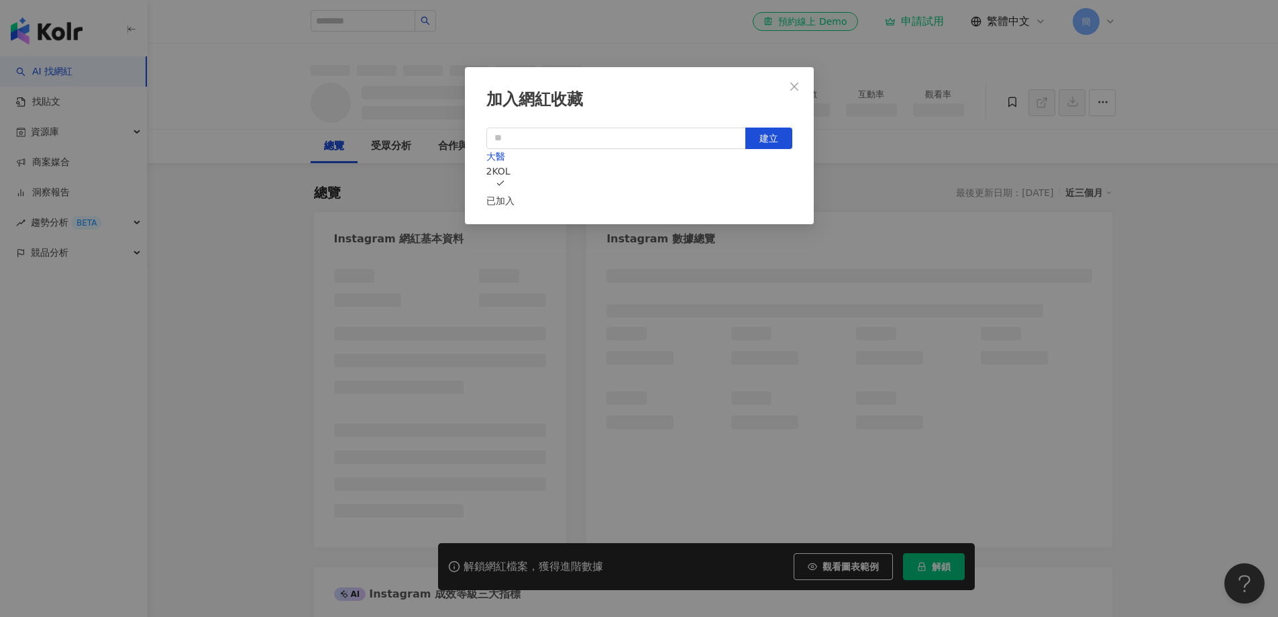
click at [794, 87] on icon "close" at bounding box center [795, 86] width 8 height 8
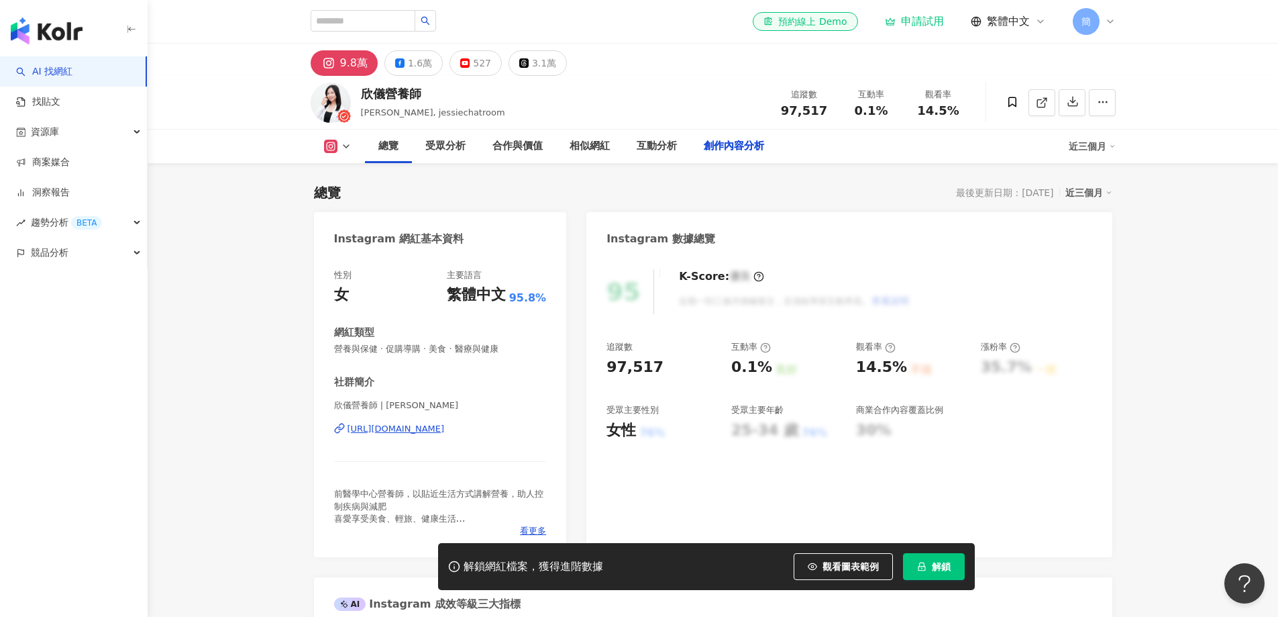
click at [793, 87] on div "加入網紅收藏 建立 大醫 2 KOL 已加入" at bounding box center [639, 308] width 1278 height 617
click at [445, 426] on div "https://www.instagram.com/jessie_magicdiet/" at bounding box center [396, 429] width 97 height 12
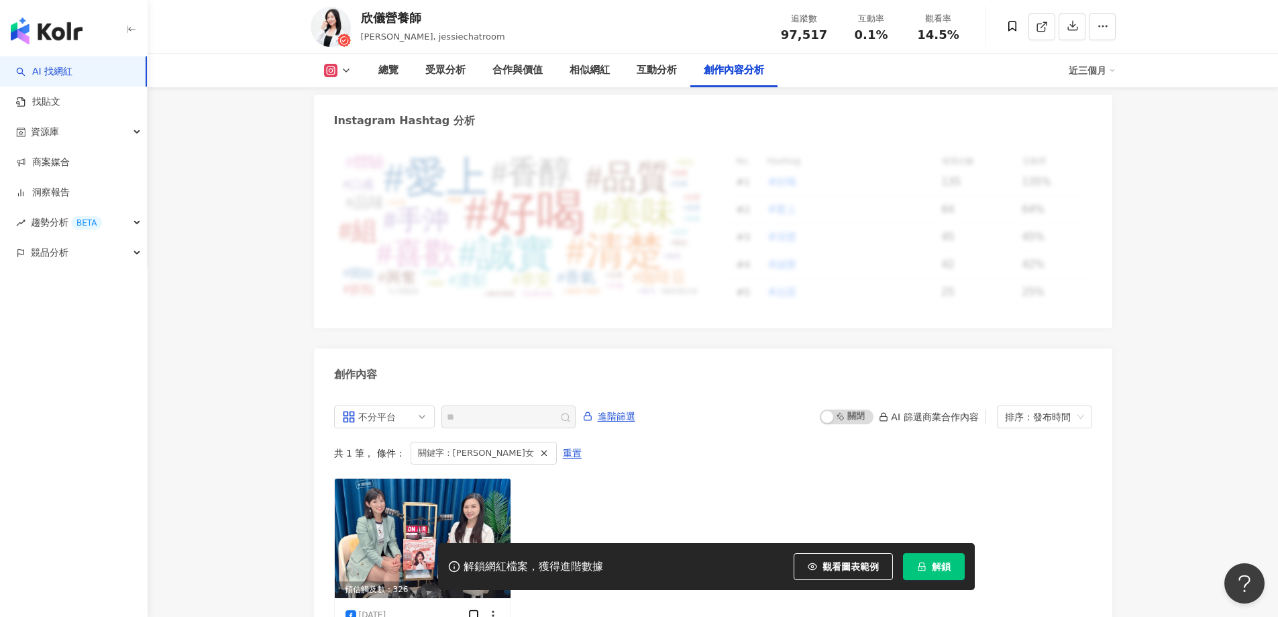
scroll to position [4131, 0]
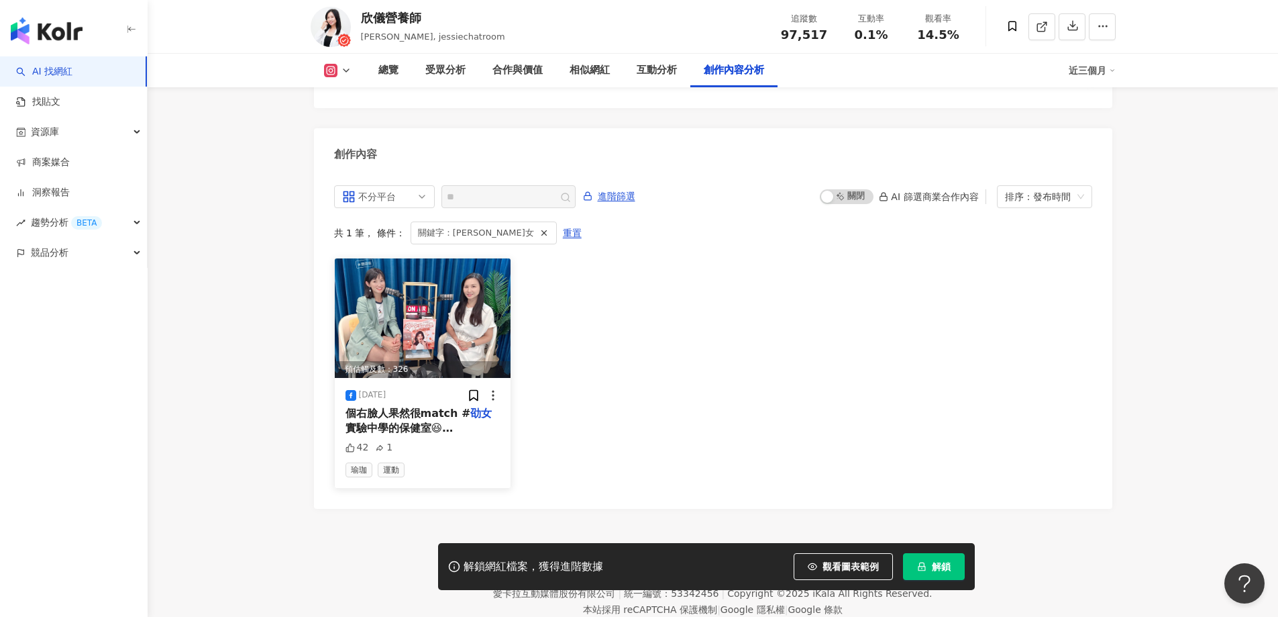
click at [415, 258] on img at bounding box center [423, 317] width 176 height 119
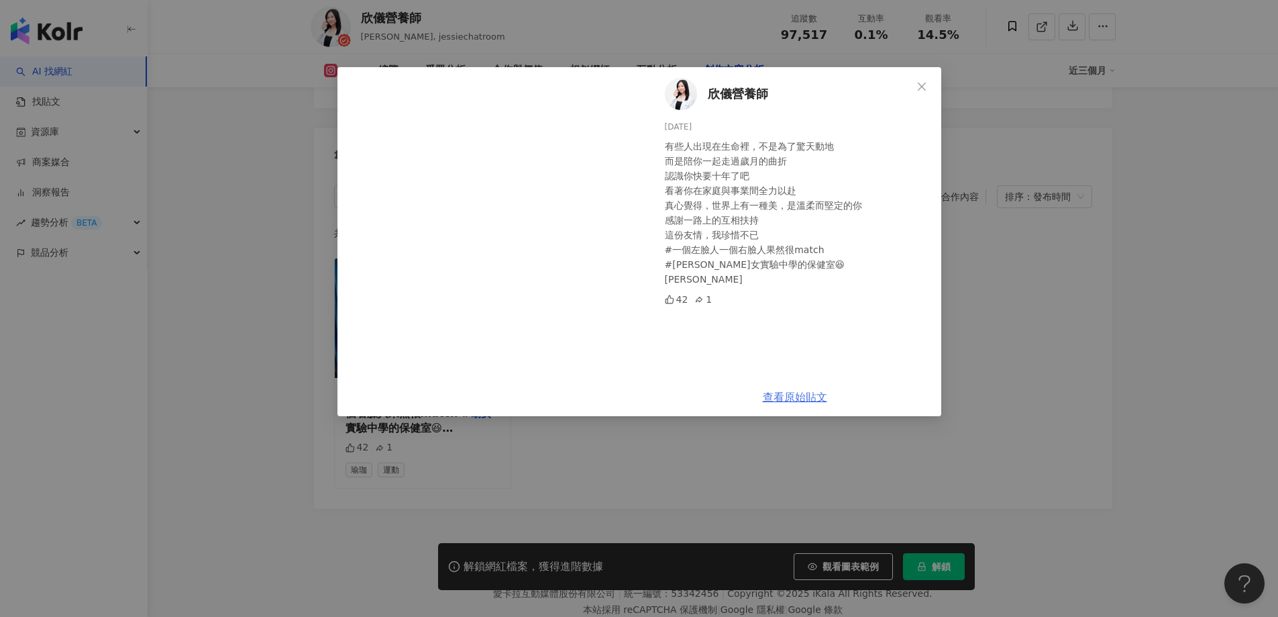
click at [805, 395] on link "查看原始貼文" at bounding box center [795, 397] width 64 height 13
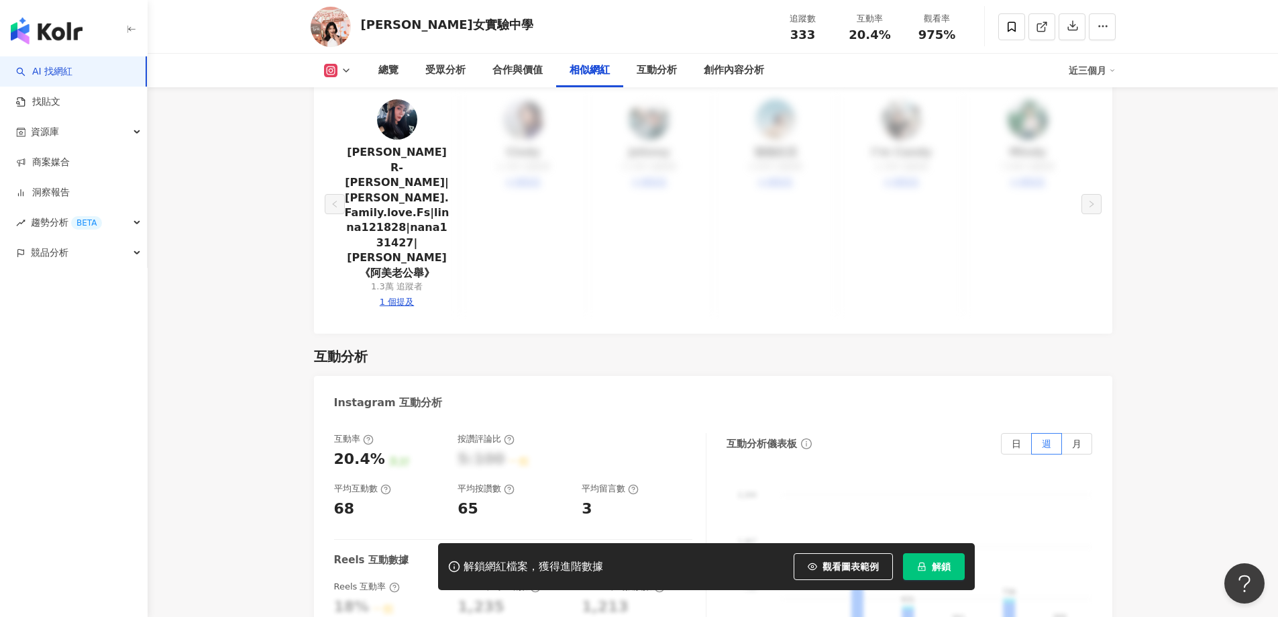
scroll to position [2416, 0]
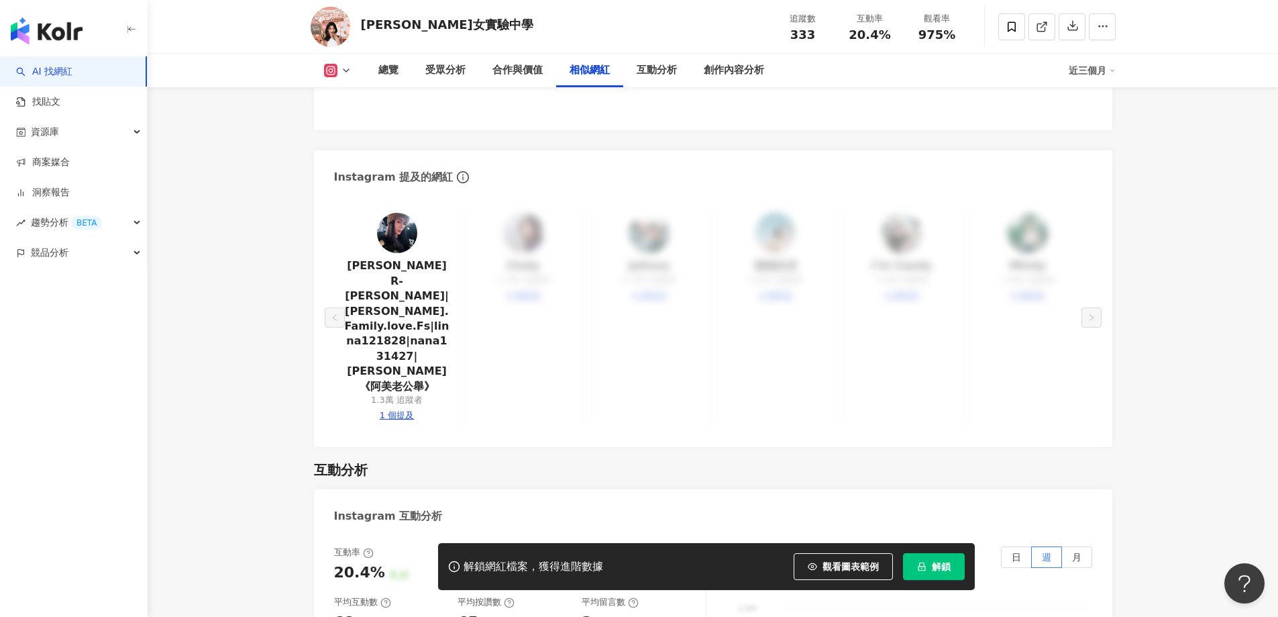
click at [393, 213] on img at bounding box center [397, 233] width 40 height 40
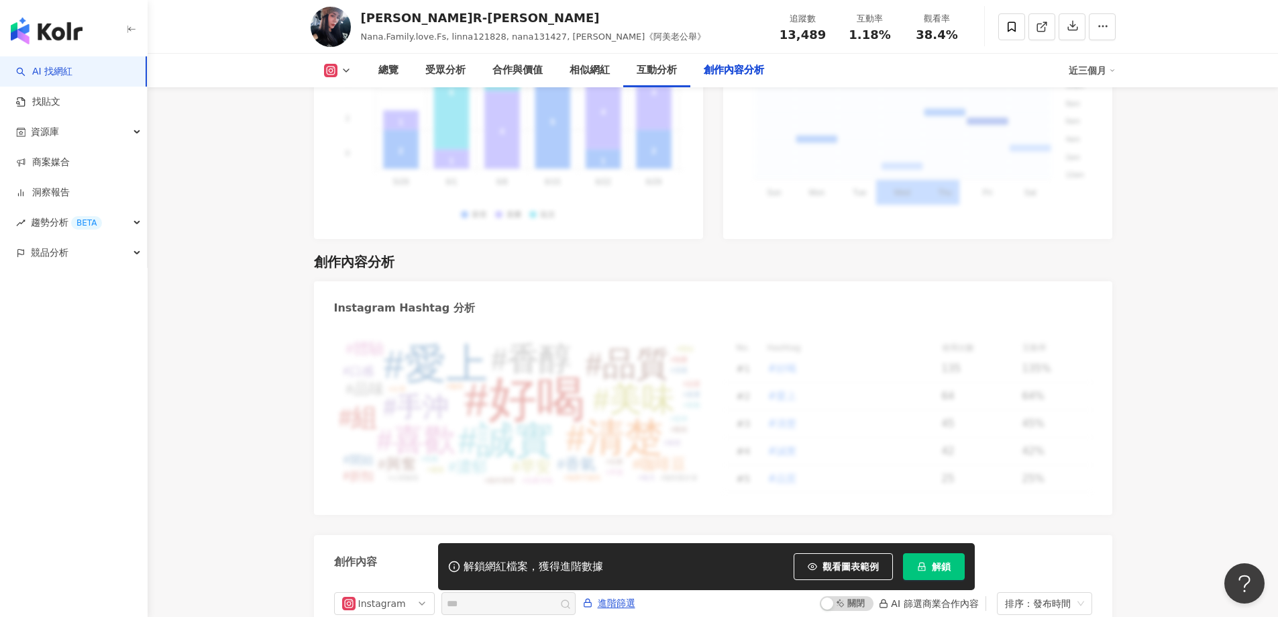
scroll to position [4093, 0]
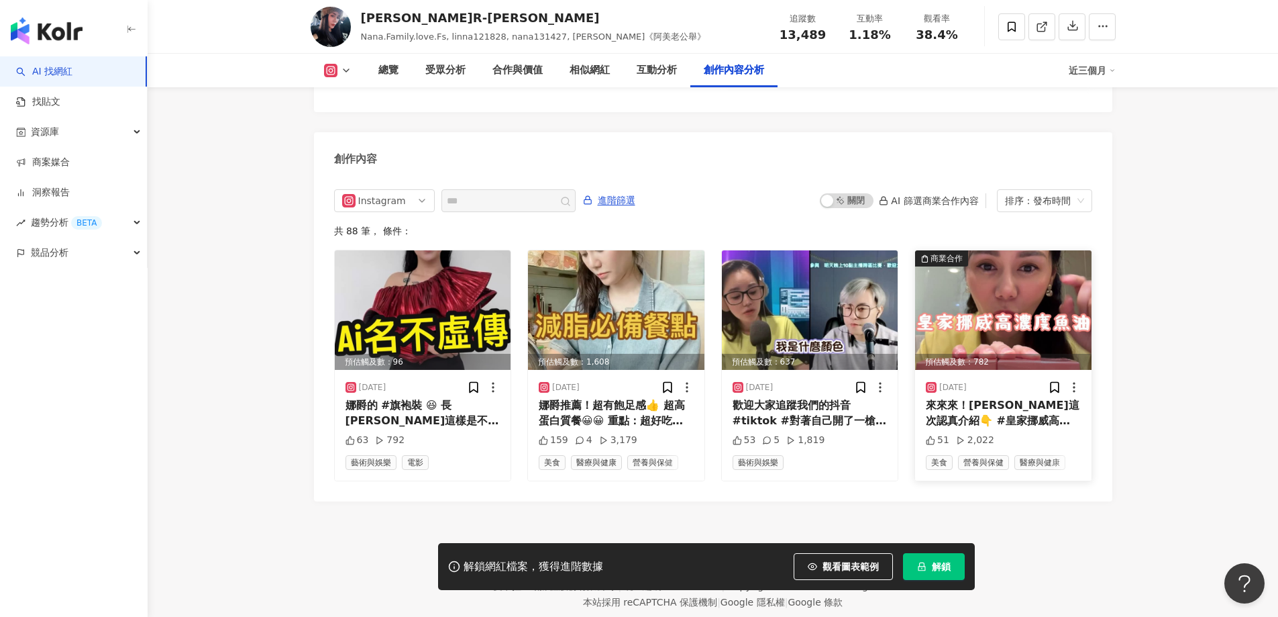
click at [1019, 276] on img at bounding box center [1003, 309] width 176 height 119
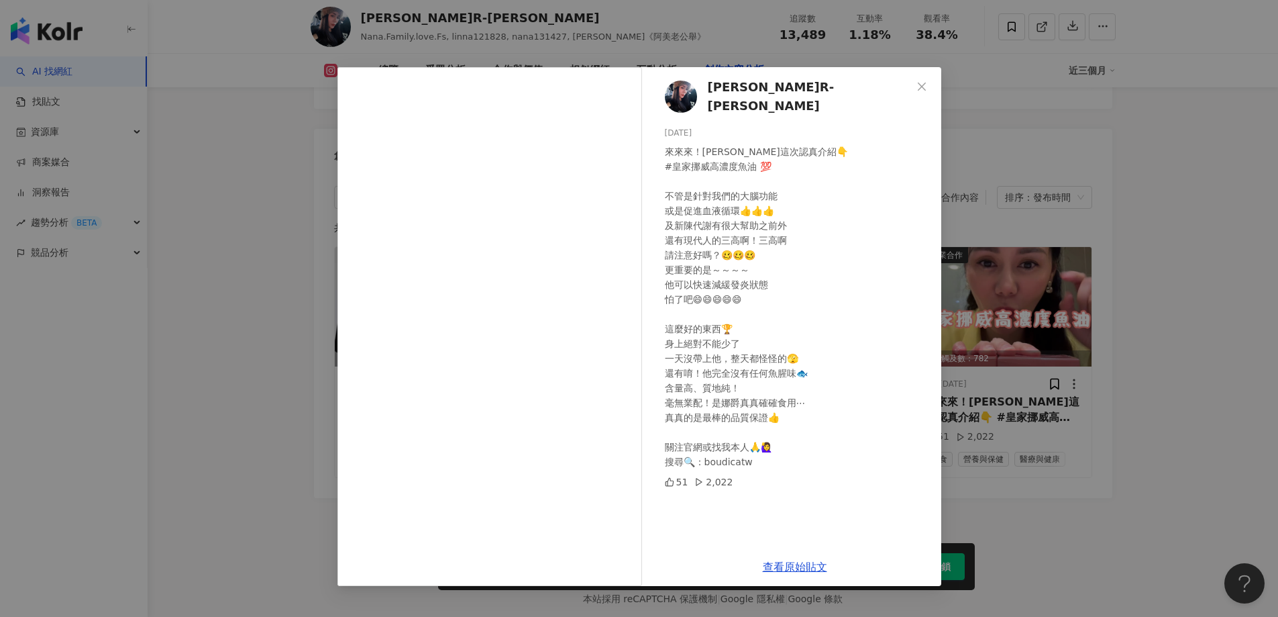
scroll to position [4101, 0]
click at [793, 572] on link "查看原始貼文" at bounding box center [795, 566] width 64 height 13
